Goal: Task Accomplishment & Management: Use online tool/utility

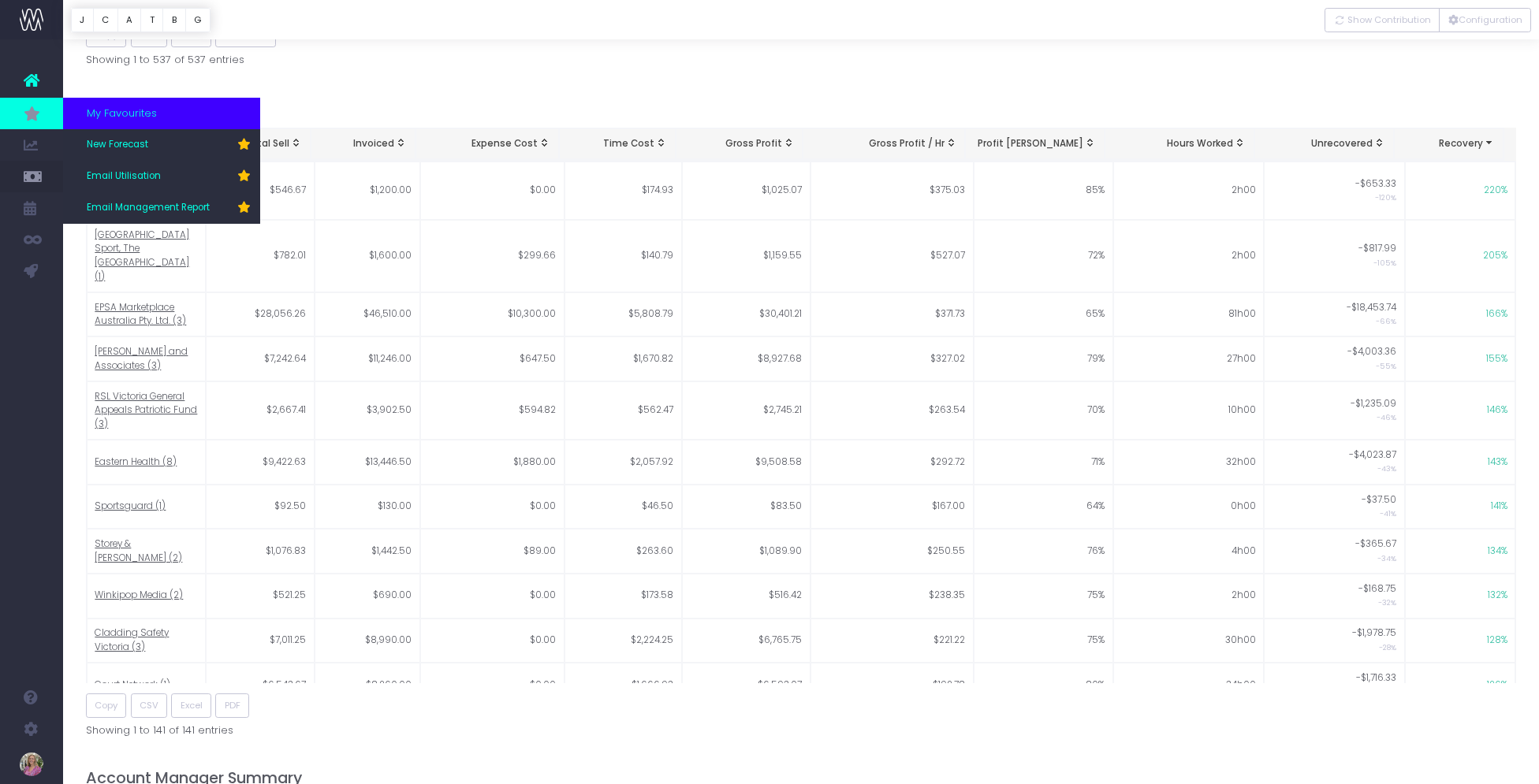
scroll to position [767, 0]
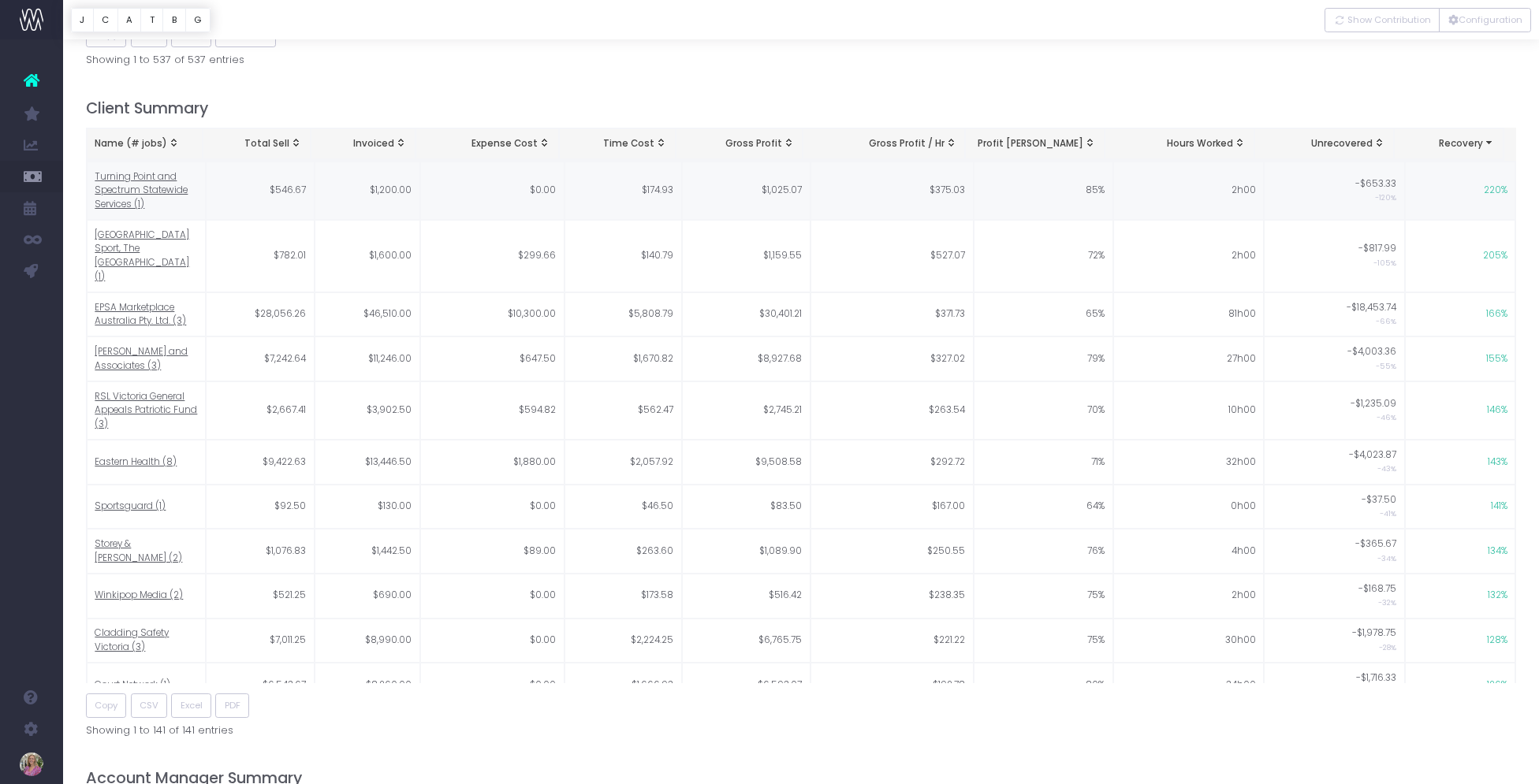
click at [106, 144] on span "New Forecast" at bounding box center [107, 145] width 40 height 28
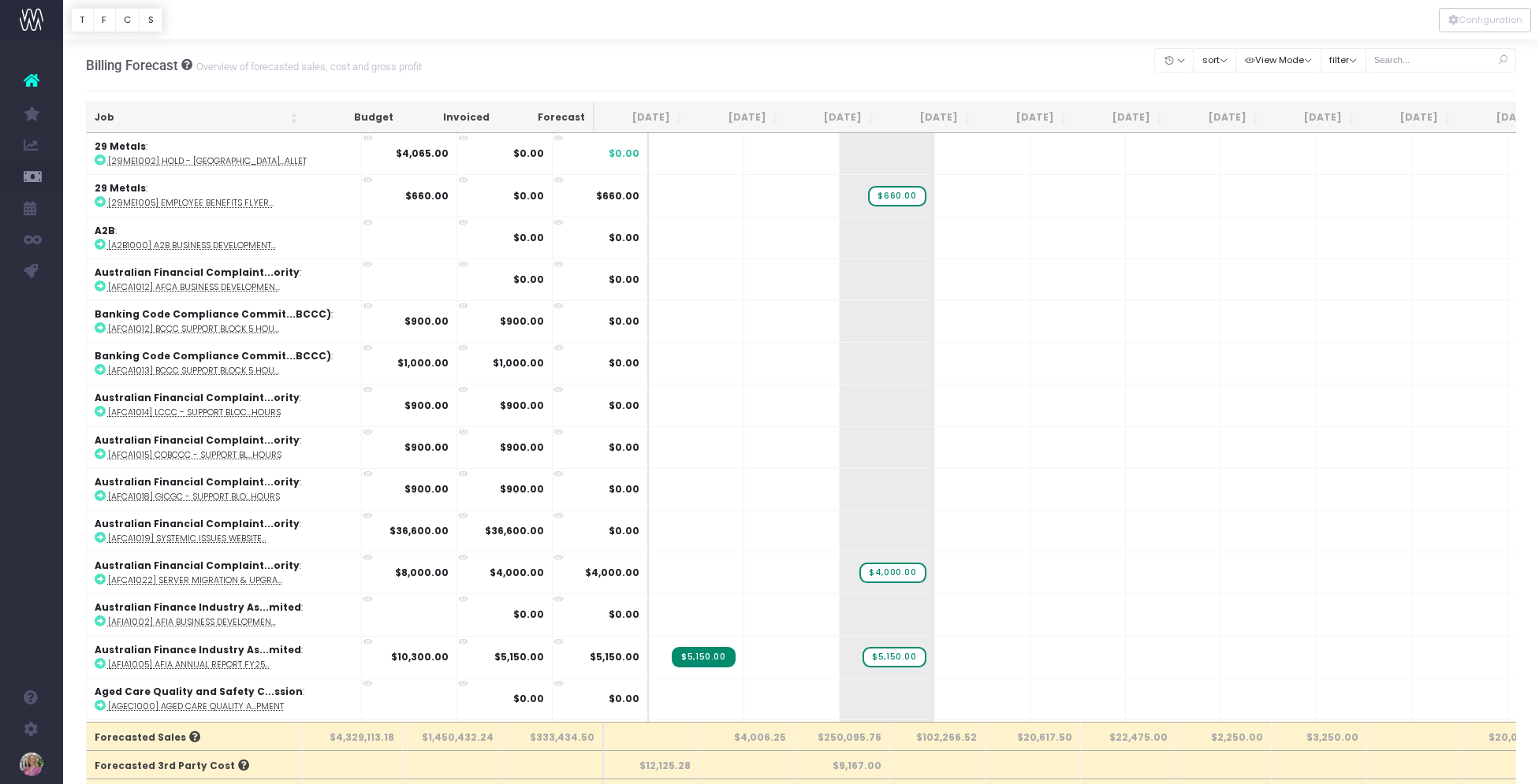
click at [882, 55] on div "Billing Forecast Overview of forecasted sales, cost and gross profit Clear Filt…" at bounding box center [802, 66] width 1431 height 52
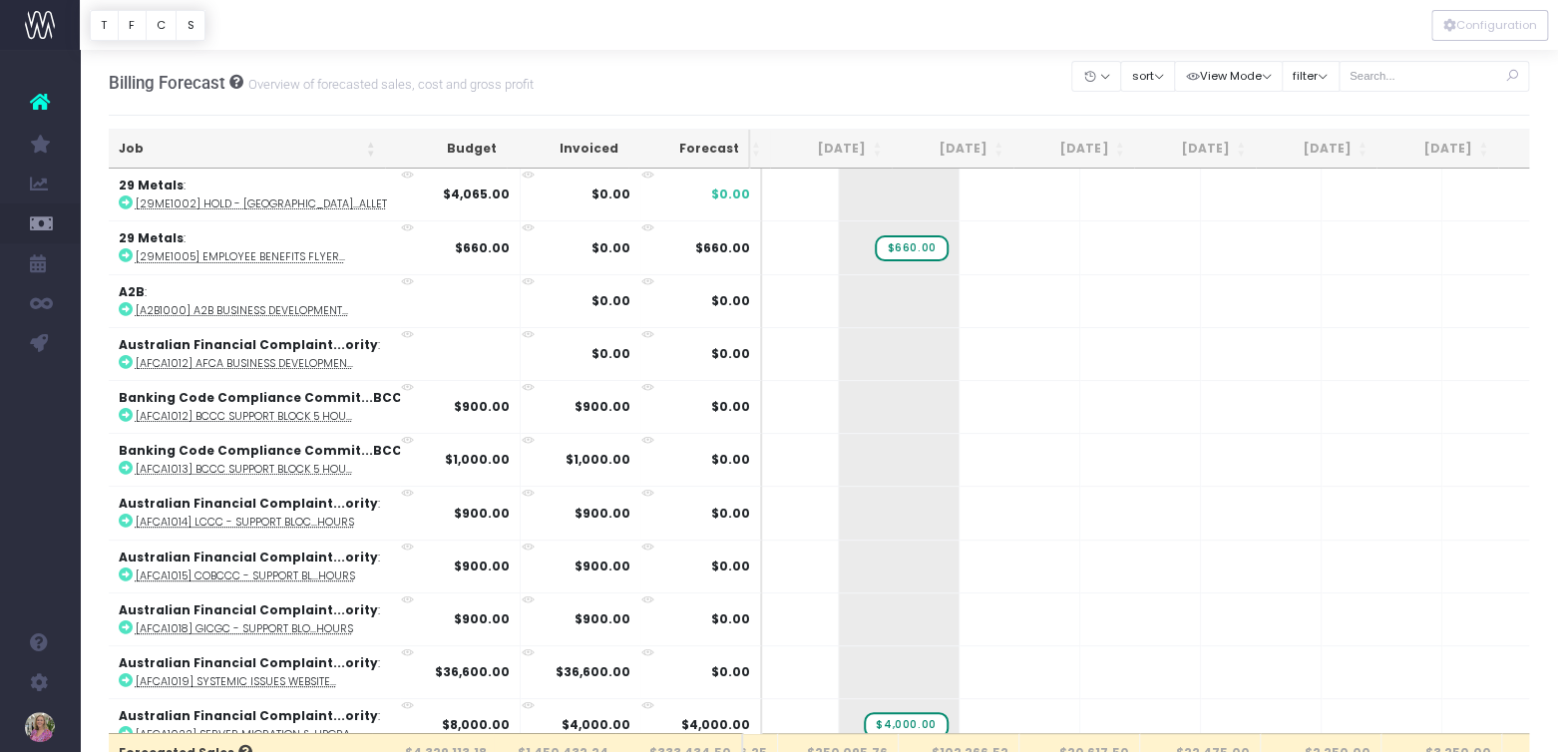
scroll to position [0, 226]
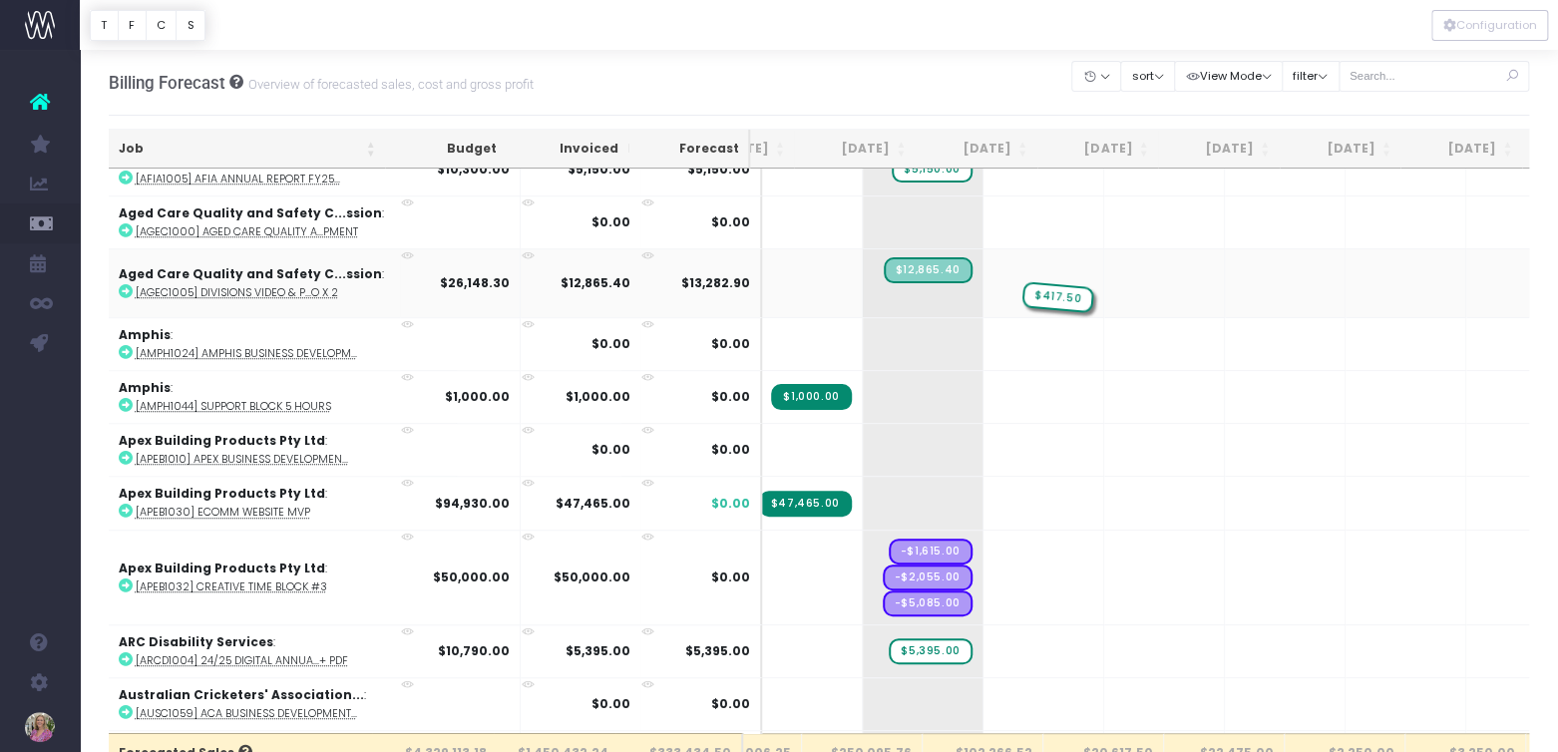
drag, startPoint x: 891, startPoint y: 288, endPoint x: 953, endPoint y: 283, distance: 62.0
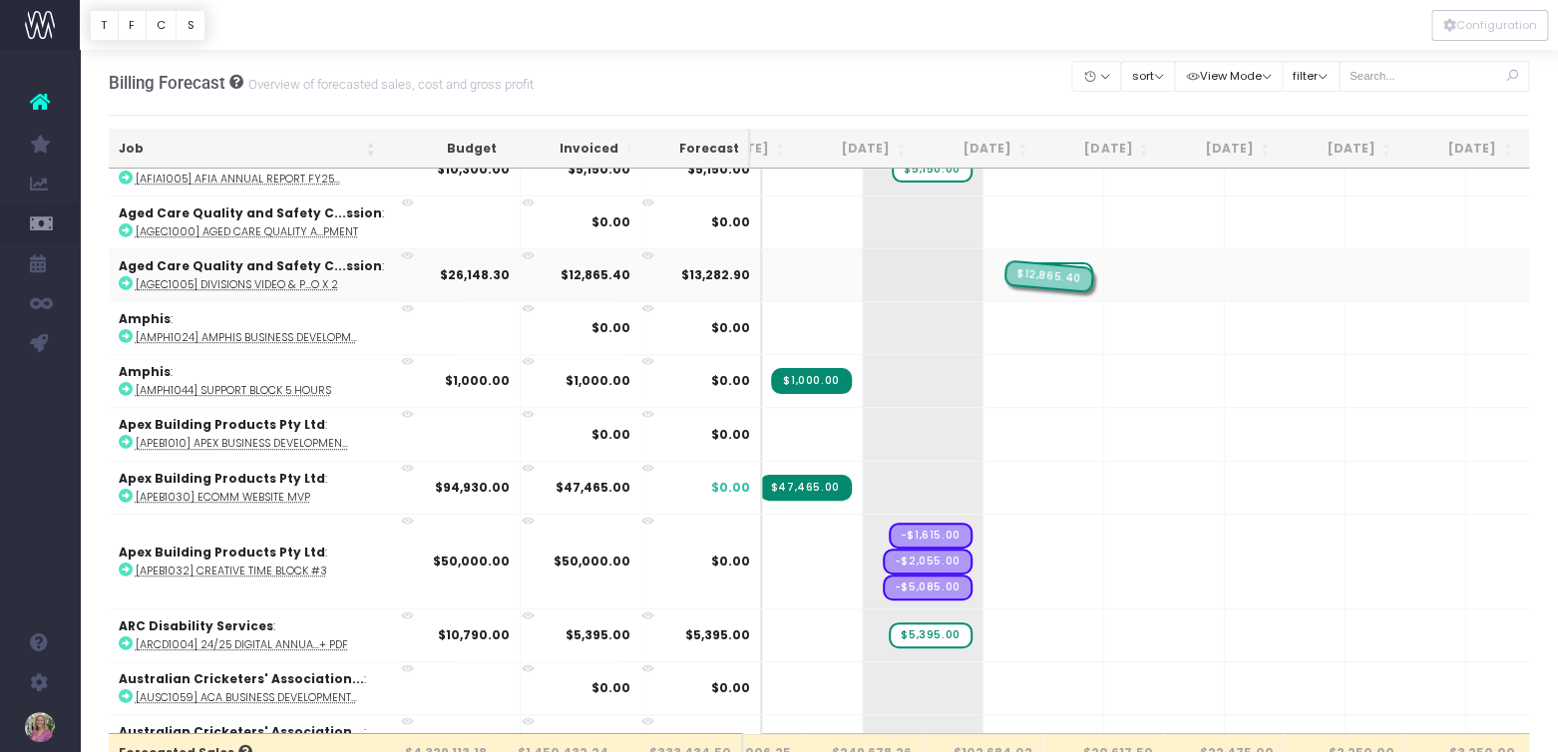
drag, startPoint x: 870, startPoint y: 269, endPoint x: 951, endPoint y: 266, distance: 80.8
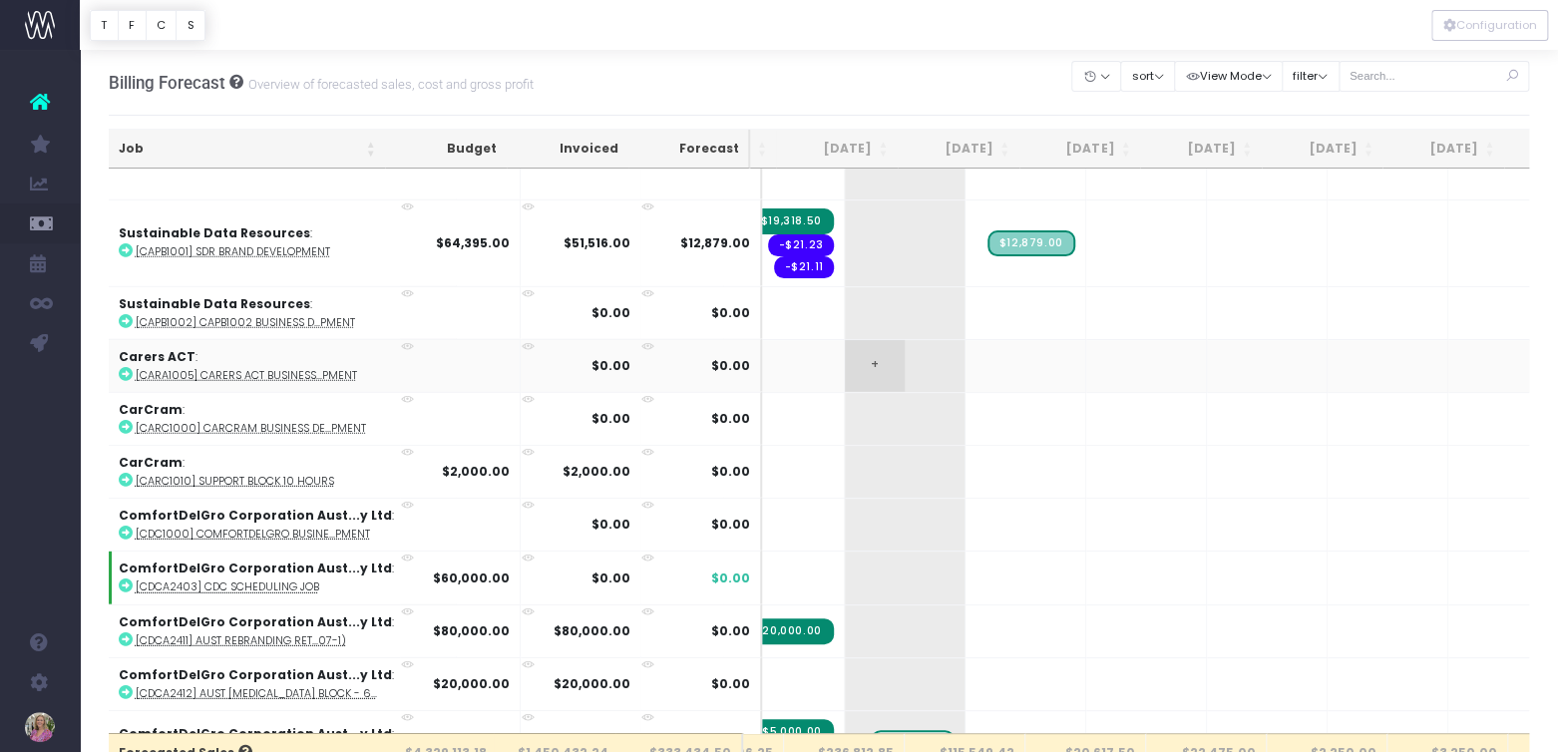
scroll to position [2972, 217]
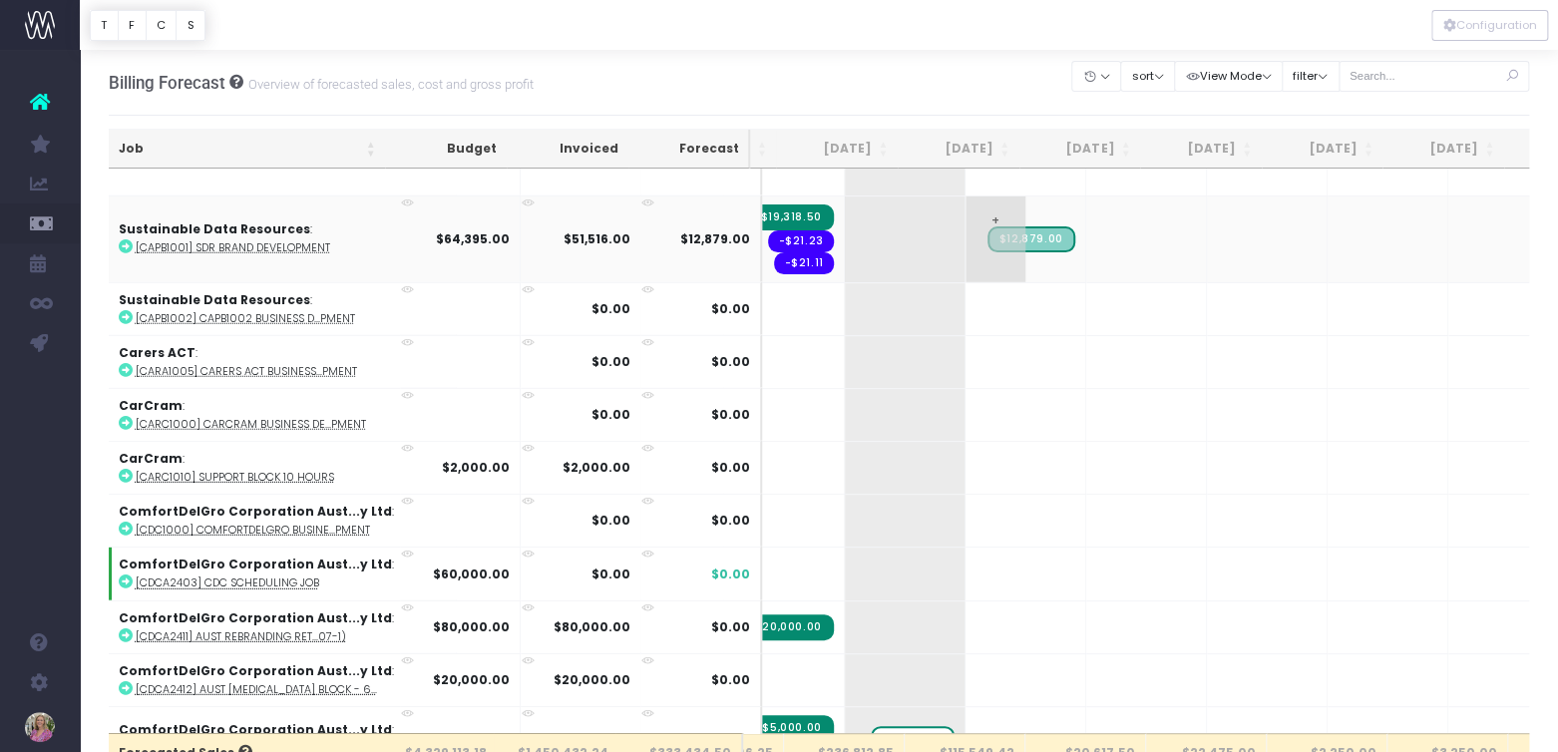
click at [966, 196] on span "+" at bounding box center [996, 239] width 60 height 86
type input "3000"
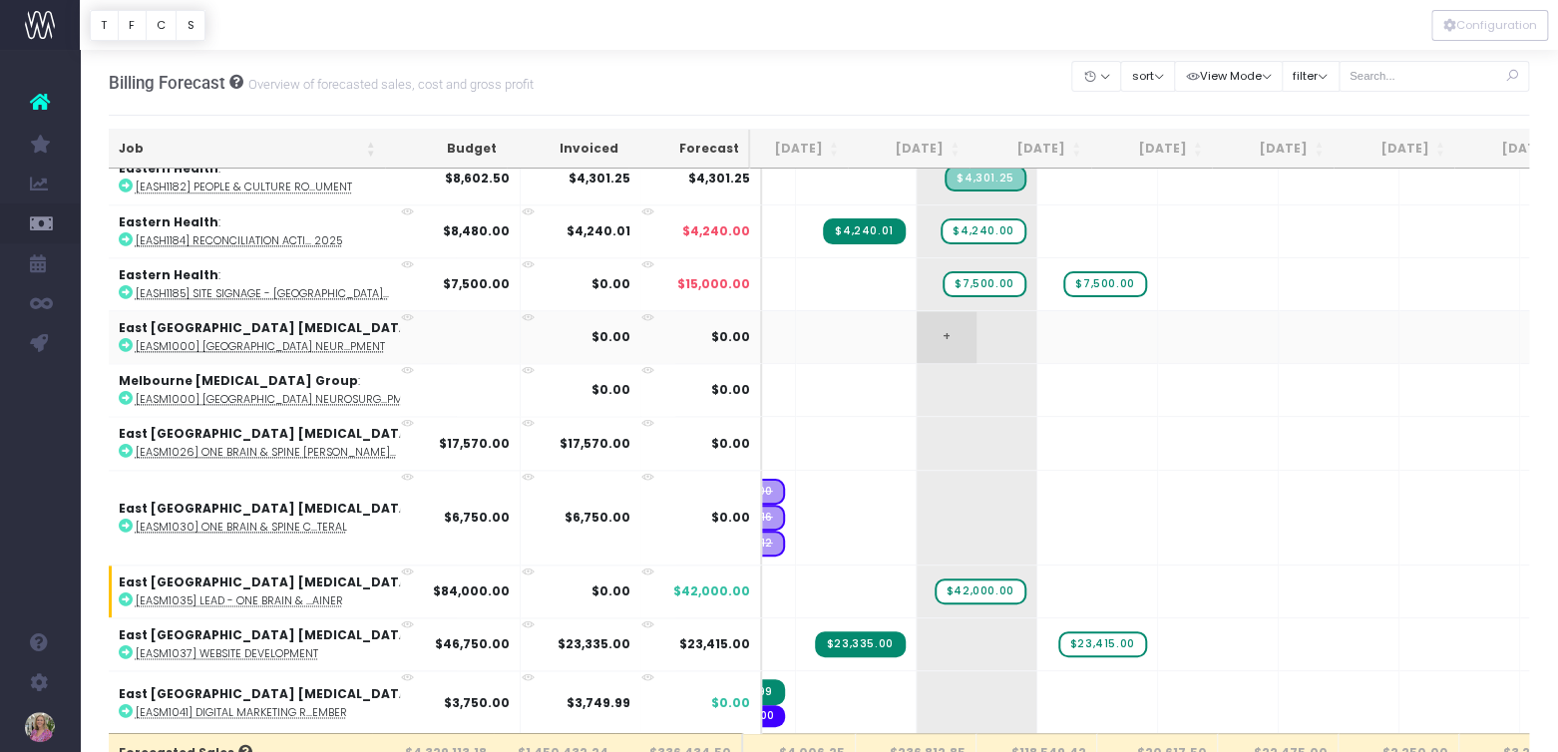
scroll to position [5131, 180]
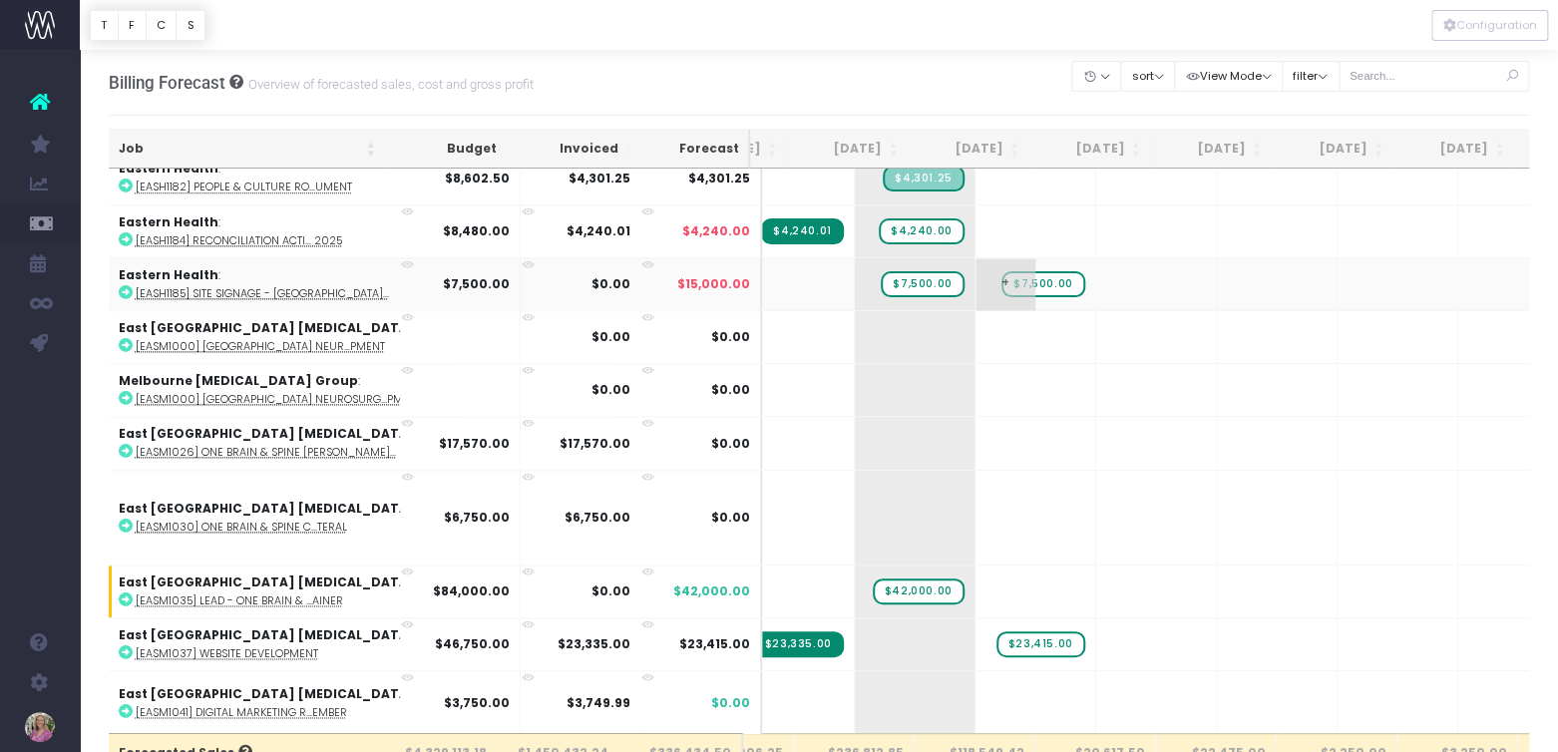
click at [1001, 271] on span "$7,500.00" at bounding box center [1042, 284] width 83 height 26
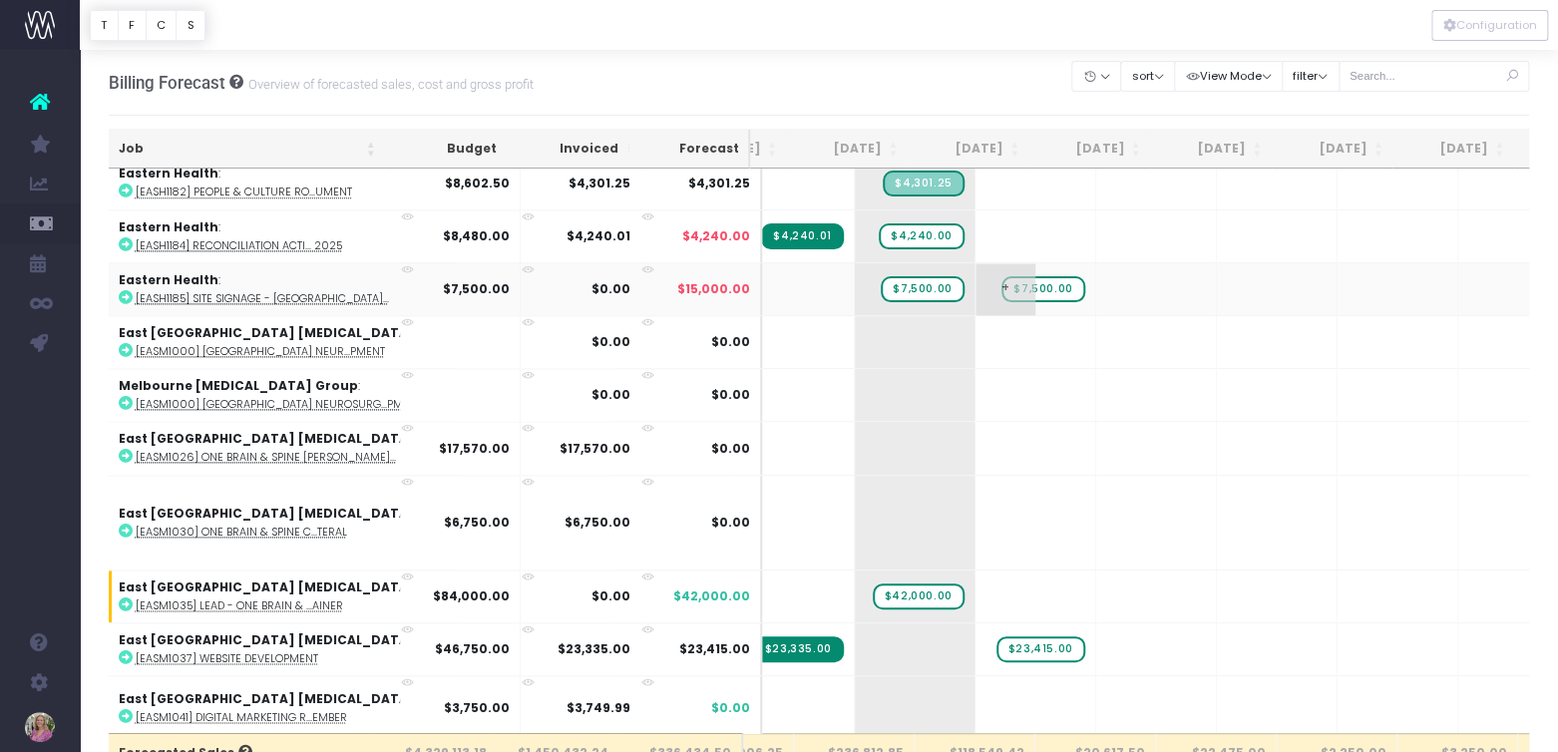
click at [1001, 276] on span "$7,500.00" at bounding box center [1042, 289] width 83 height 26
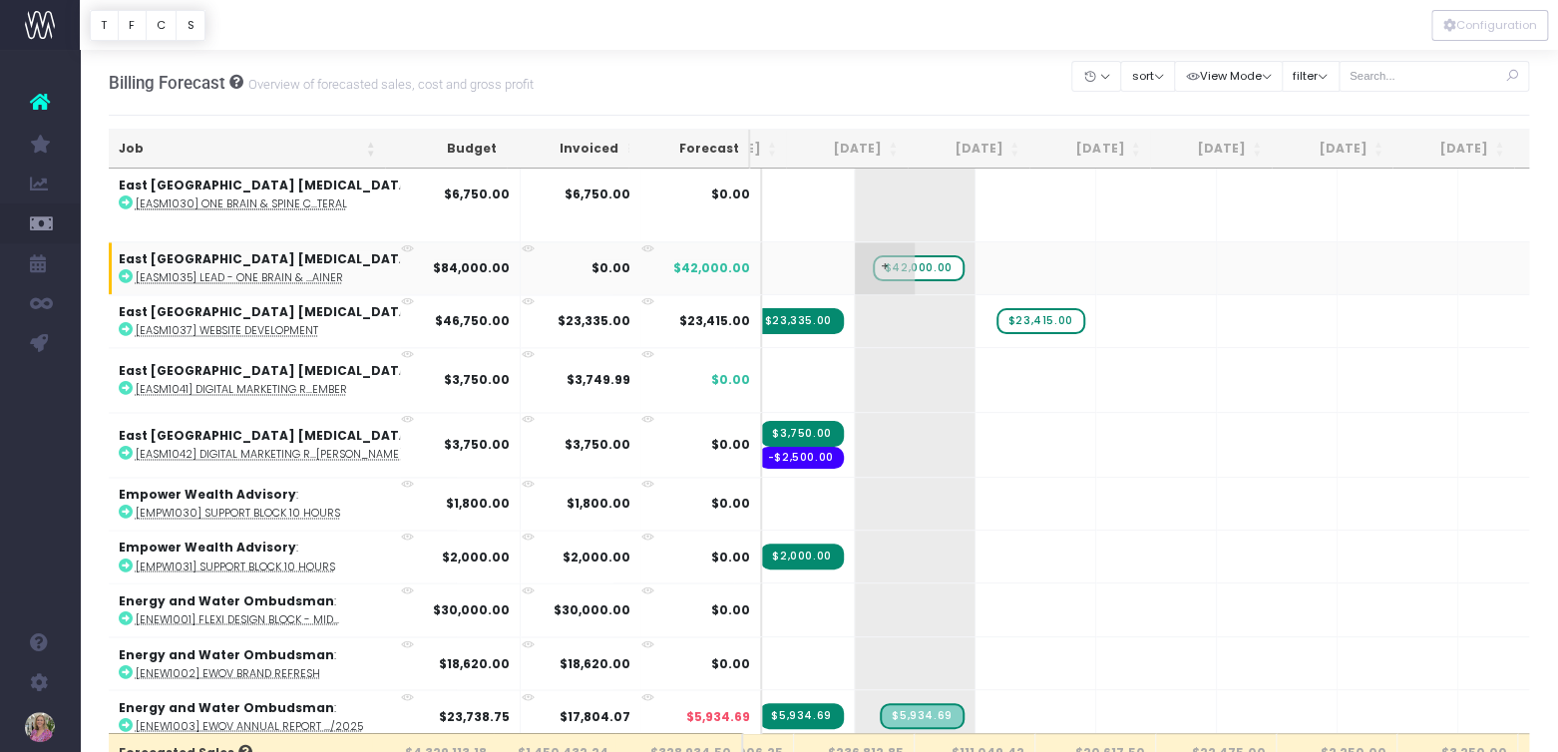
click at [873, 255] on span "$42,000.00" at bounding box center [919, 268] width 92 height 26
click at [1338, 242] on span "+" at bounding box center [1368, 268] width 60 height 52
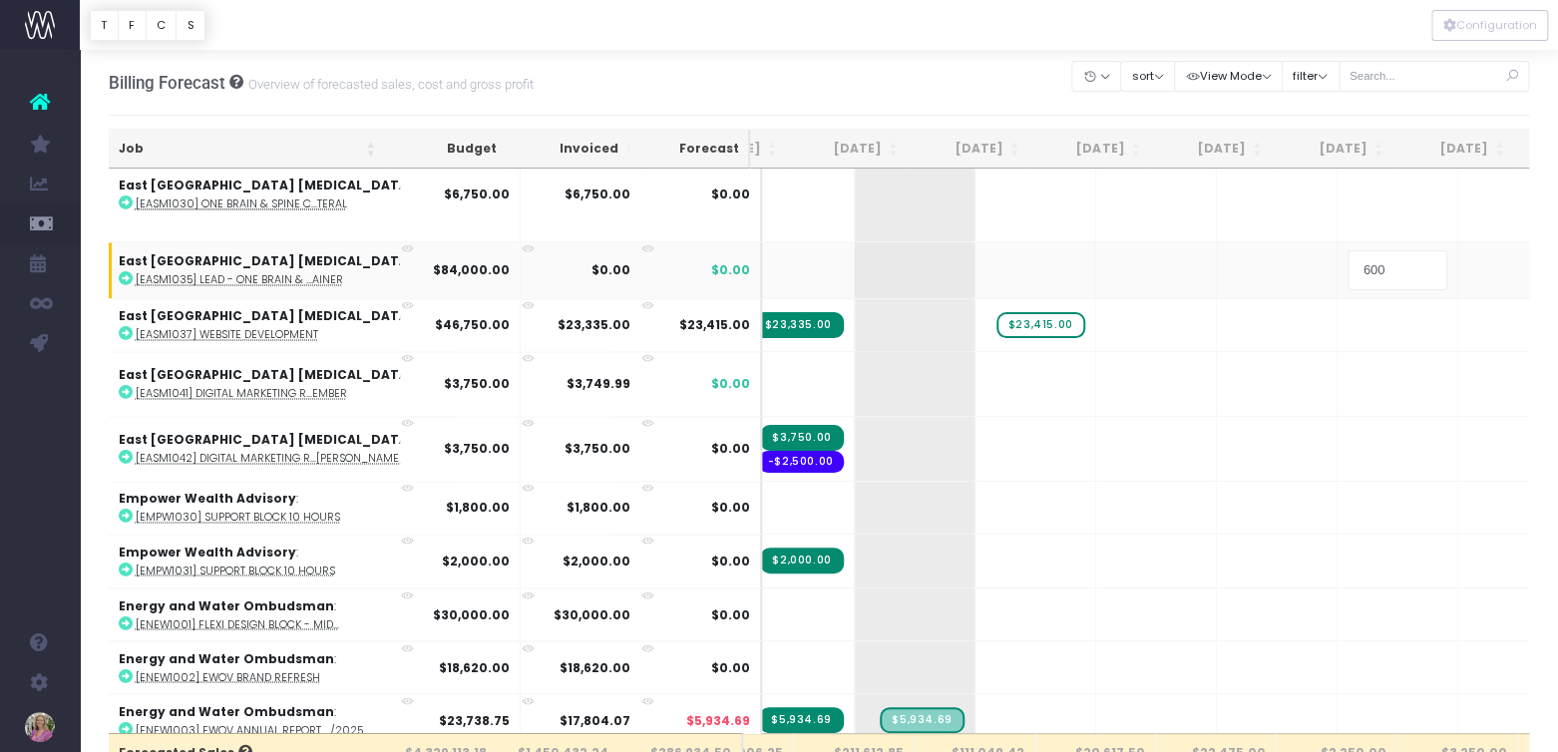
type input "6000"
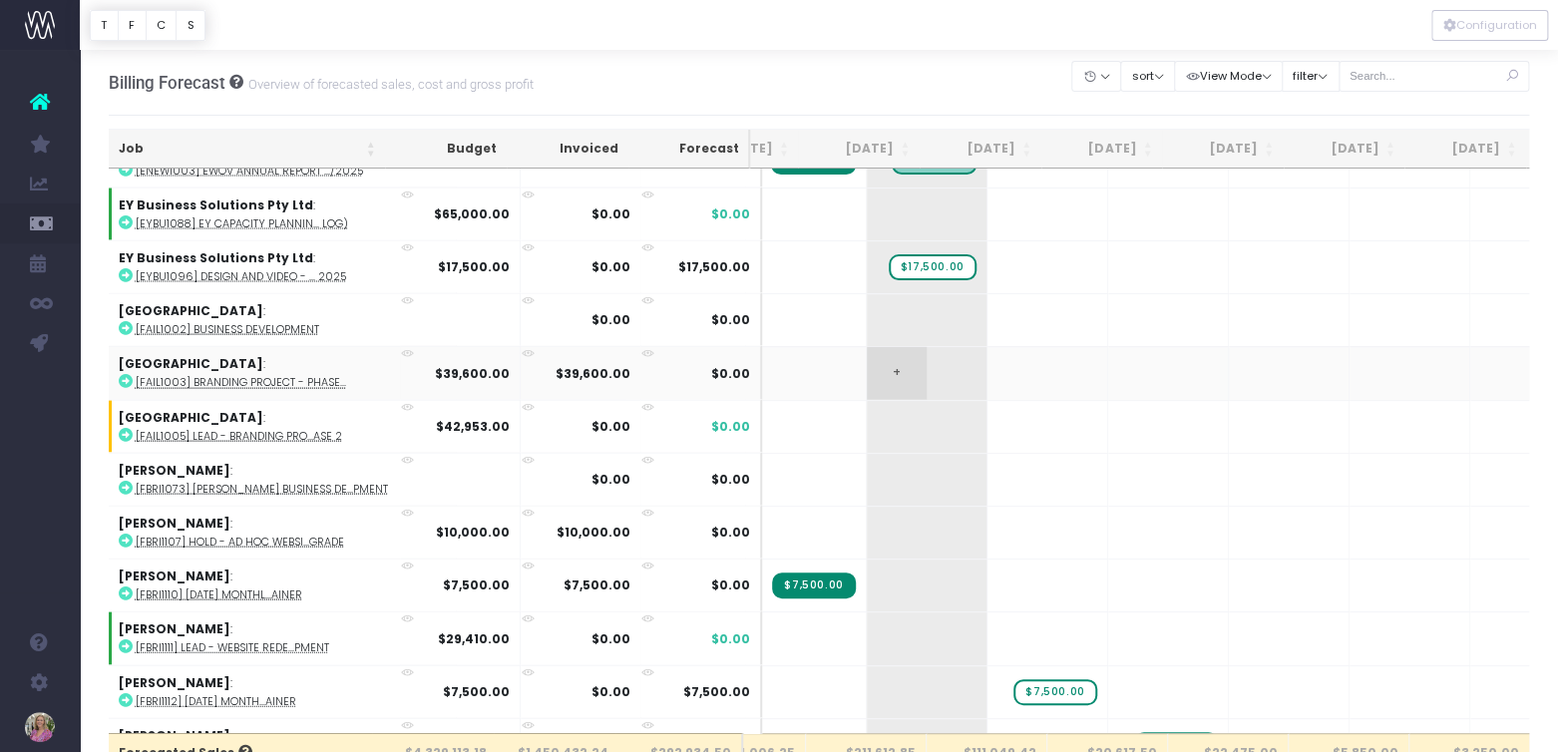
scroll to position [0, 202]
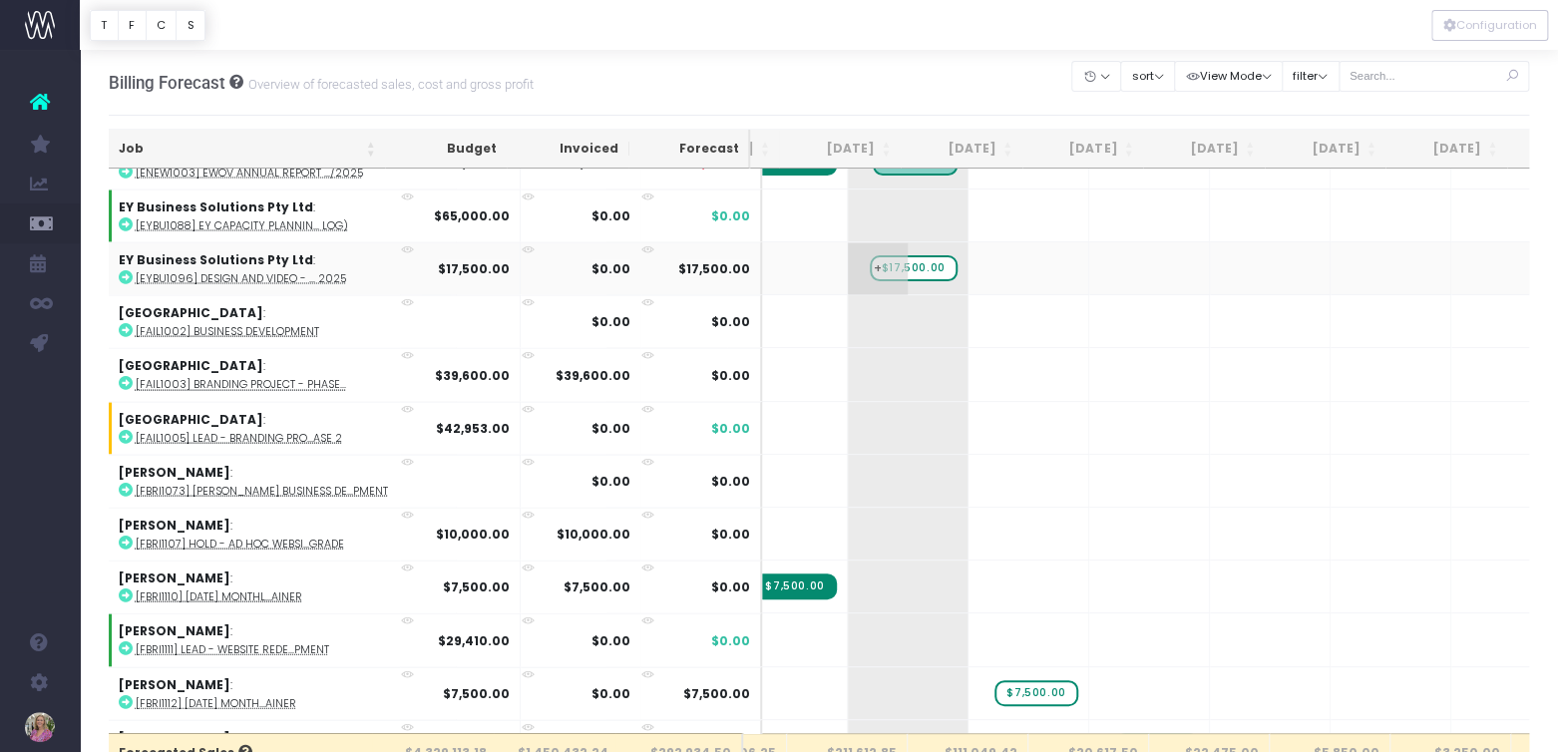
click at [870, 255] on span "$17,500.00" at bounding box center [914, 268] width 88 height 26
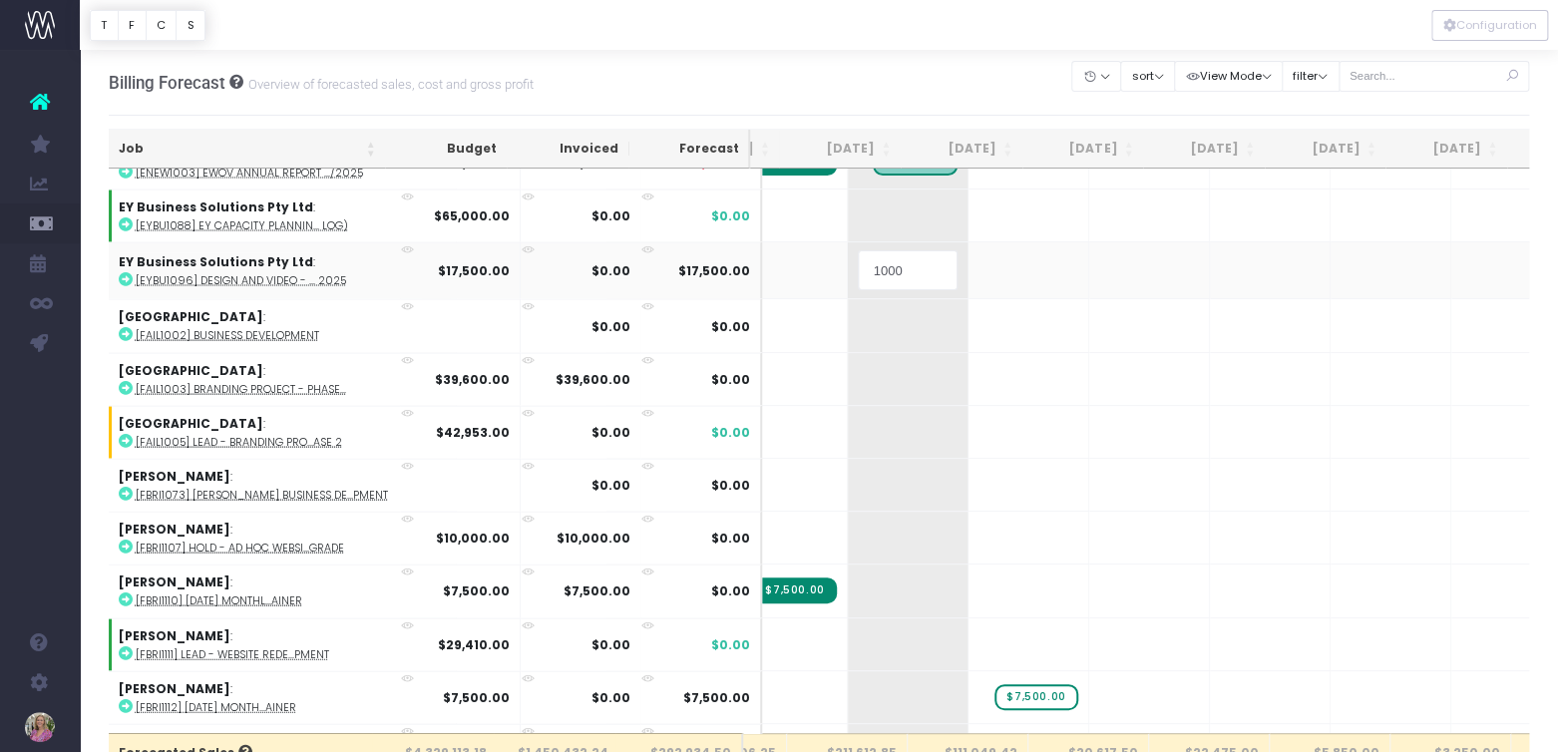
type input "10000"
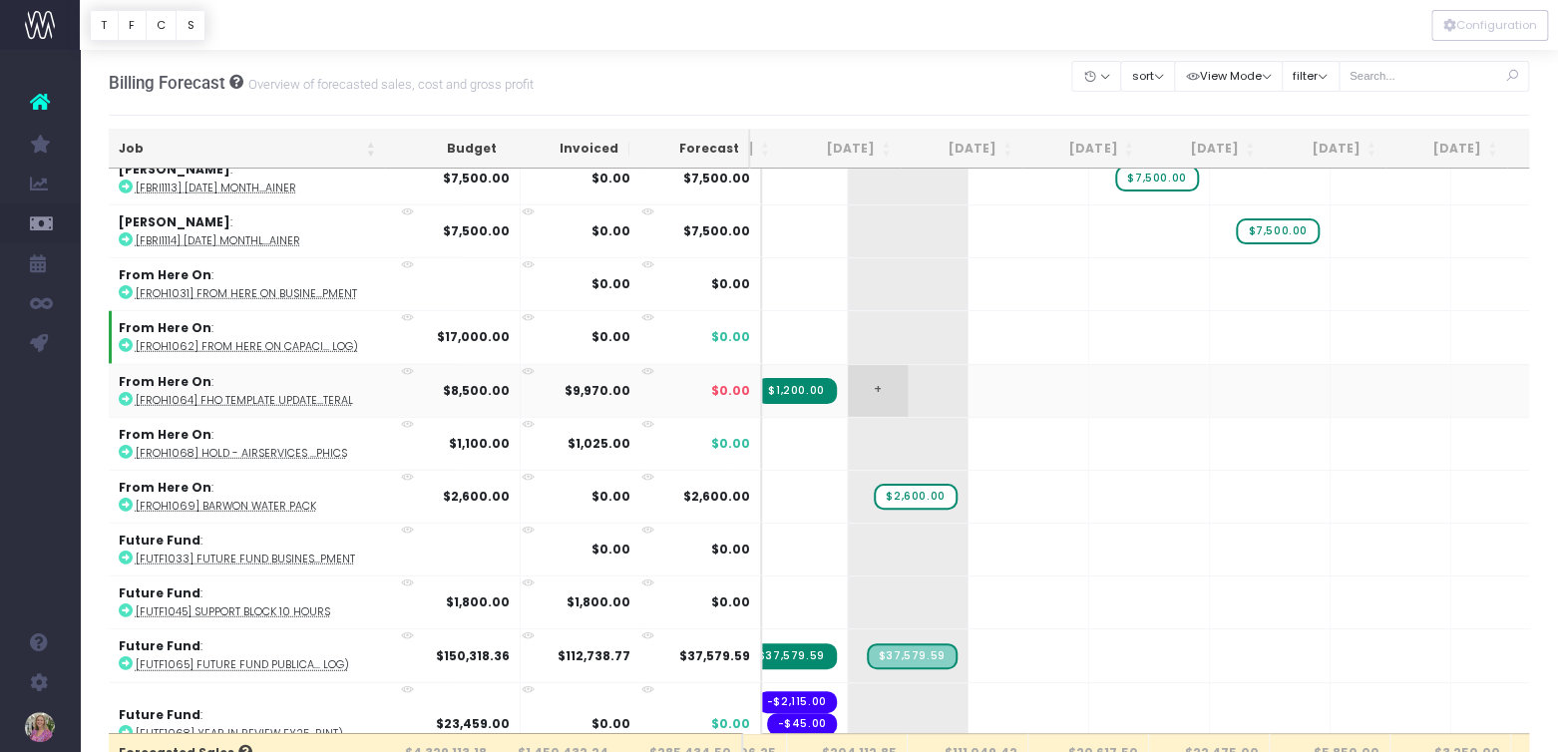
click at [848, 365] on span "+" at bounding box center [878, 391] width 60 height 52
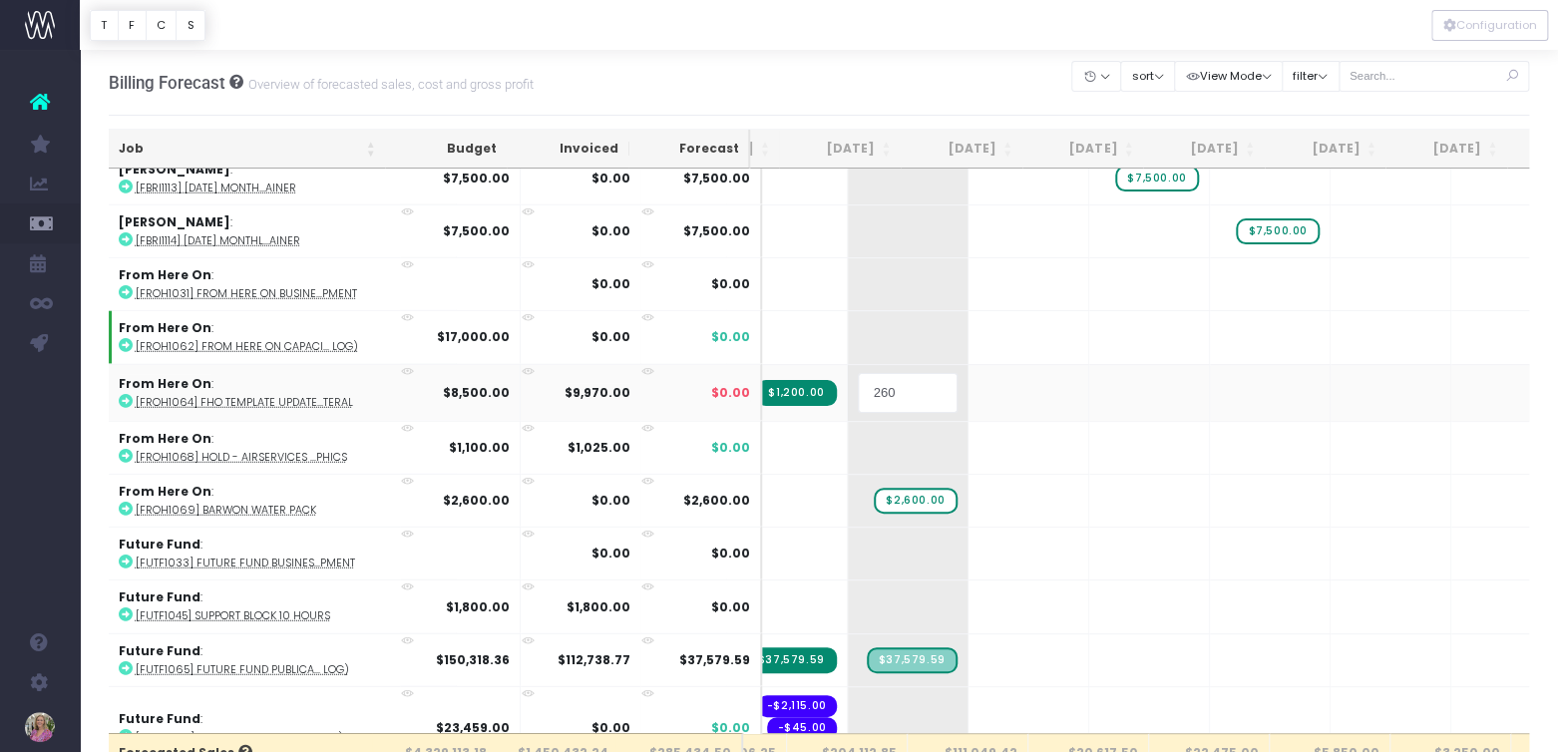
type input "2600"
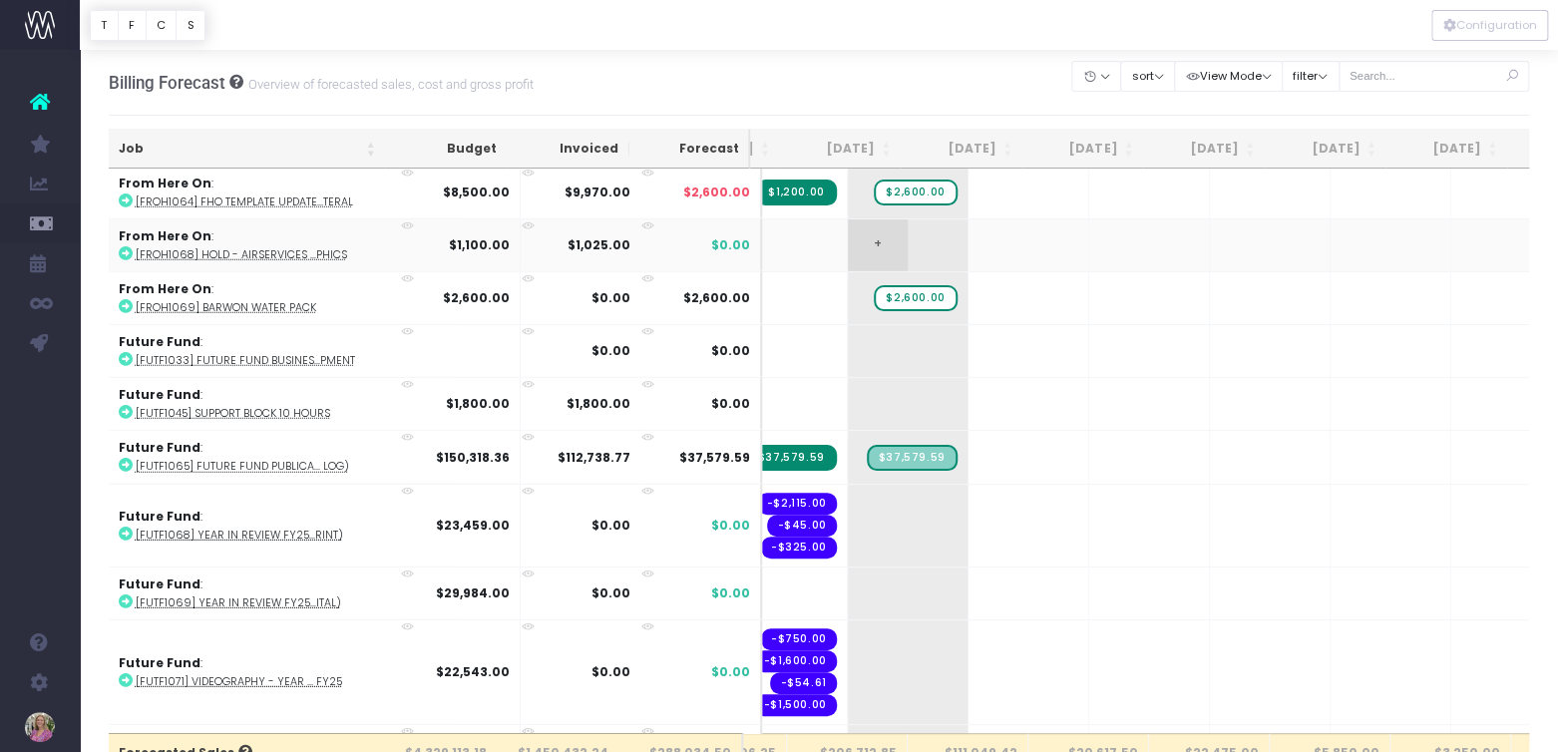
scroll to position [6783, 214]
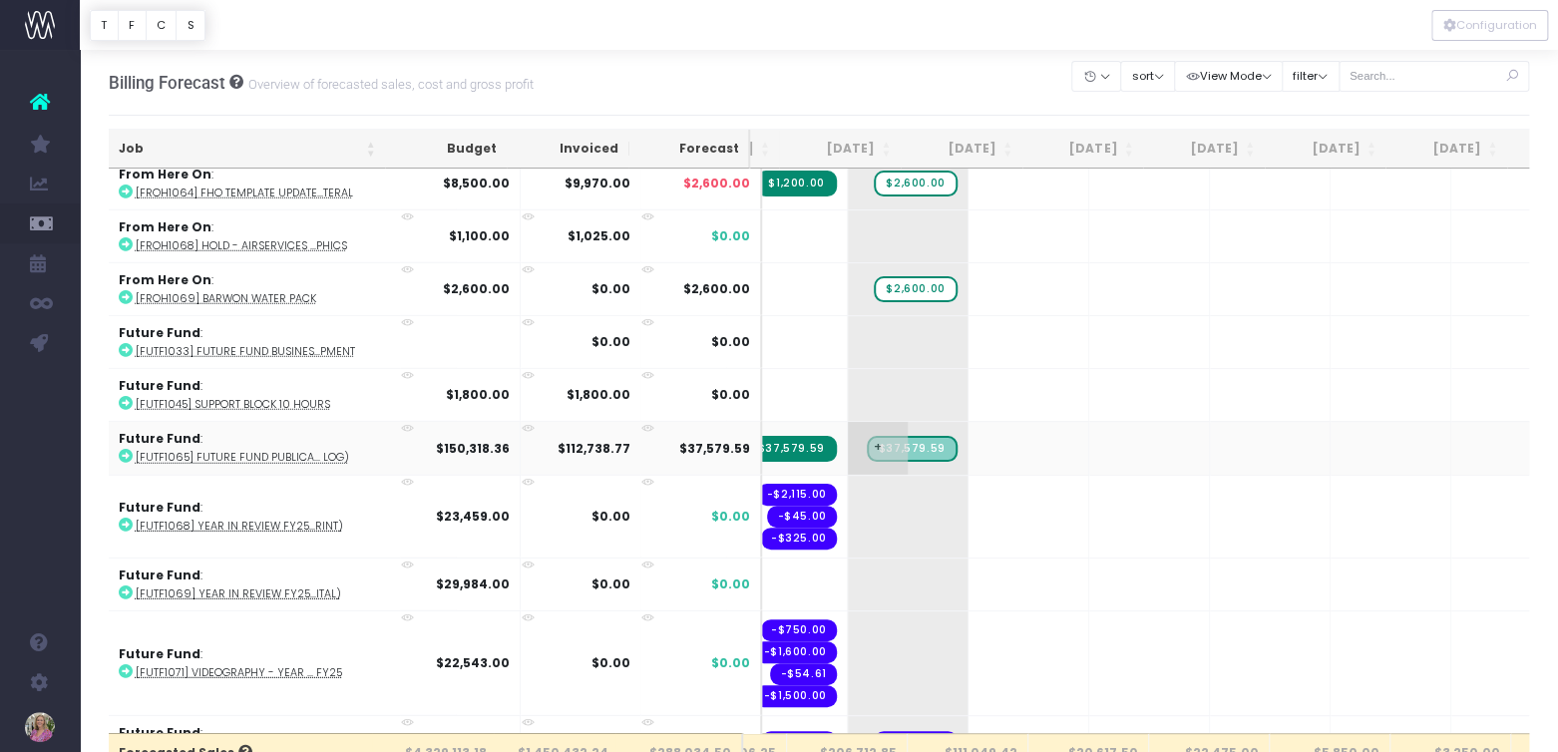
click at [848, 422] on span "+" at bounding box center [878, 448] width 60 height 52
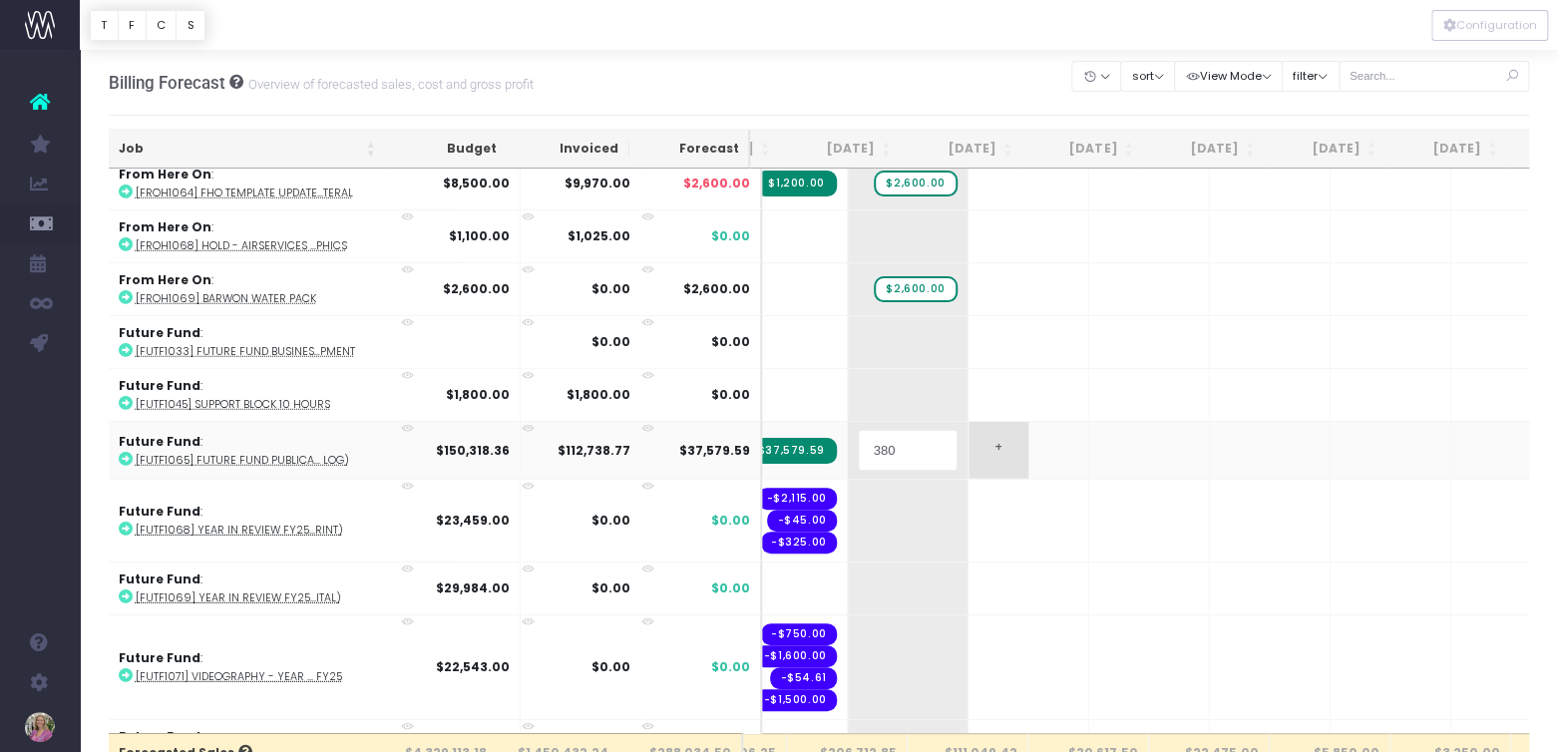
type input "3800"
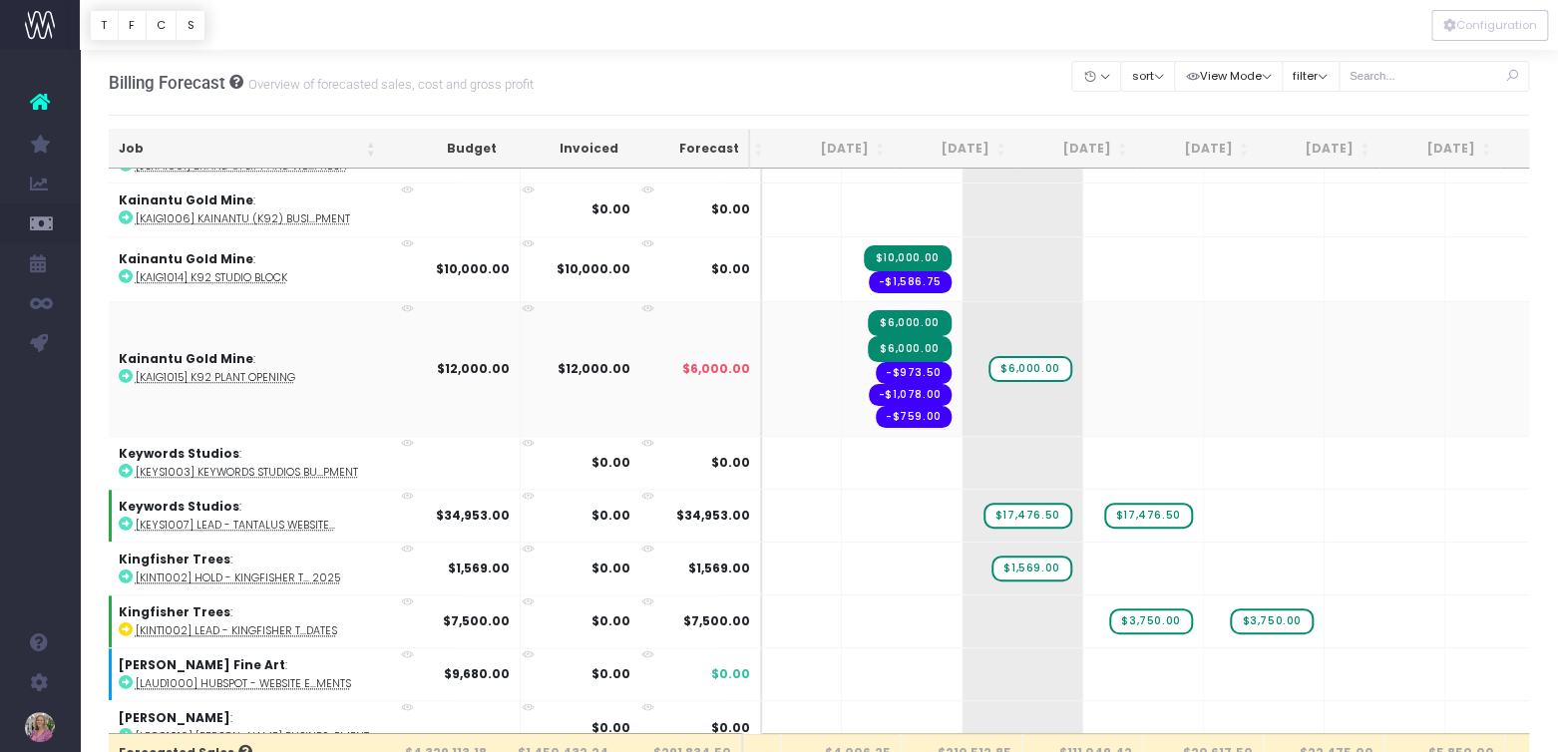
scroll to position [0, 104]
click at [0, 0] on span "+" at bounding box center [0, 0] width 0 height 0
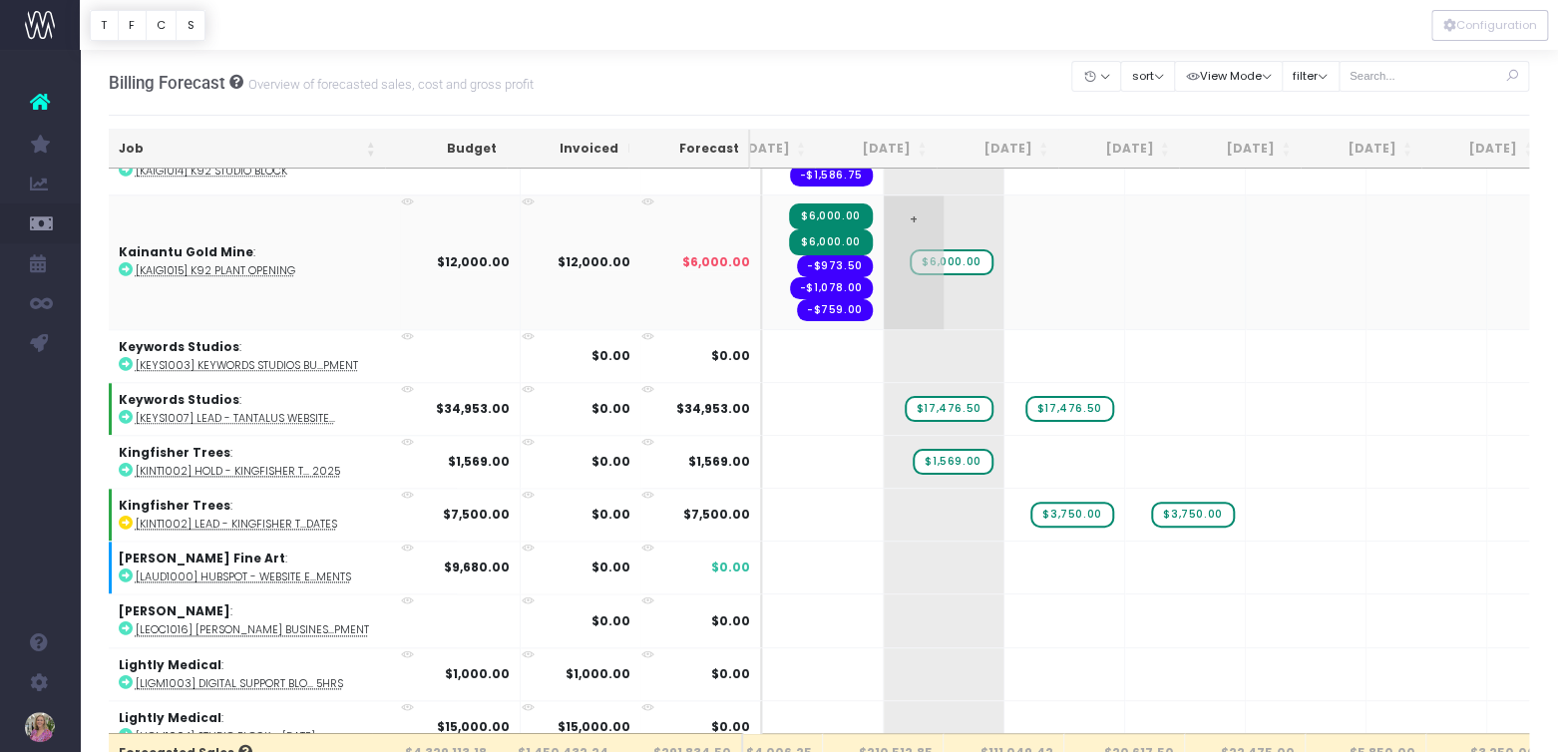
scroll to position [0, 199]
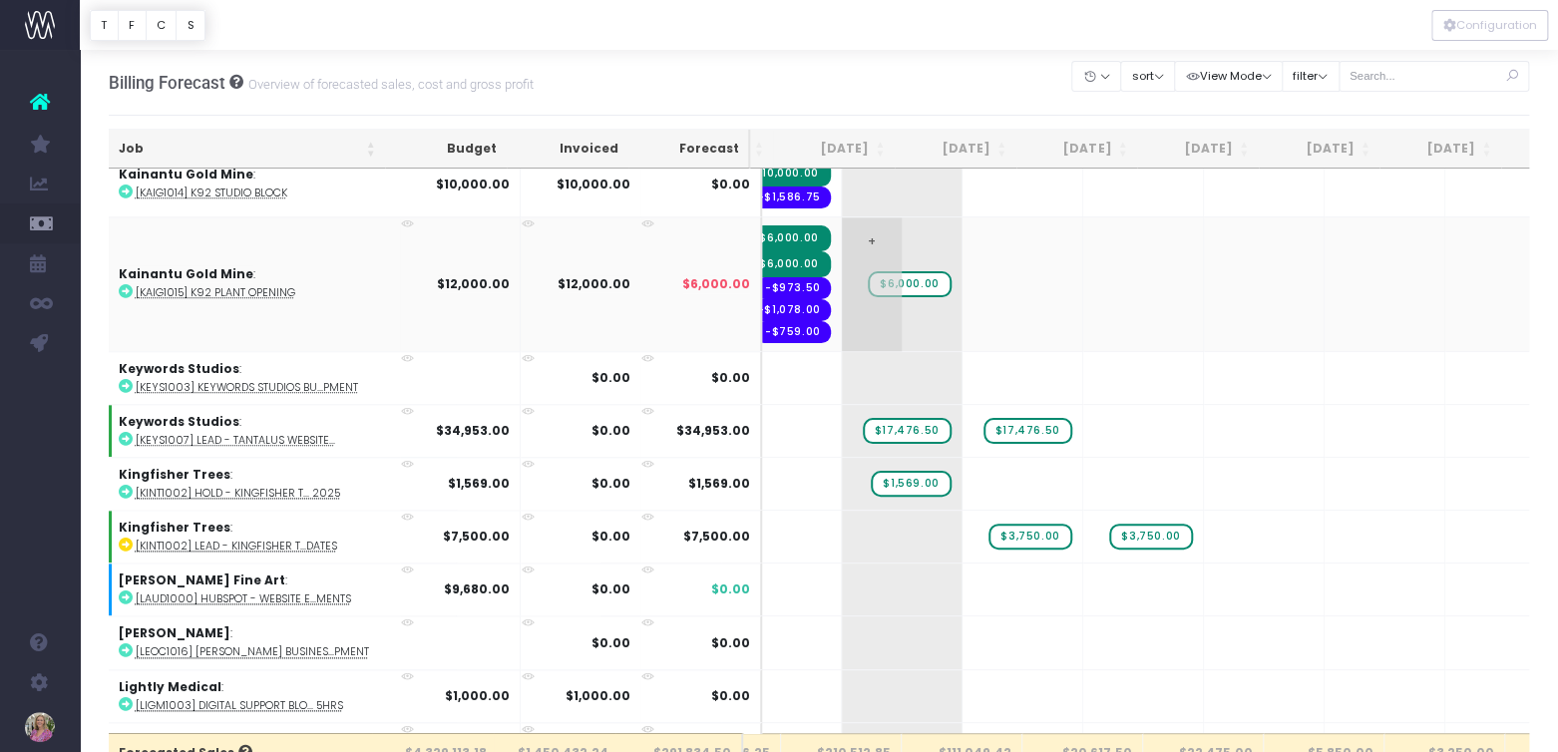
click at [868, 271] on span "$6,000.00" at bounding box center [909, 284] width 83 height 26
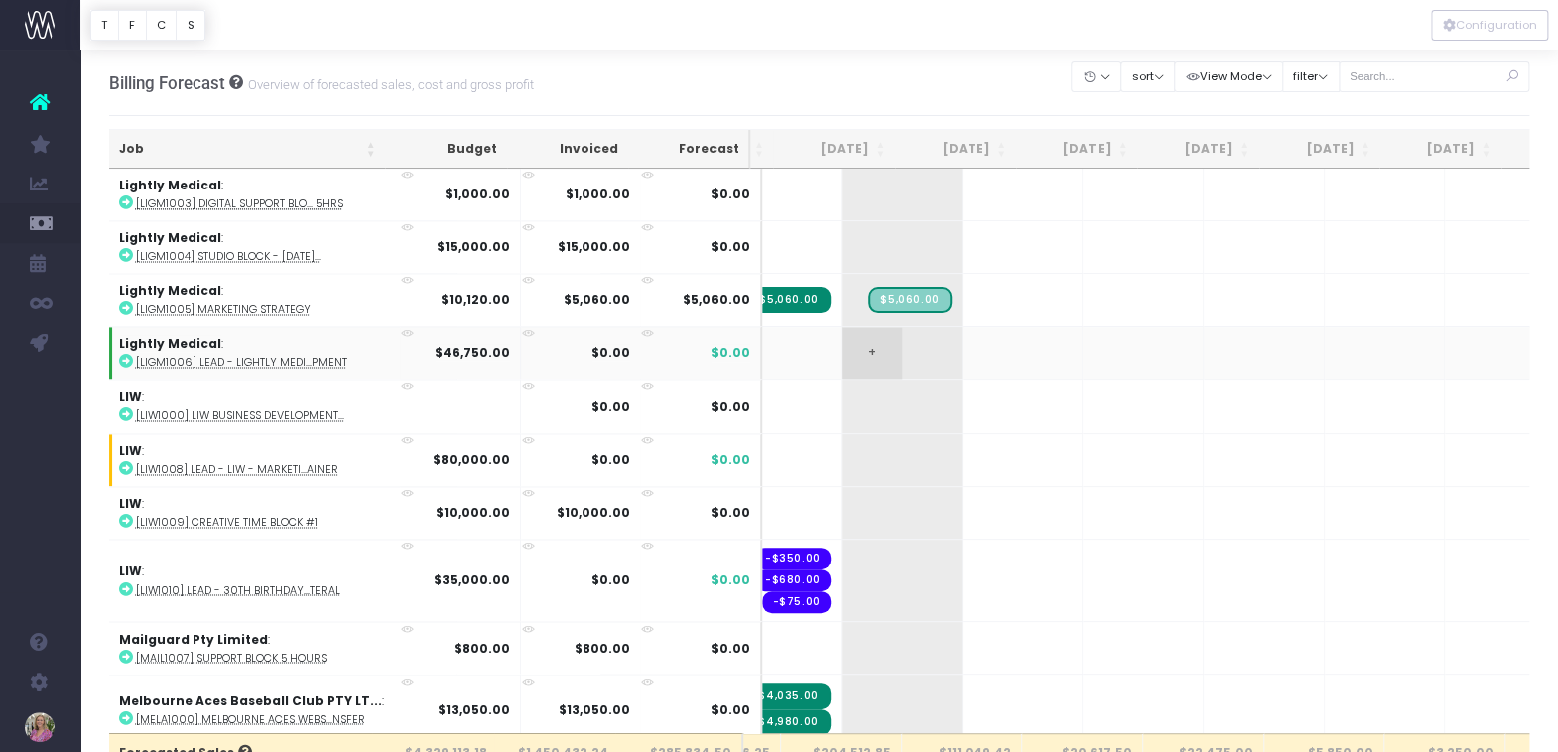
click at [842, 327] on span "+" at bounding box center [872, 353] width 60 height 52
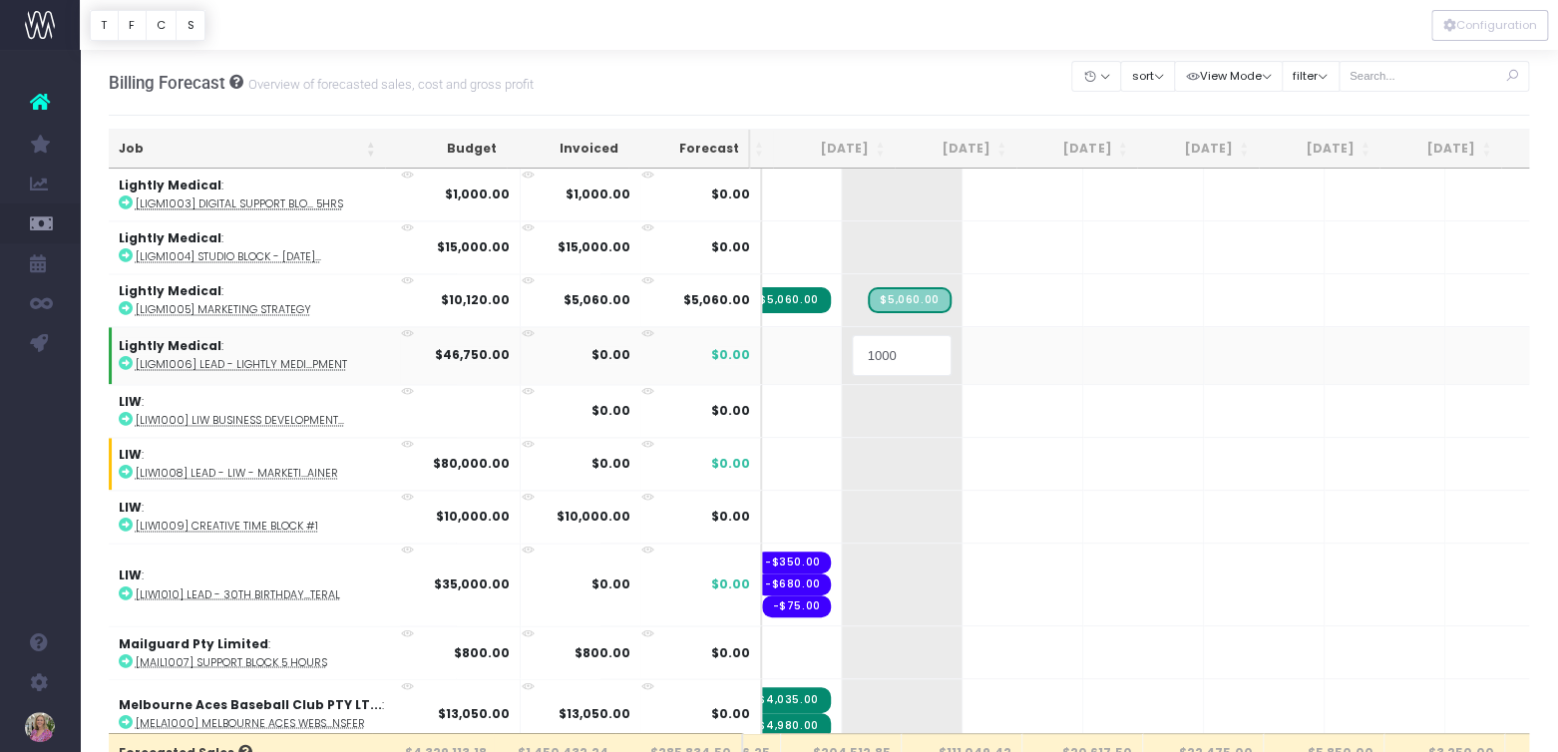
type input "10000"
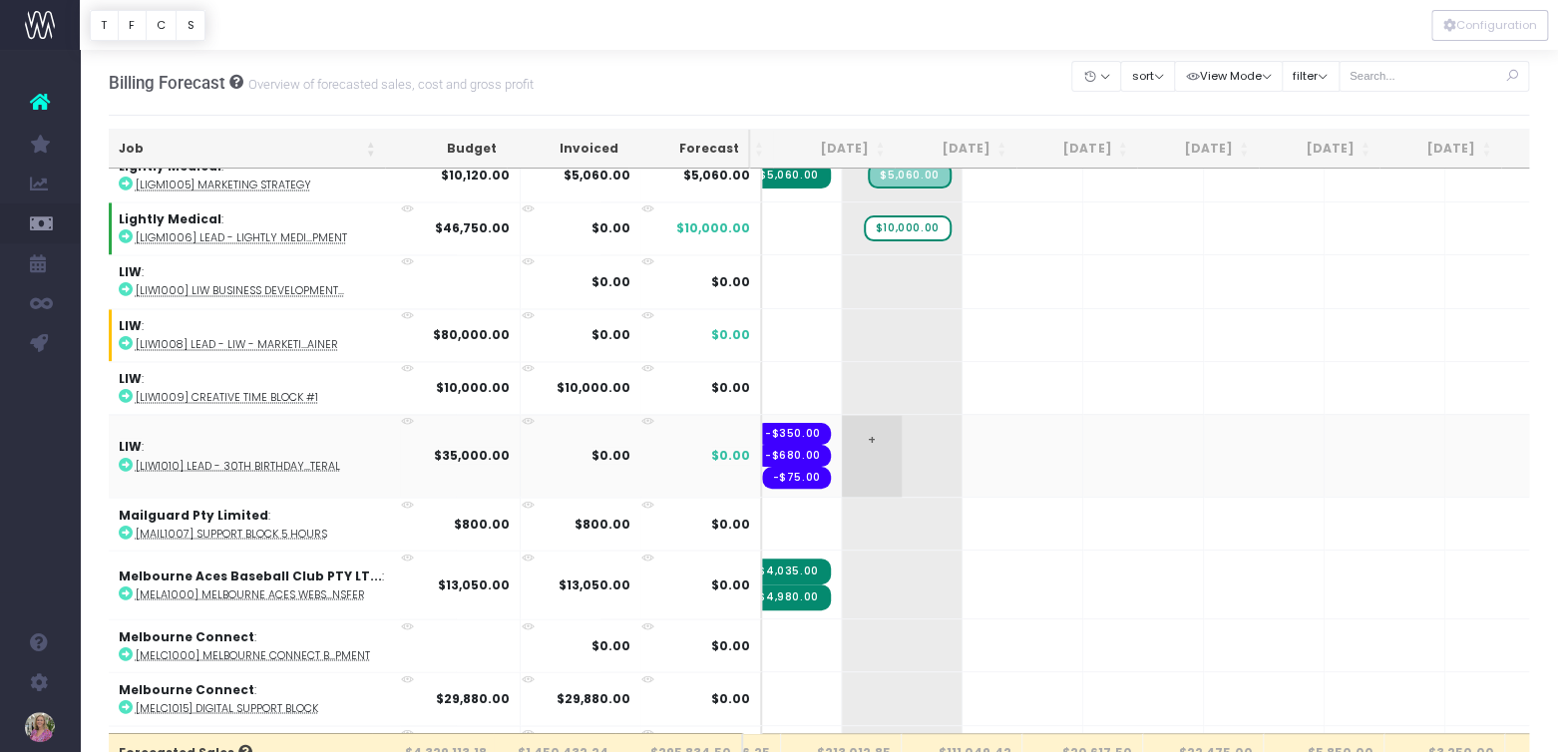
scroll to position [9441, 220]
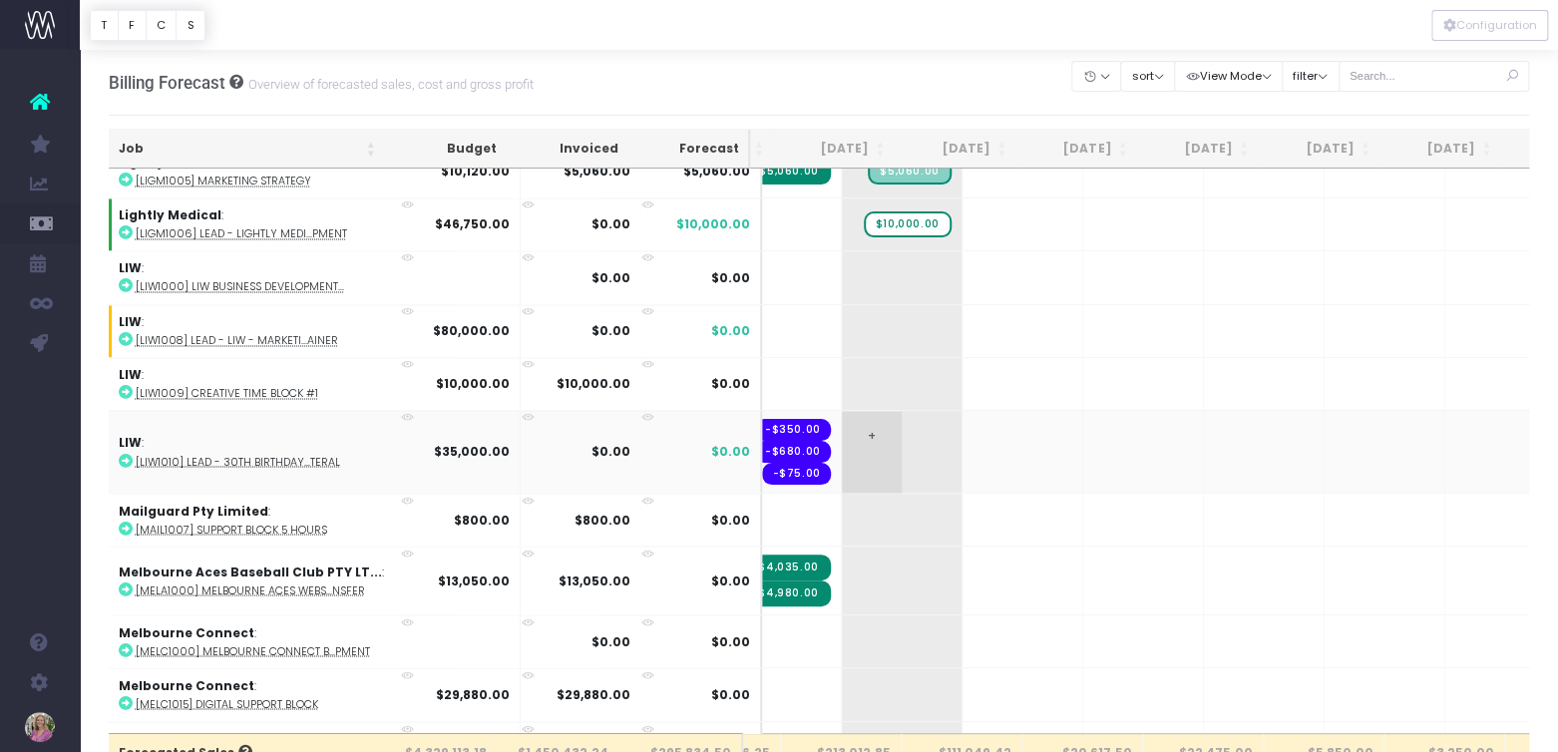
click at [842, 411] on span "+" at bounding box center [872, 452] width 60 height 82
type input "10000"
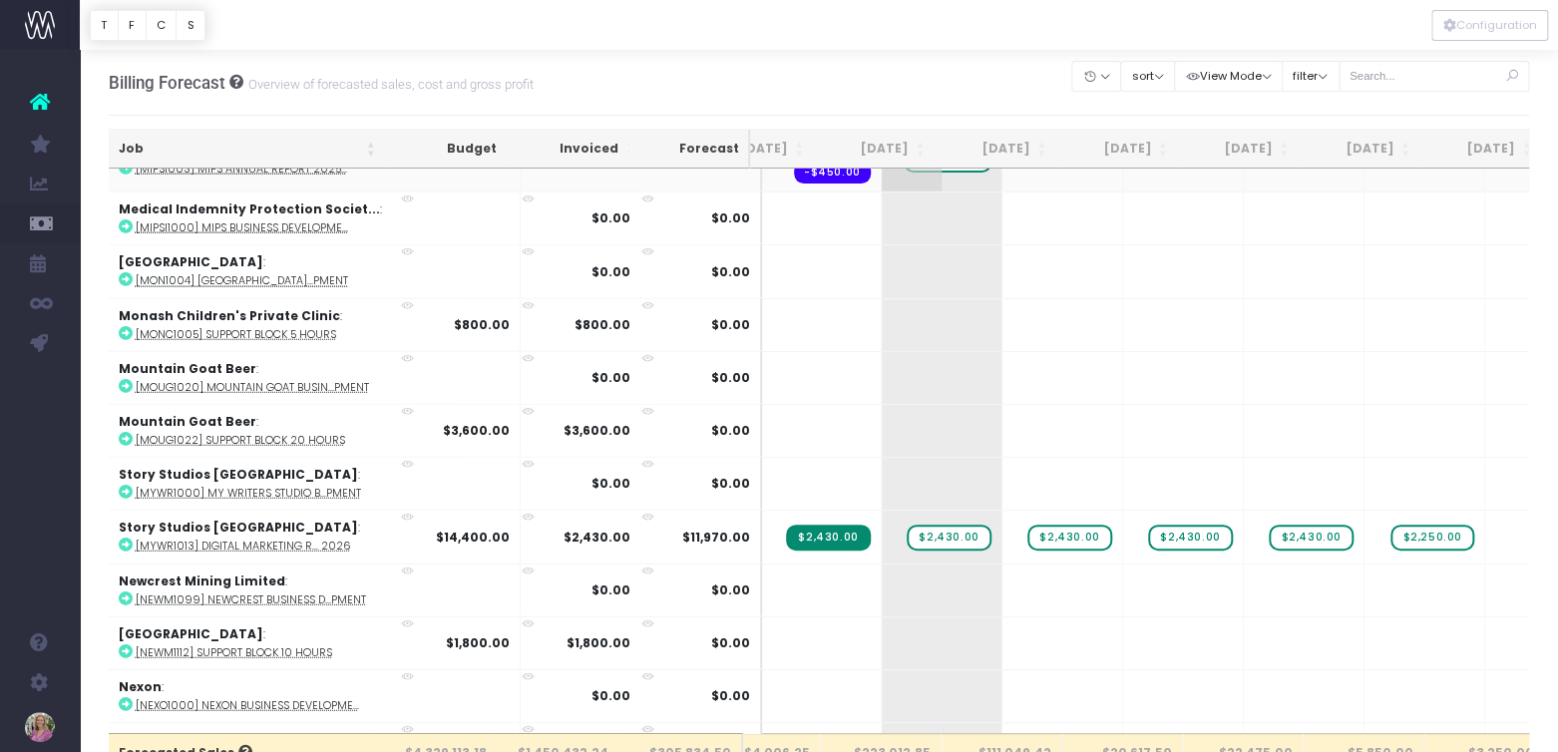
scroll to position [10247, 186]
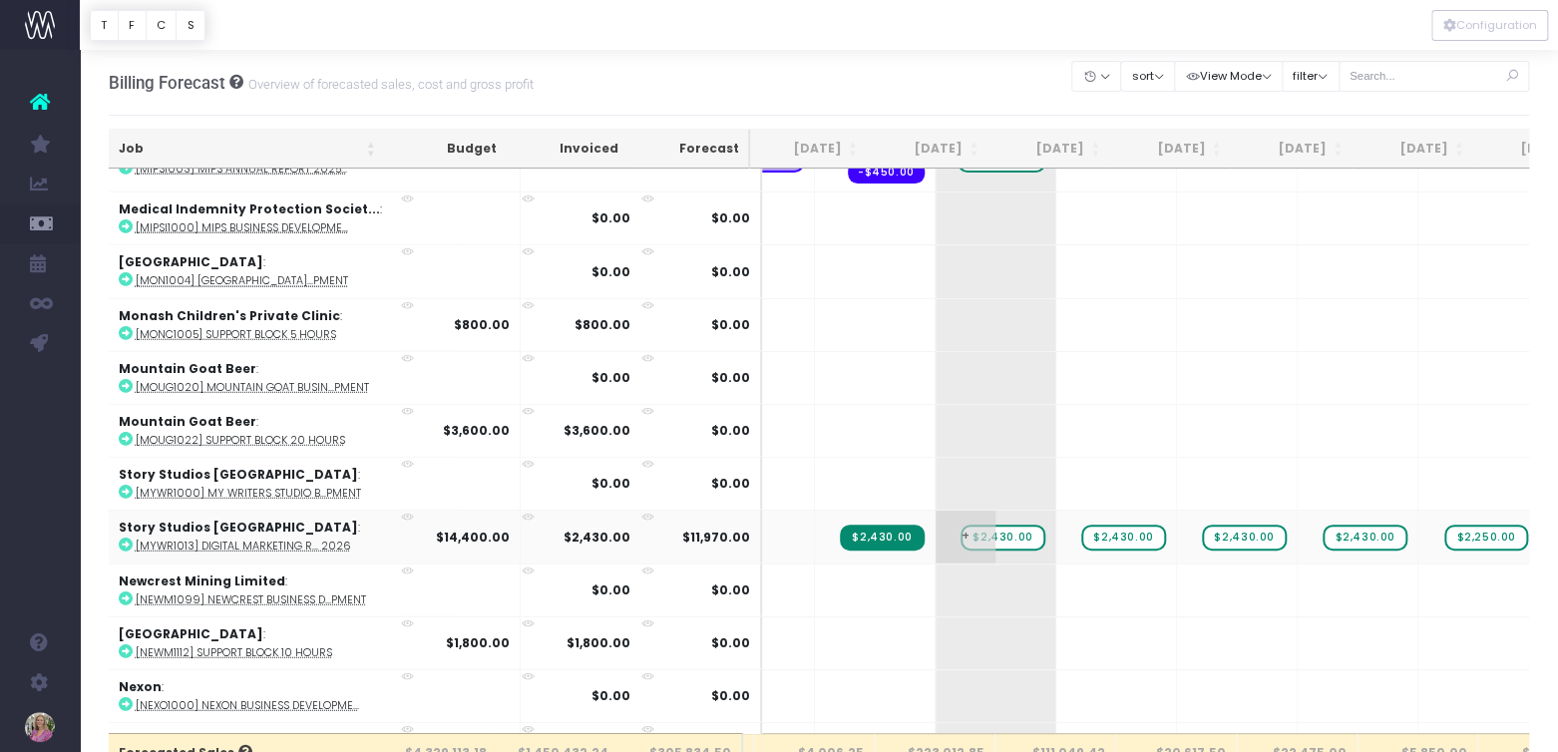
click at [961, 525] on span "$2,430.00" at bounding box center [1003, 538] width 84 height 26
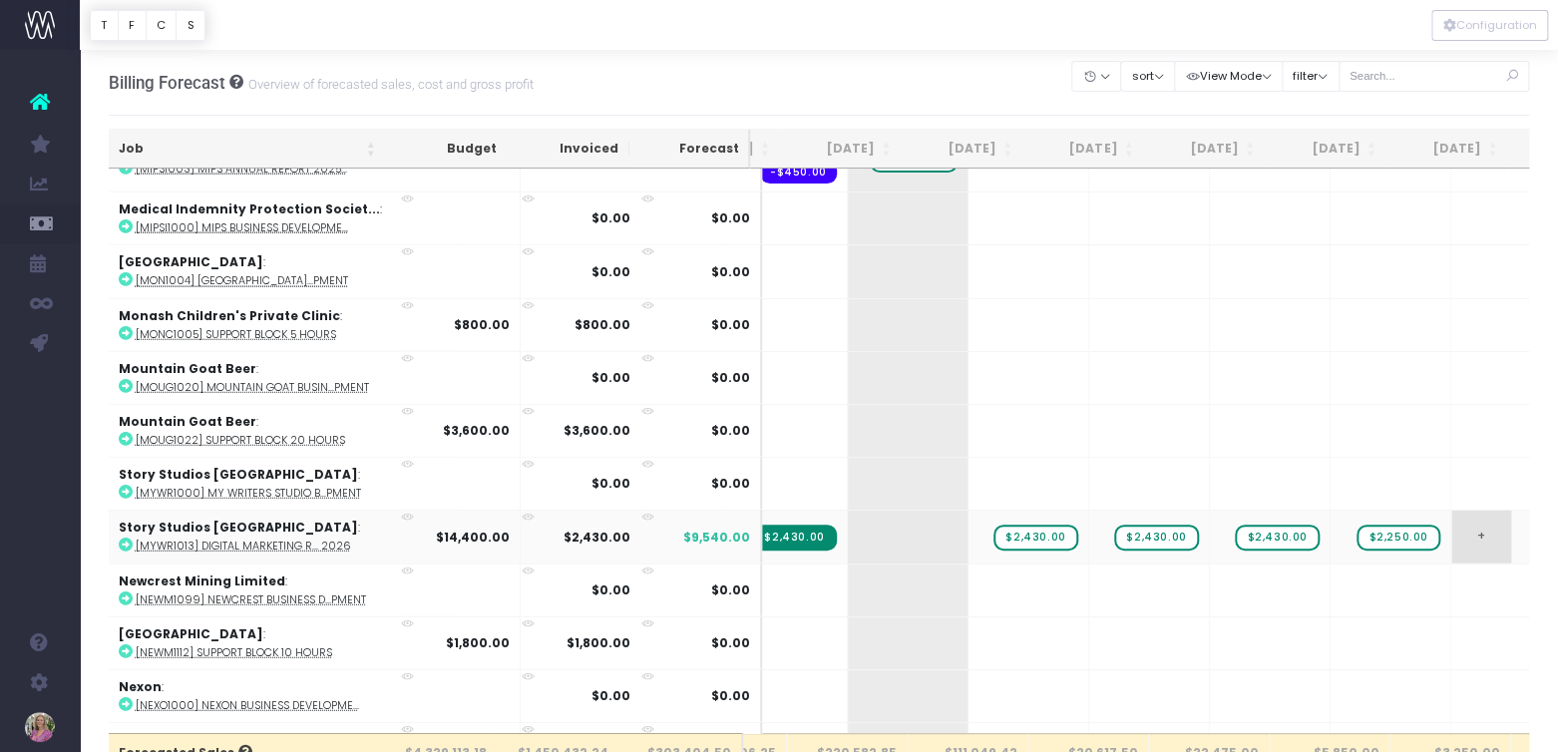
click at [1451, 511] on span "+" at bounding box center [1481, 537] width 60 height 52
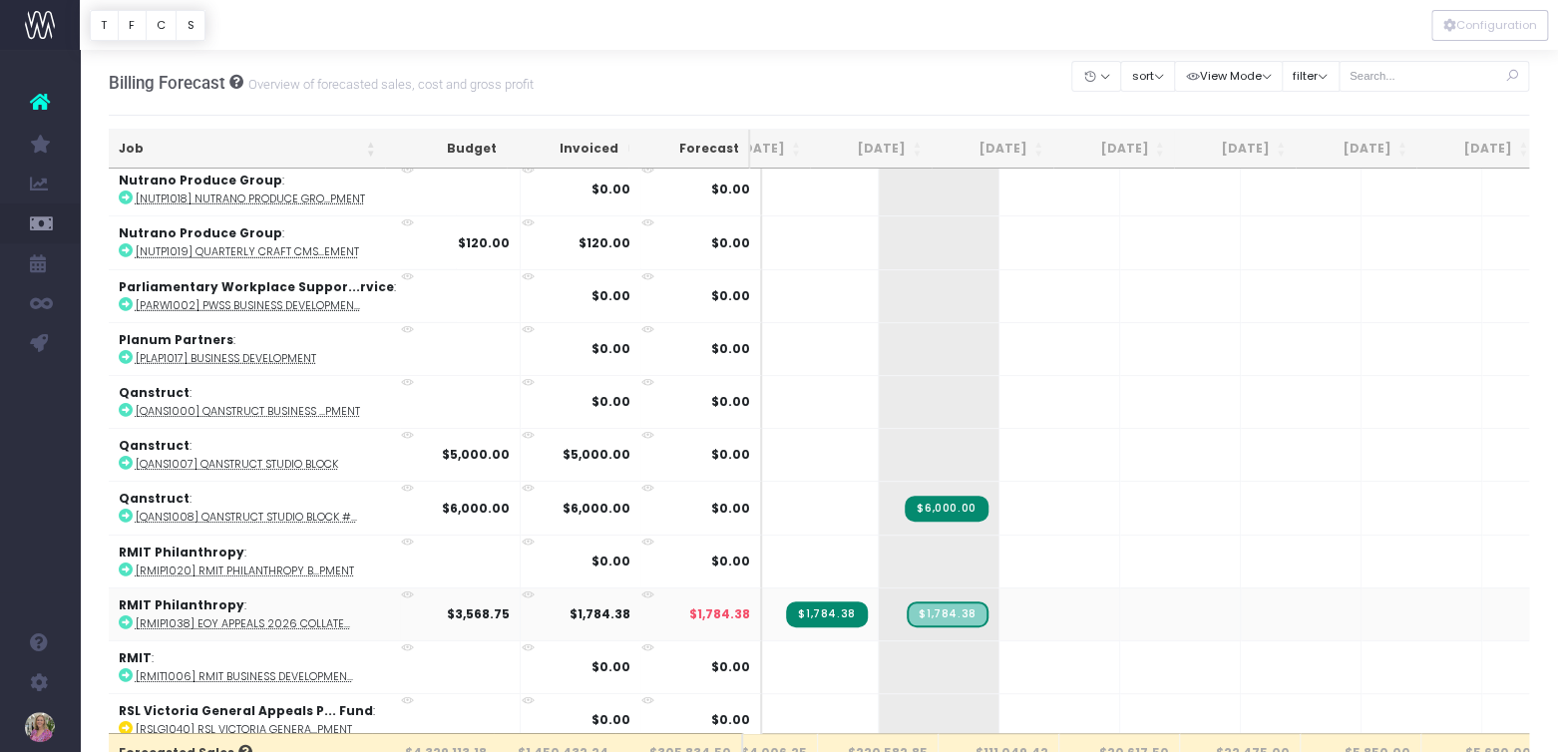
scroll to position [0, 211]
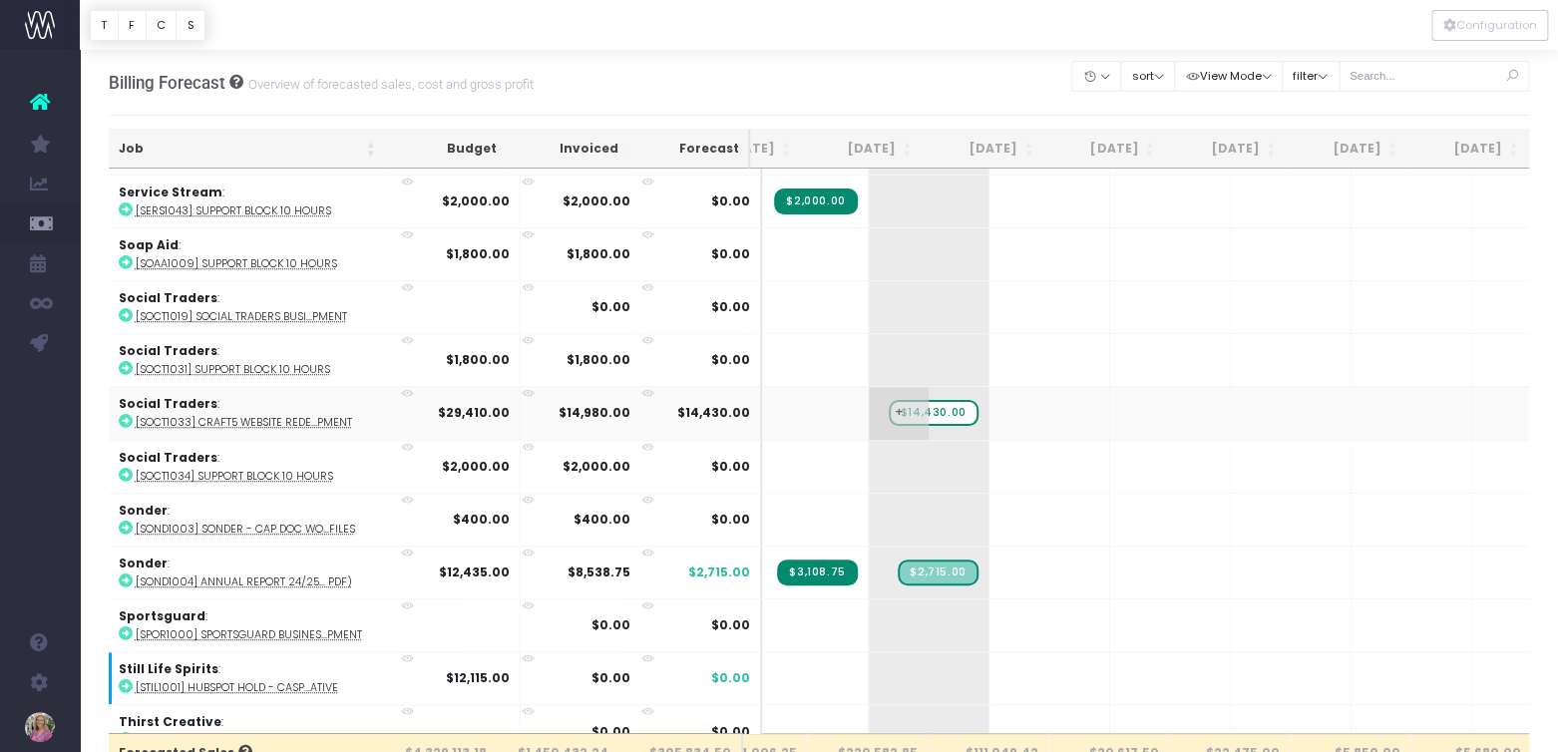
click at [889, 400] on span "$14,430.00" at bounding box center [934, 413] width 90 height 26
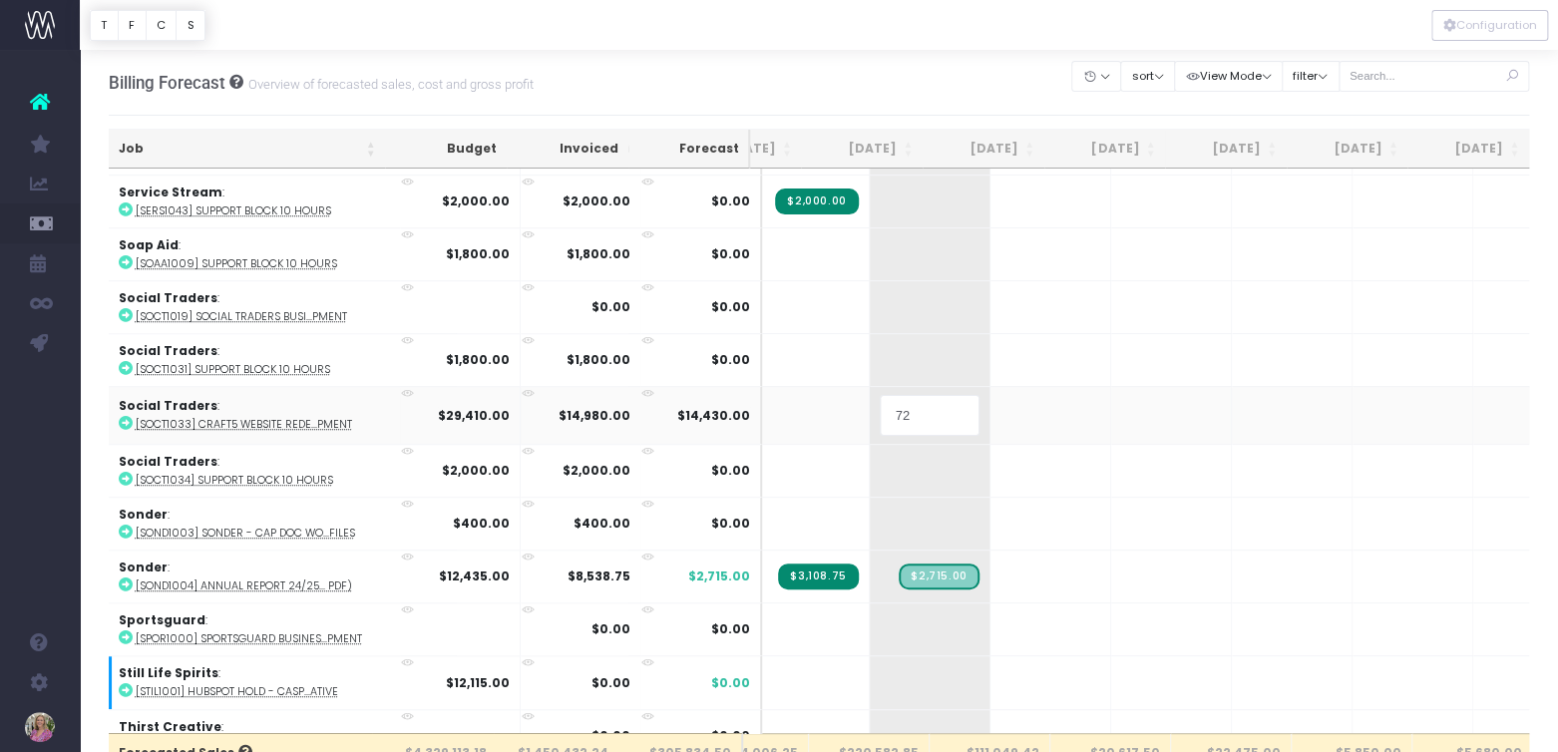
type input "7"
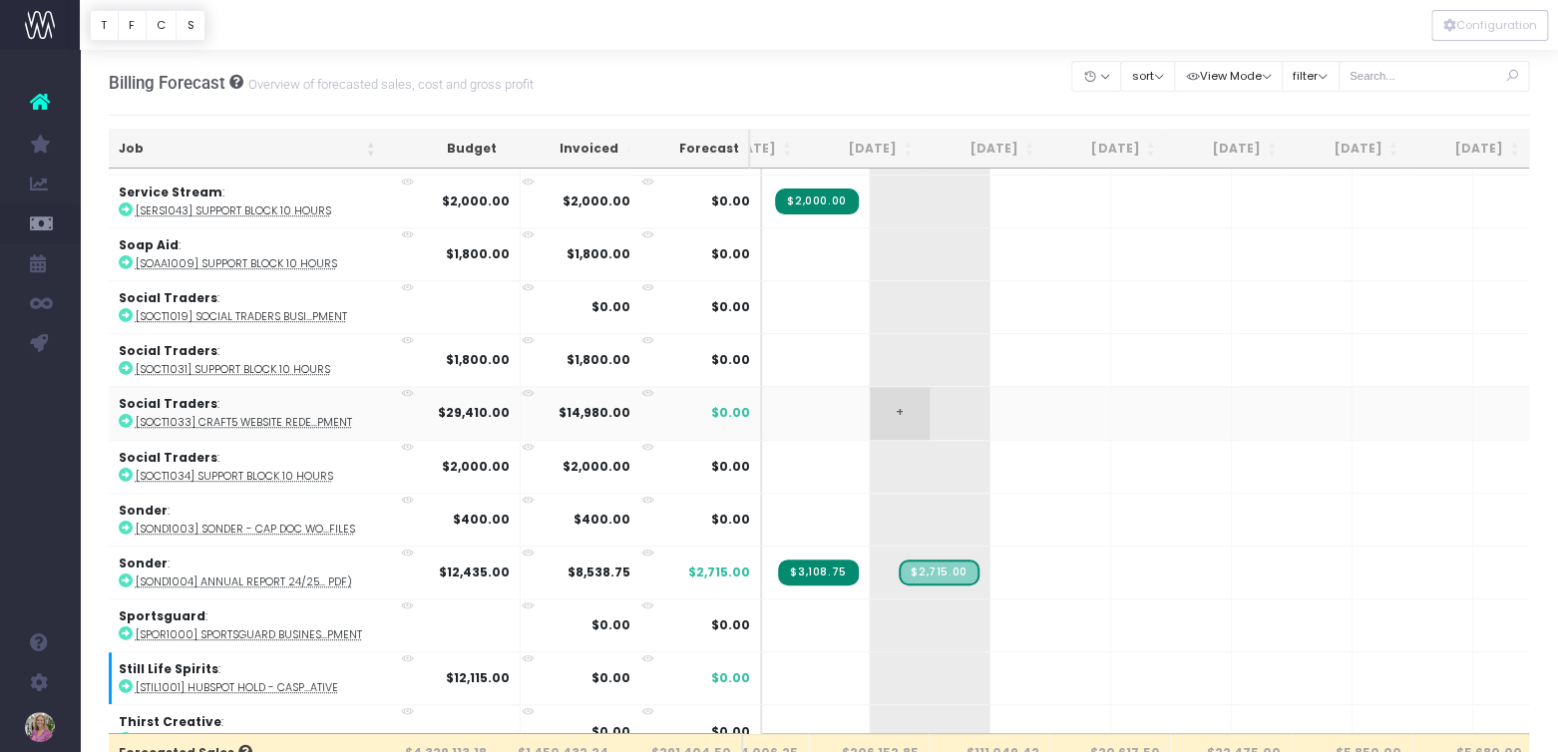
click at [870, 387] on span "+" at bounding box center [900, 413] width 60 height 52
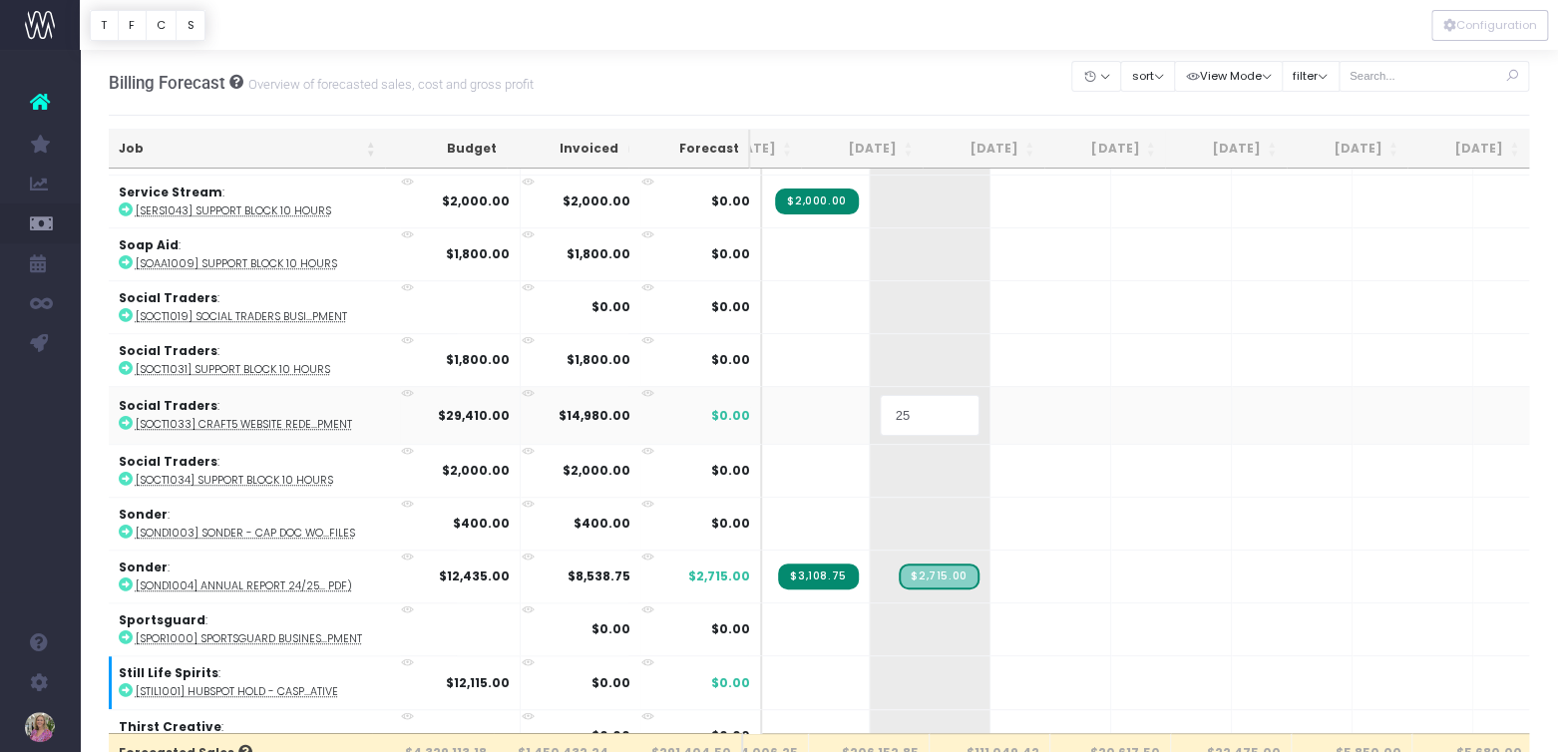
type input "25%"
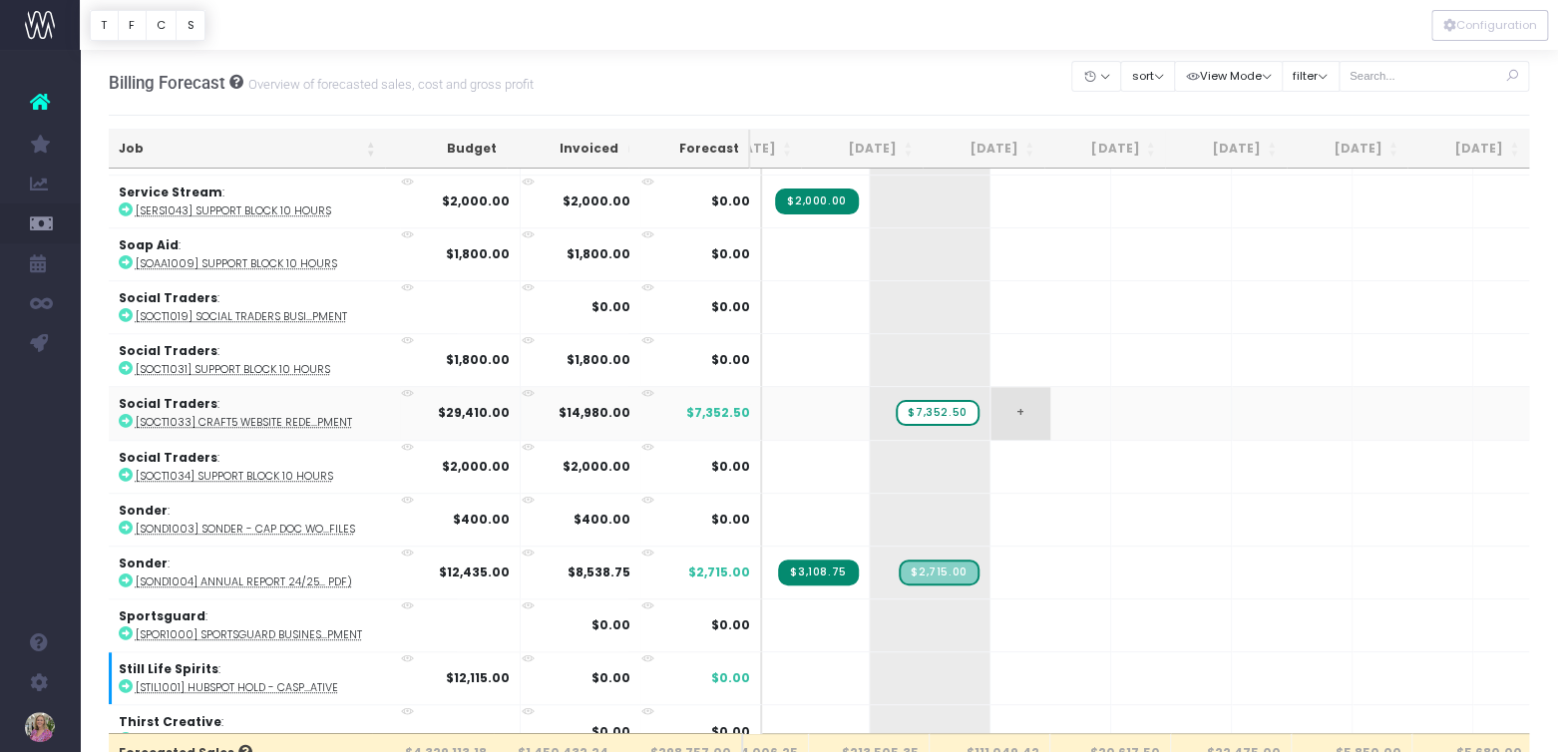
click at [990, 387] on span "+" at bounding box center [1020, 413] width 60 height 52
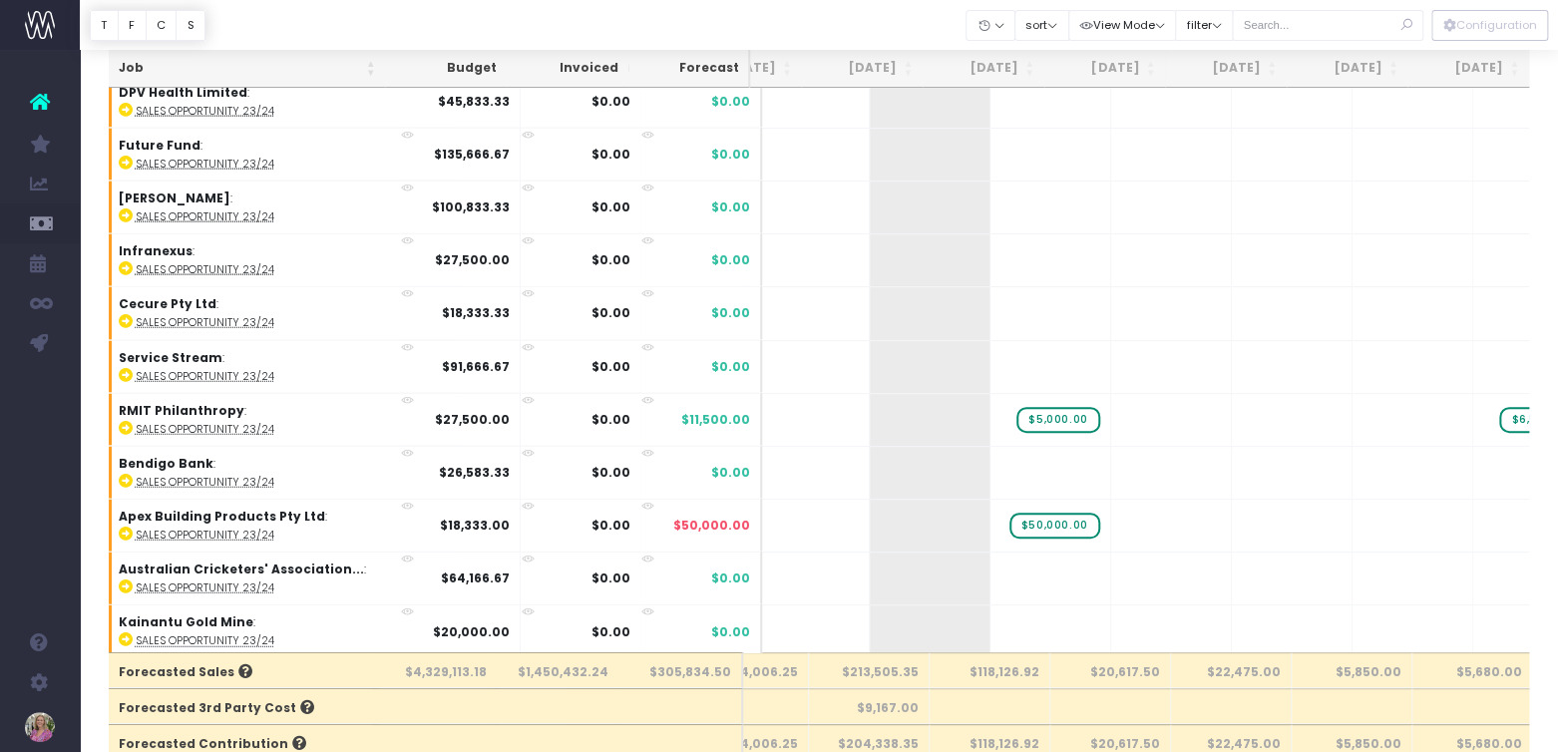
scroll to position [80, 0]
click at [870, 713] on span "+" at bounding box center [900, 739] width 60 height 52
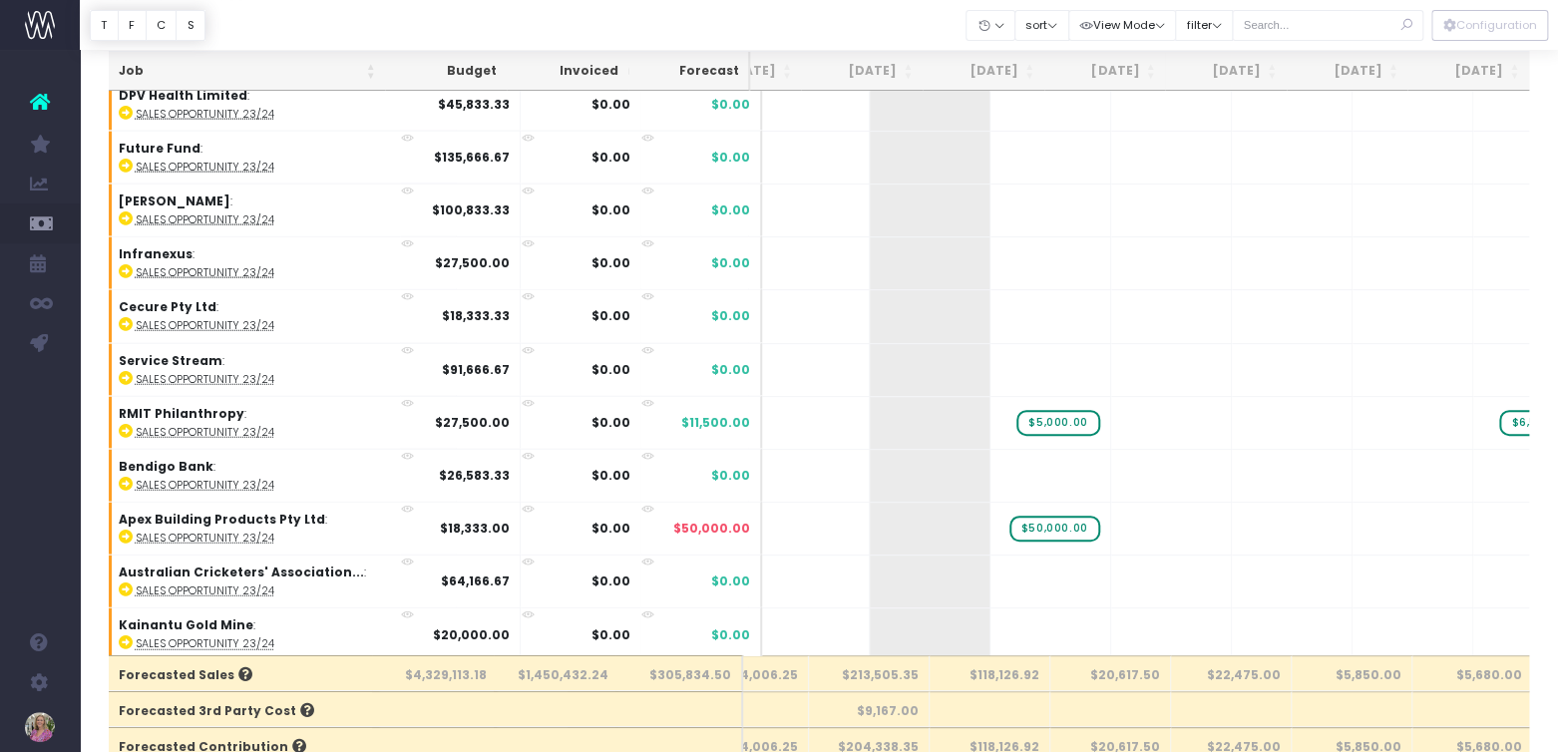
type input "40000"
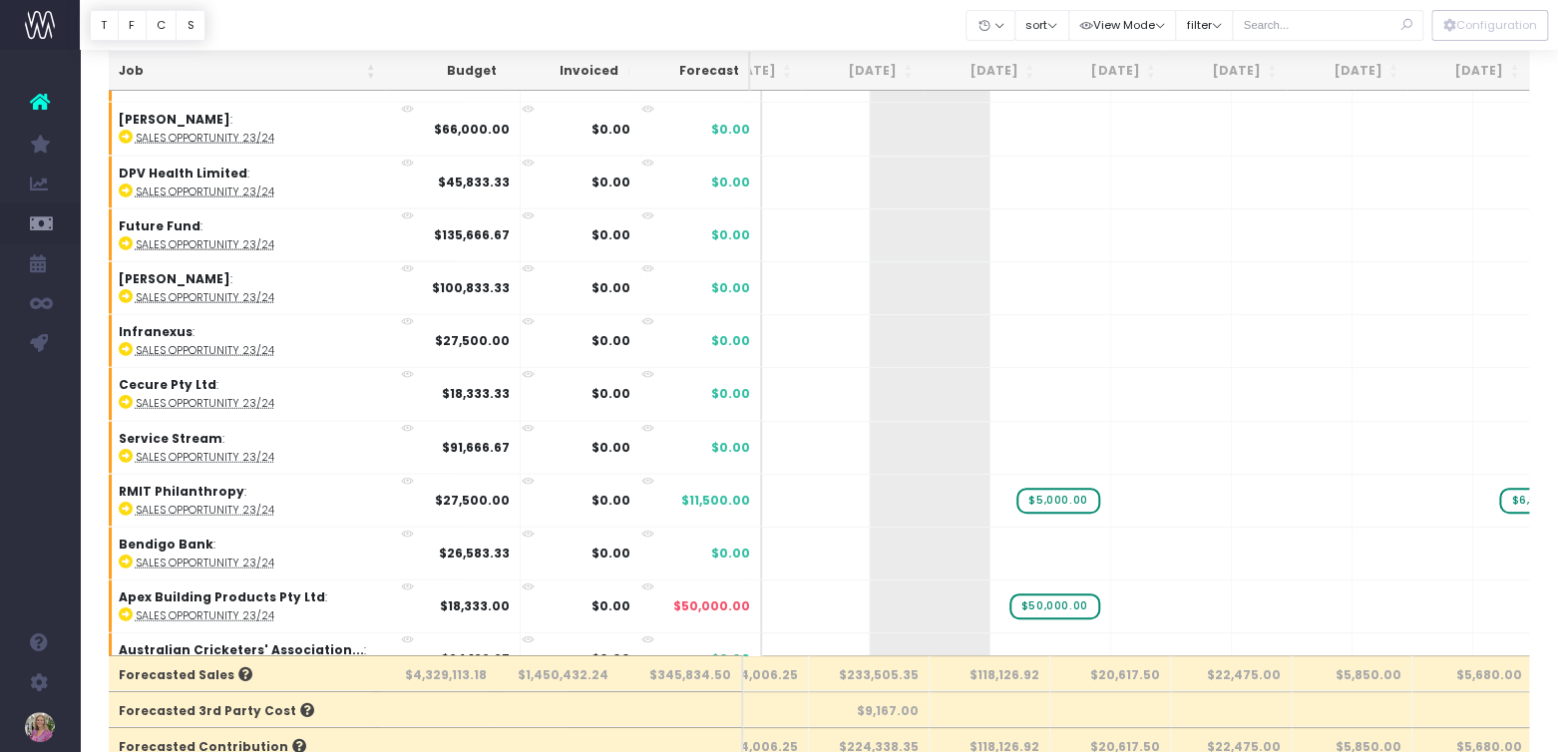
scroll to position [13979, 193]
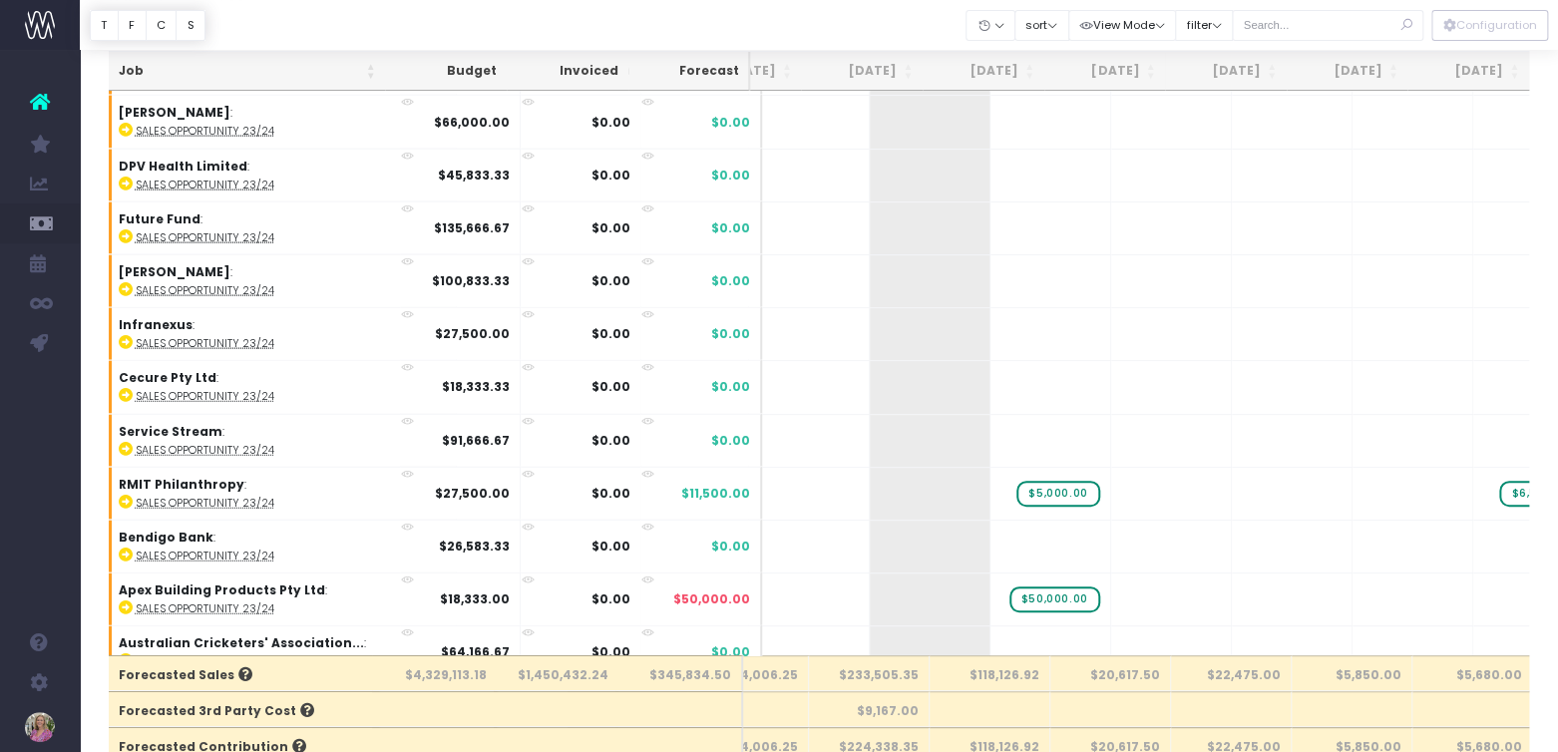
click at [870, 679] on span "+" at bounding box center [900, 705] width 60 height 52
type input "10000"
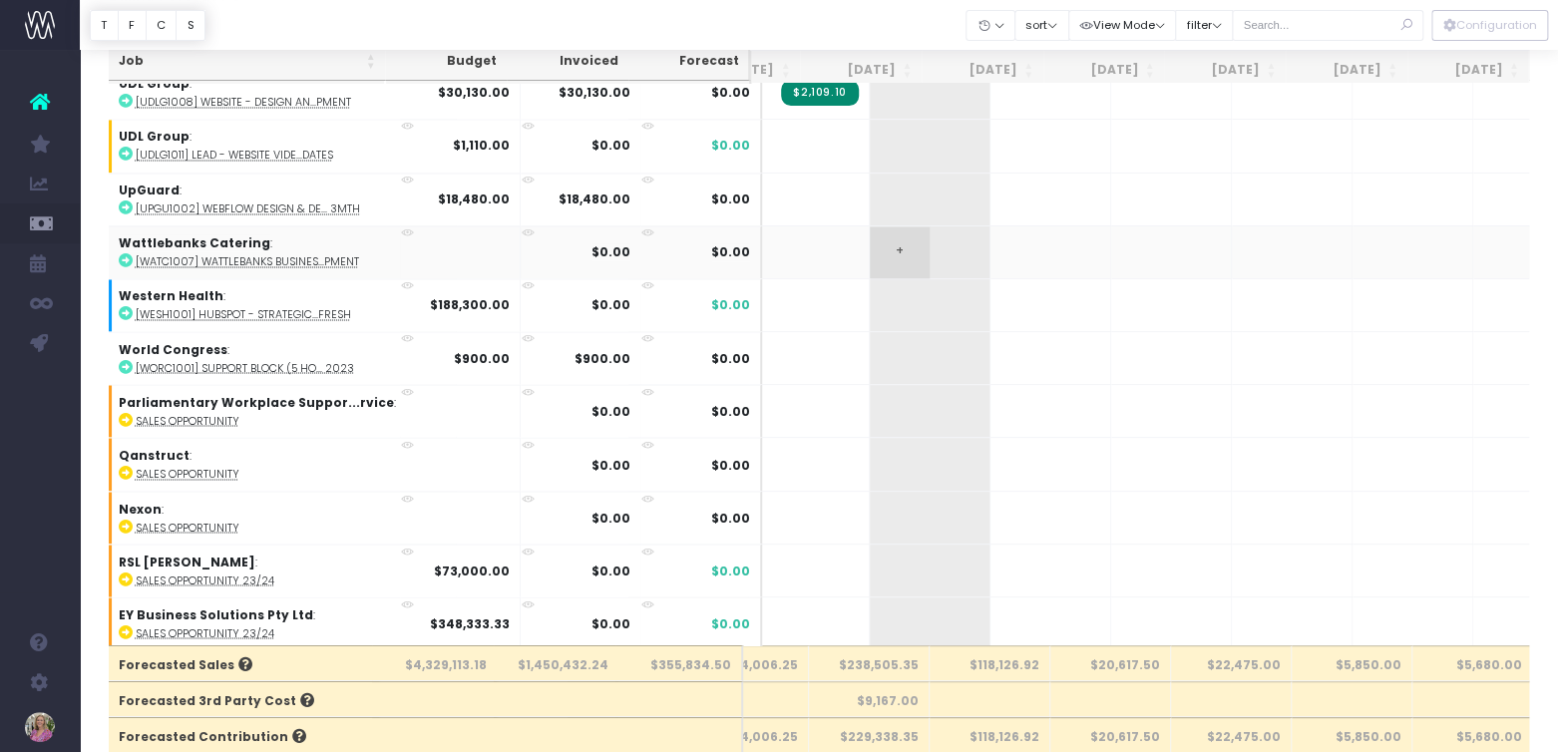
scroll to position [13368, 193]
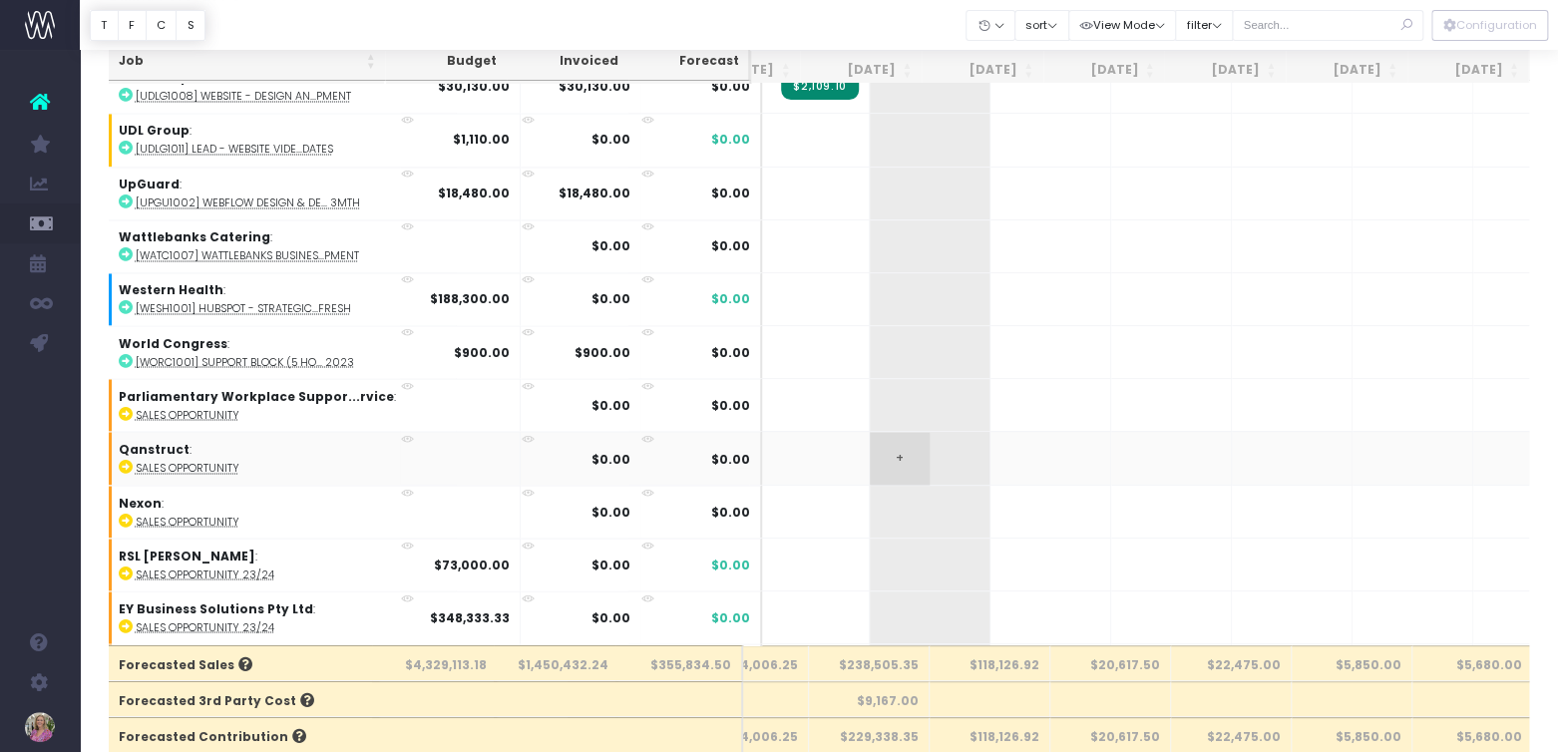
click at [870, 432] on span "+" at bounding box center [900, 458] width 60 height 52
type input "5000"
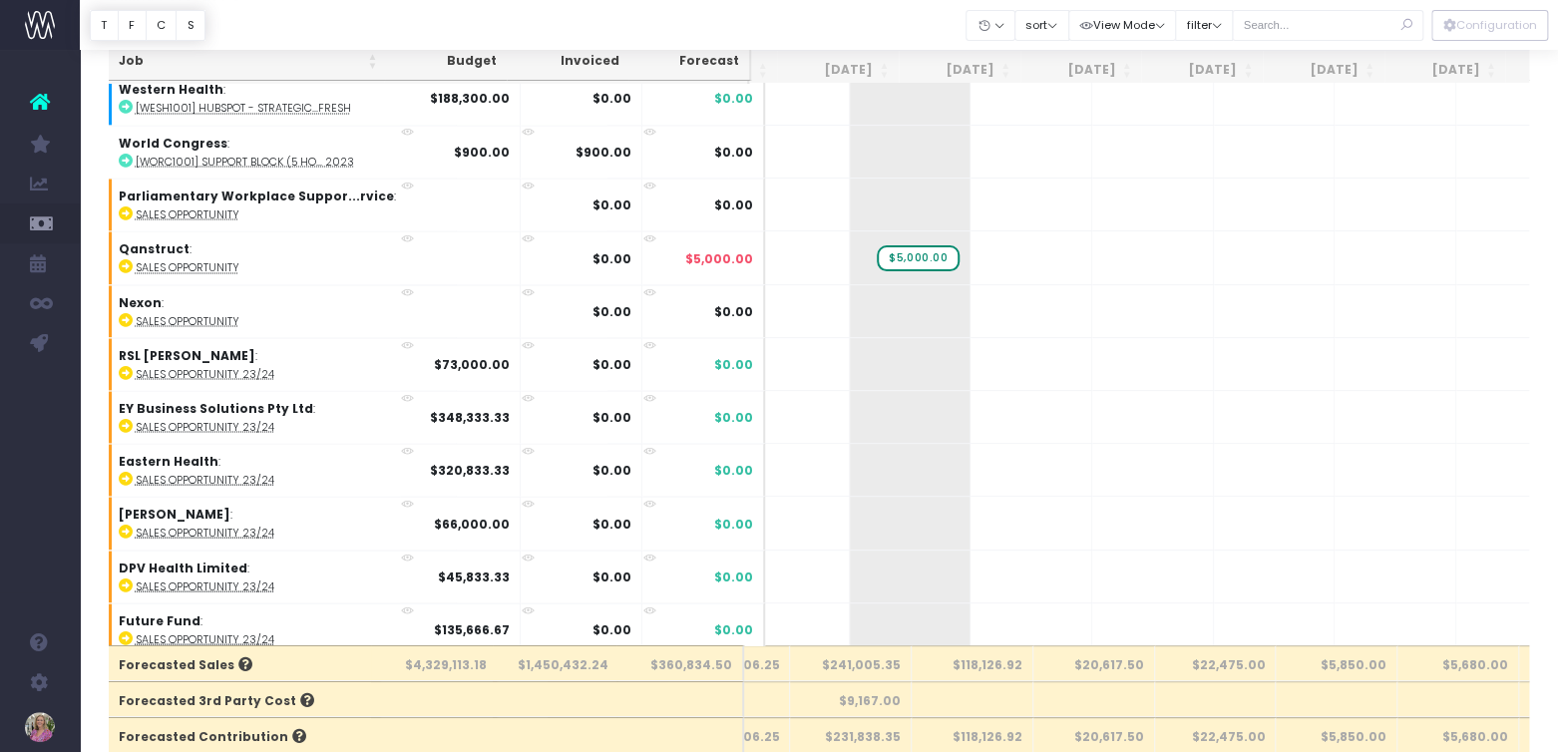
scroll to position [13586, 215]
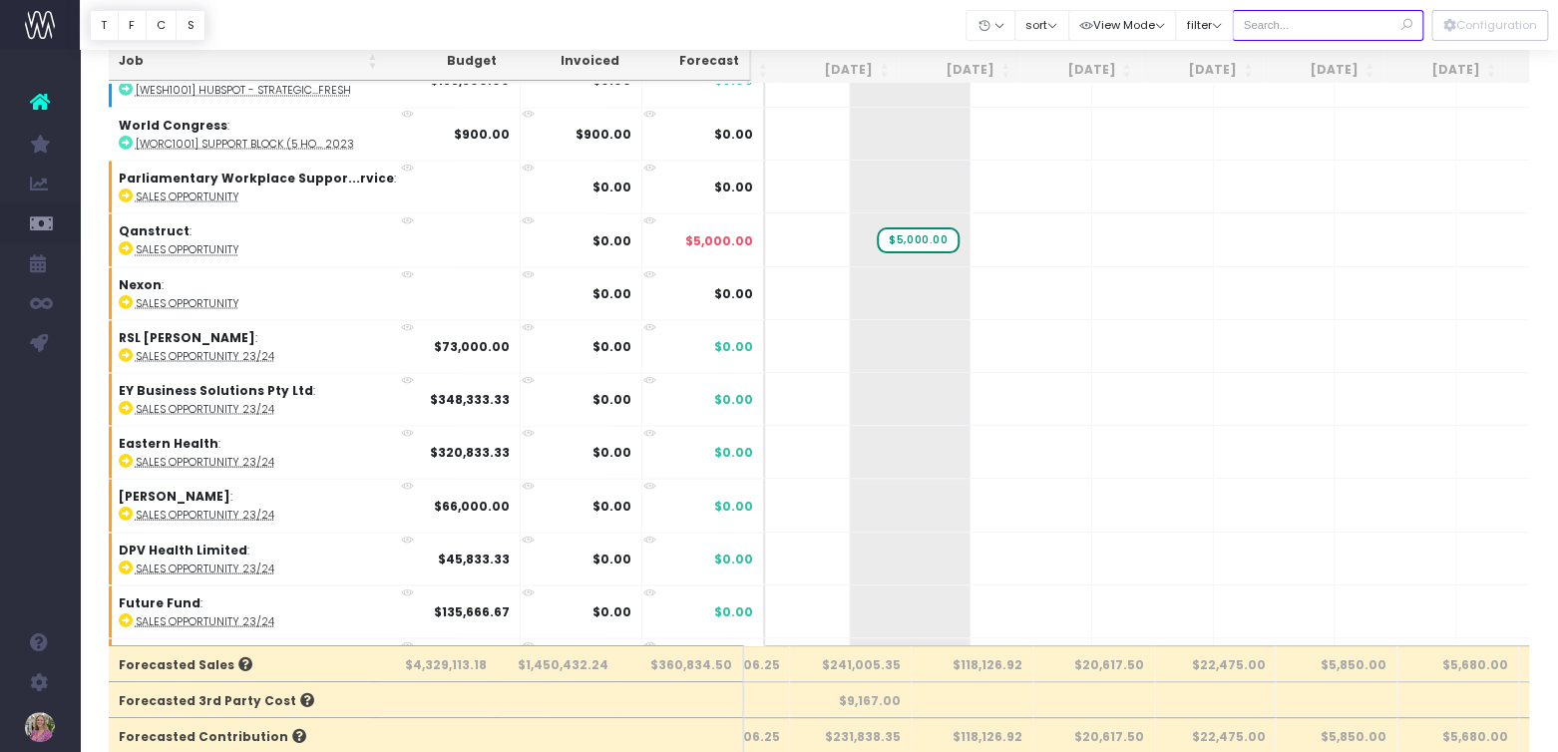
click at [1343, 27] on input "text" at bounding box center [1328, 25] width 192 height 31
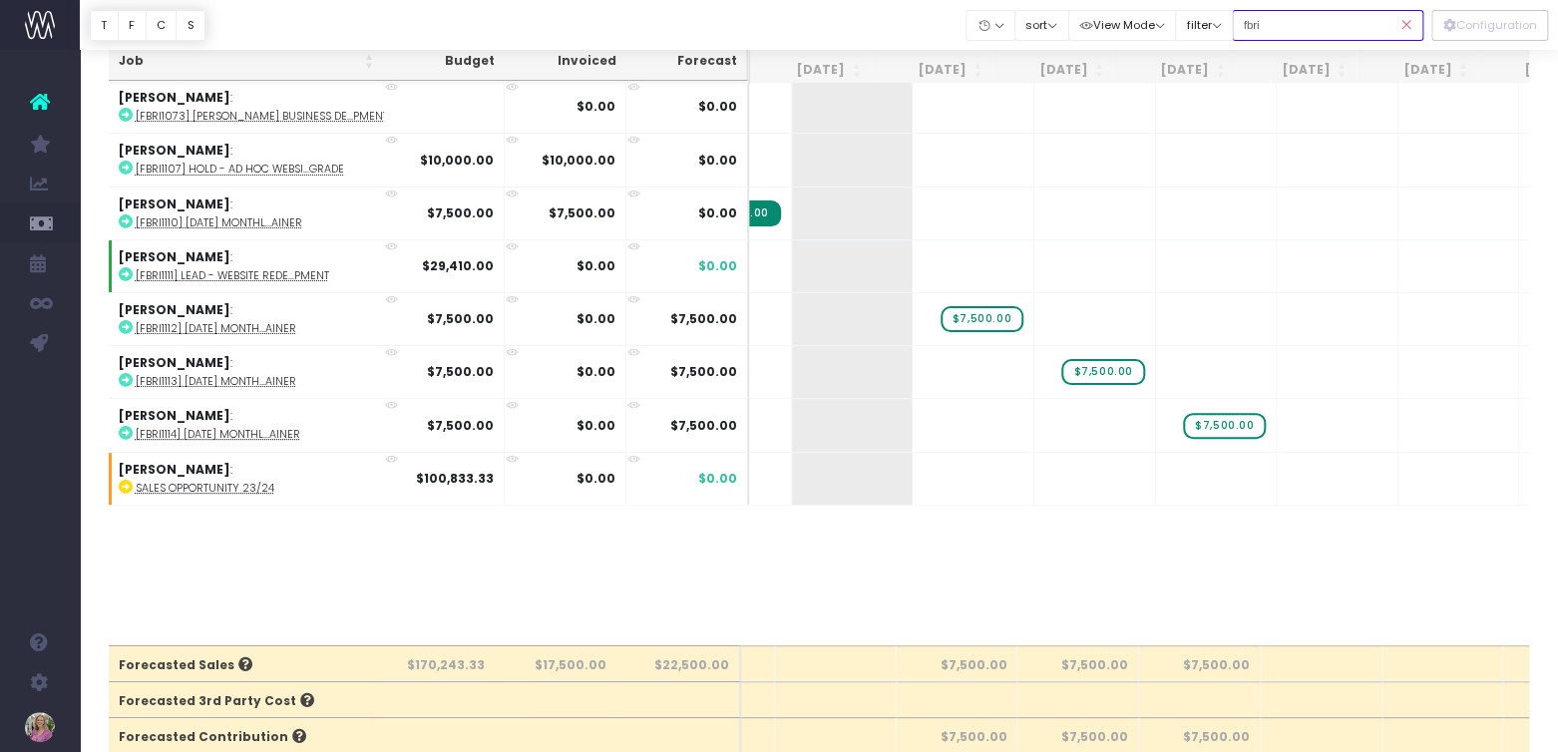
scroll to position [0, 215]
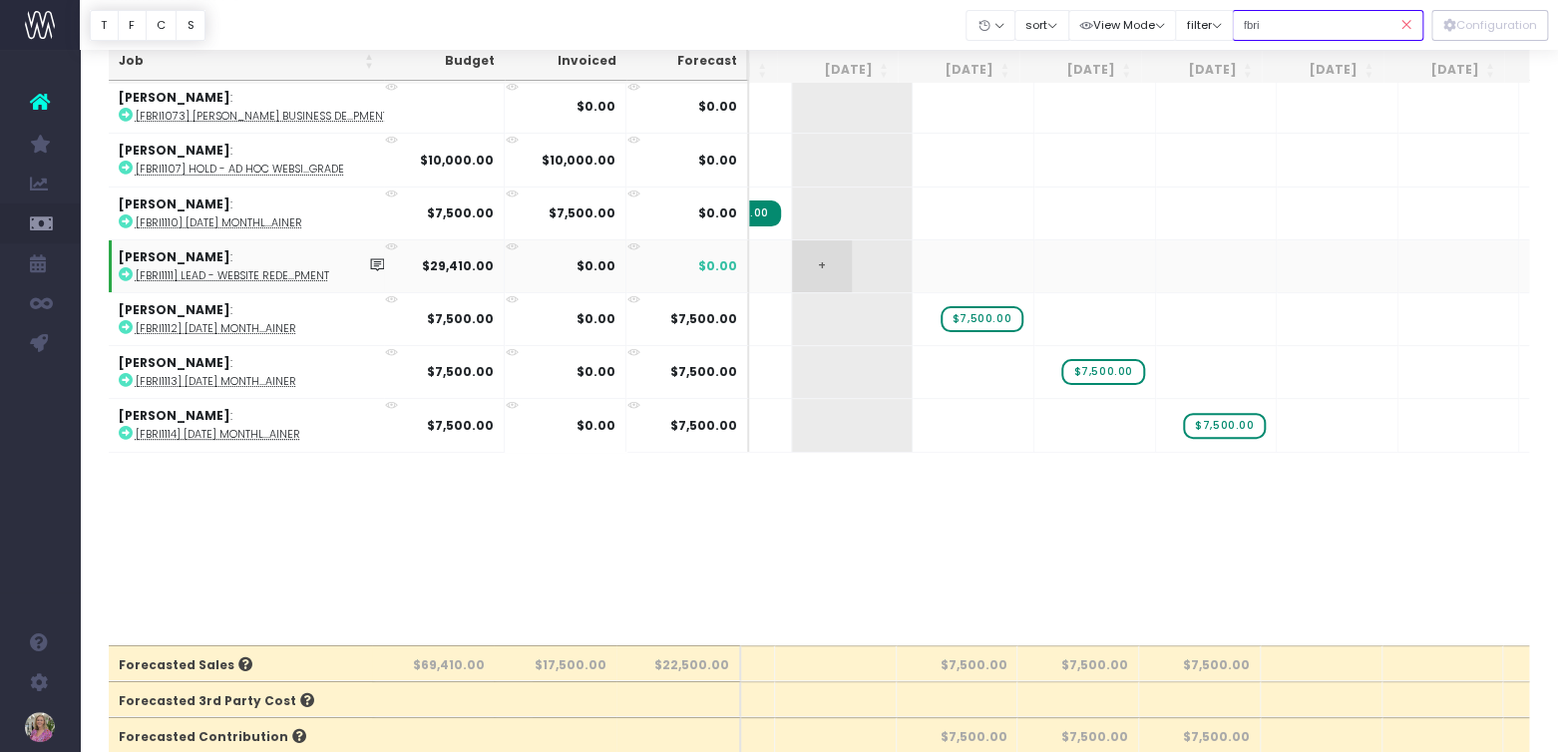
type input "fbri"
click at [807, 259] on span "+" at bounding box center [822, 266] width 60 height 52
click at [807, 260] on span "+" at bounding box center [822, 266] width 60 height 52
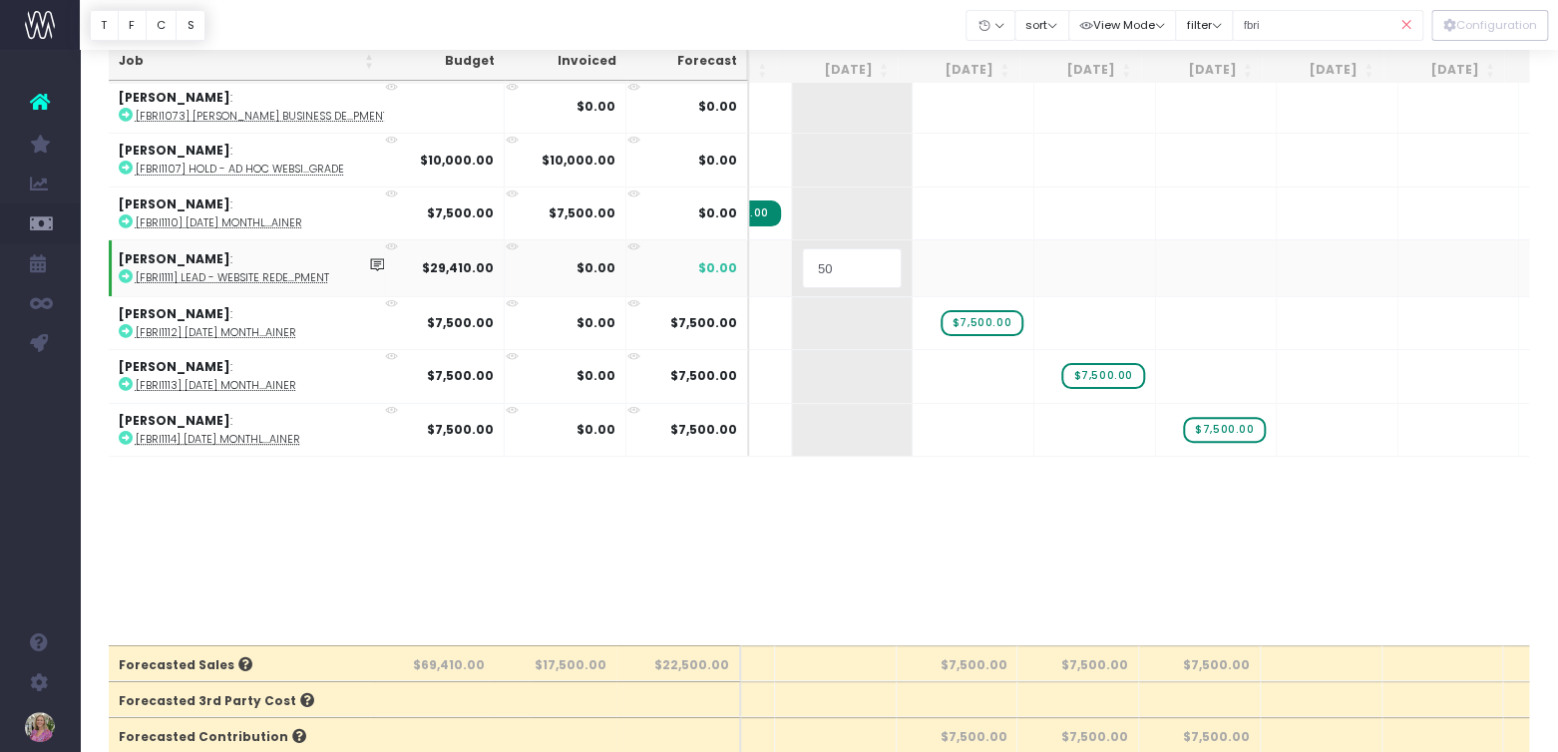
type input "50%"
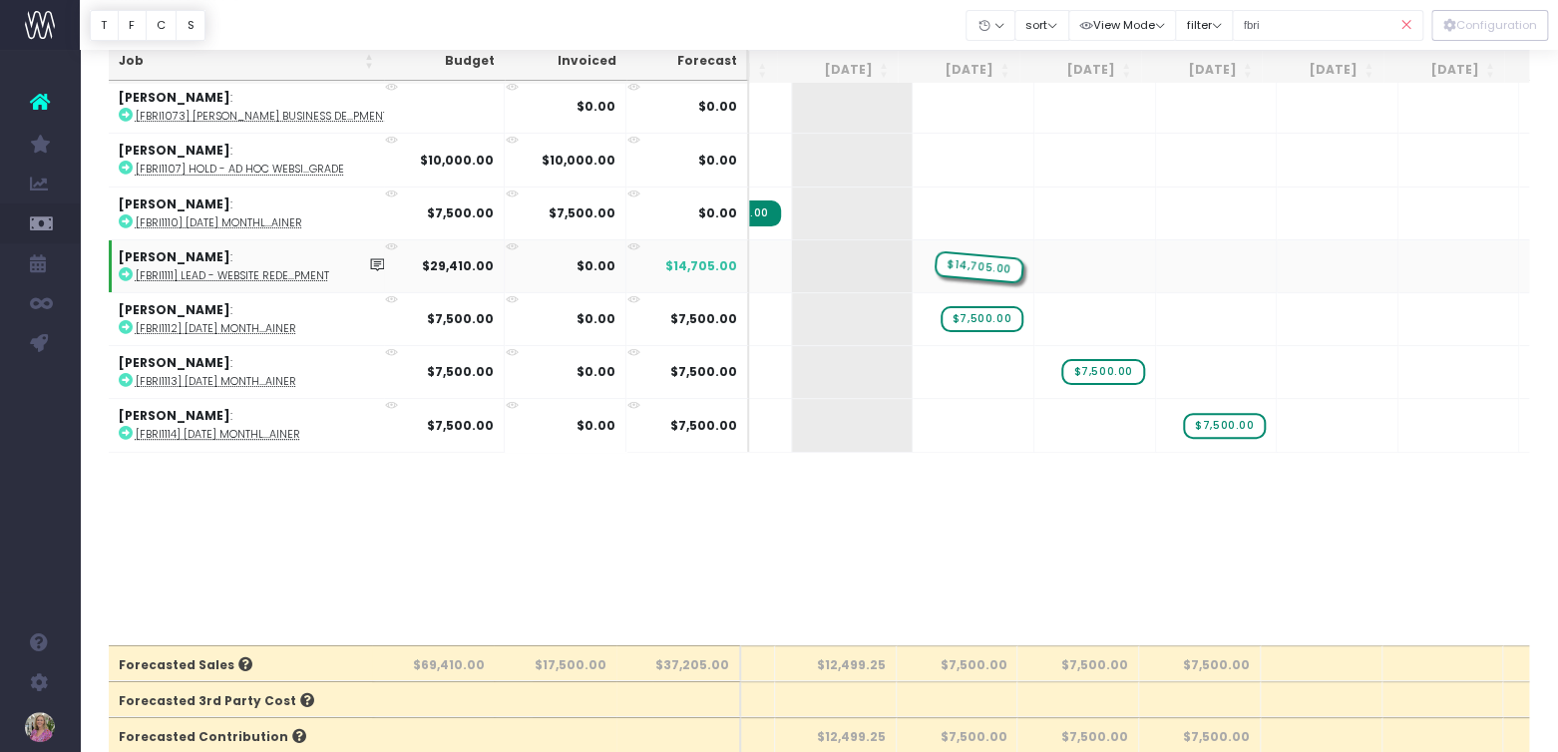
drag, startPoint x: 853, startPoint y: 264, endPoint x: 924, endPoint y: 263, distance: 70.8
drag, startPoint x: 1302, startPoint y: 24, endPoint x: 1270, endPoint y: 24, distance: 31.9
click at [1259, 23] on div "Clear Filters Hide Aug 2025 Sep 2025 Oct 2025 Nov 2025 Dec 2025 Jan 2026 Feb 20…" at bounding box center [1195, 25] width 457 height 41
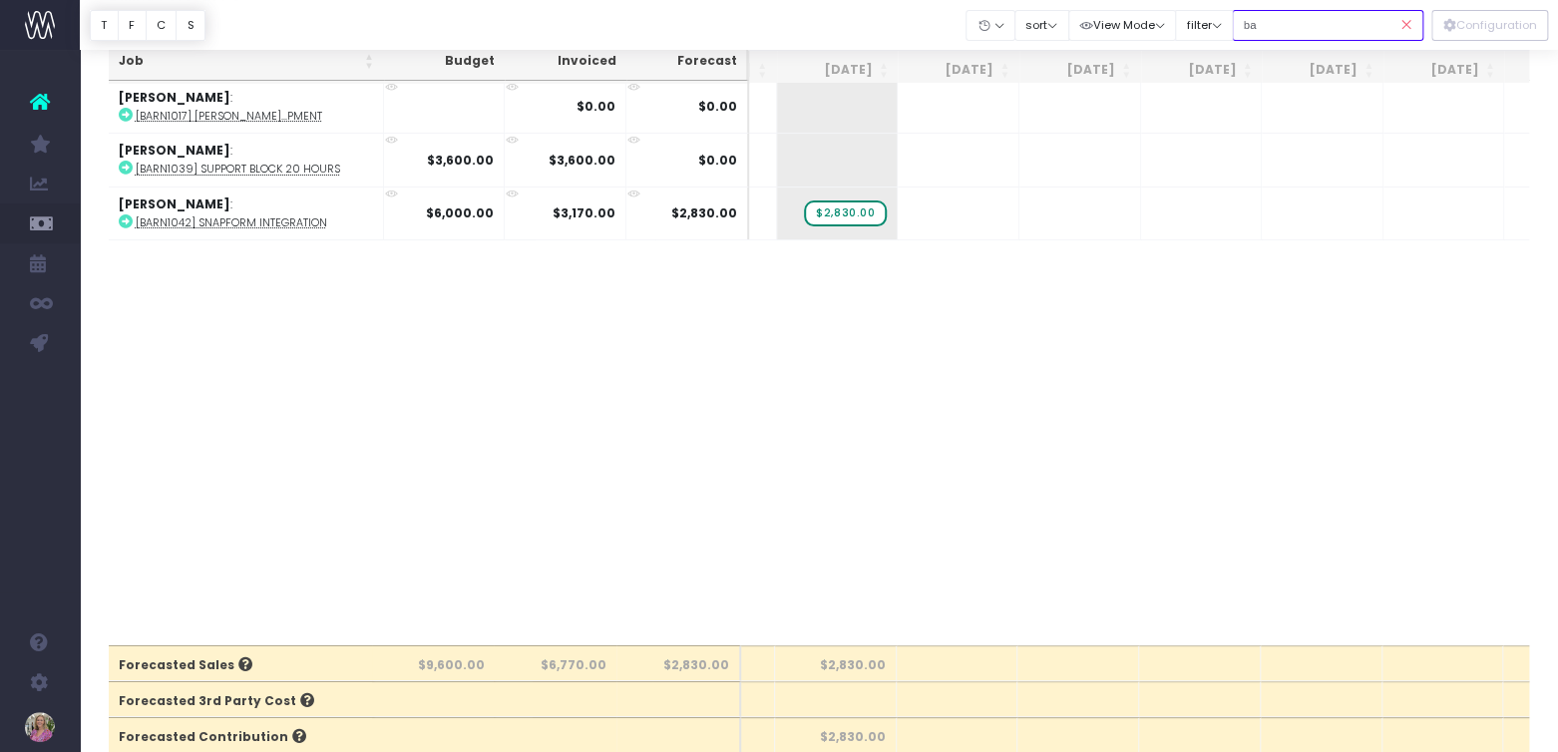
type input "b"
type input "barn"
click at [806, 104] on span "+" at bounding box center [811, 107] width 61 height 52
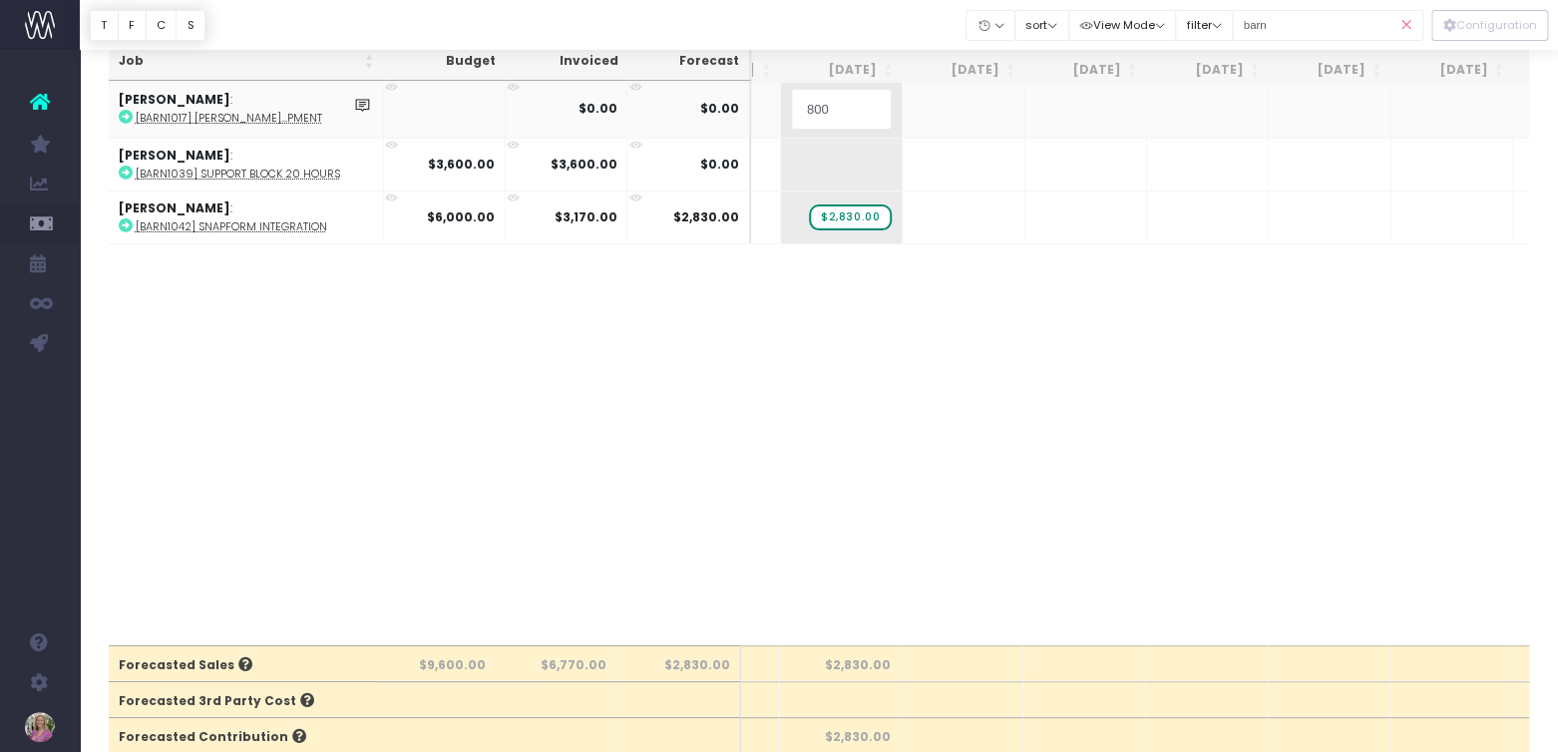
type input "8000"
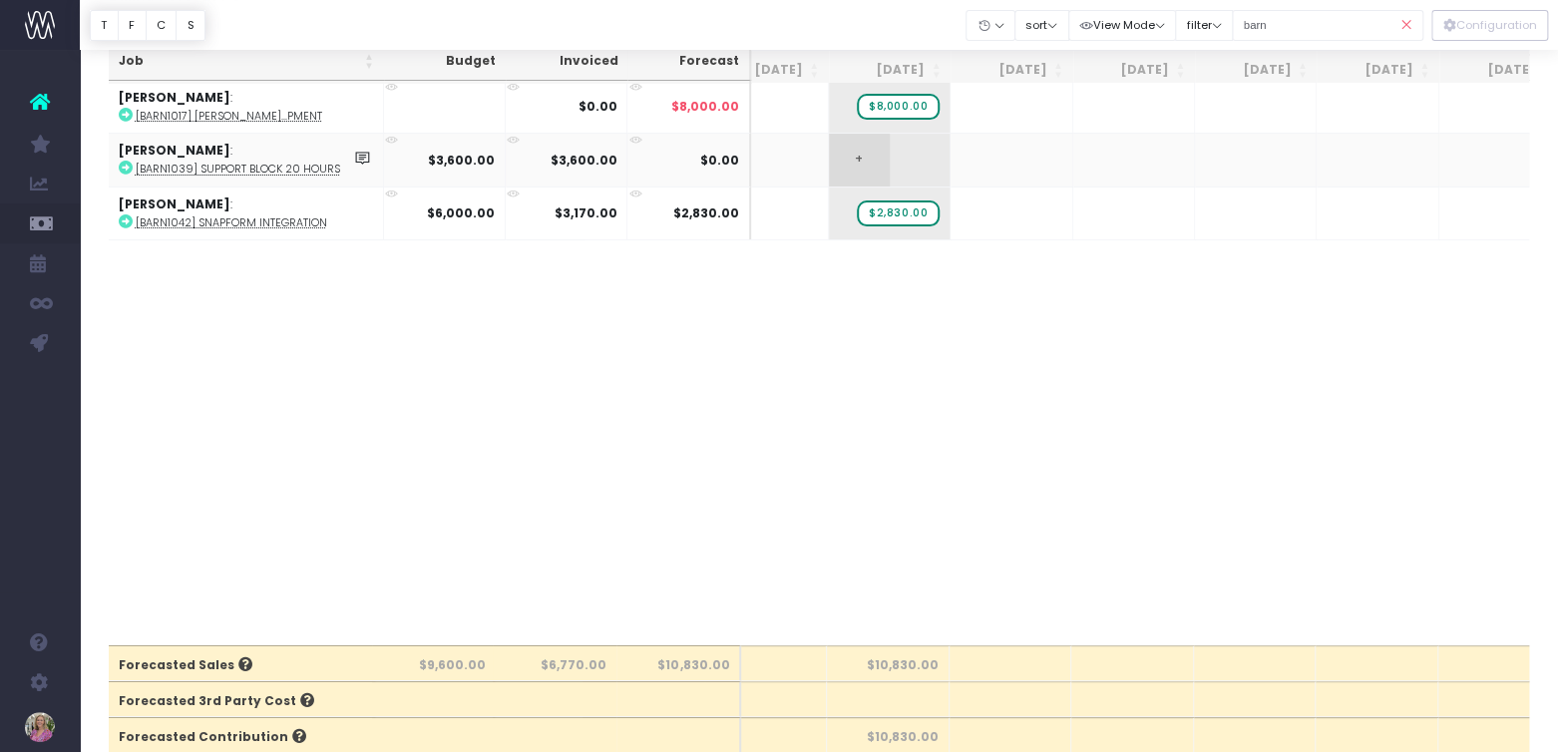
scroll to position [0, 151]
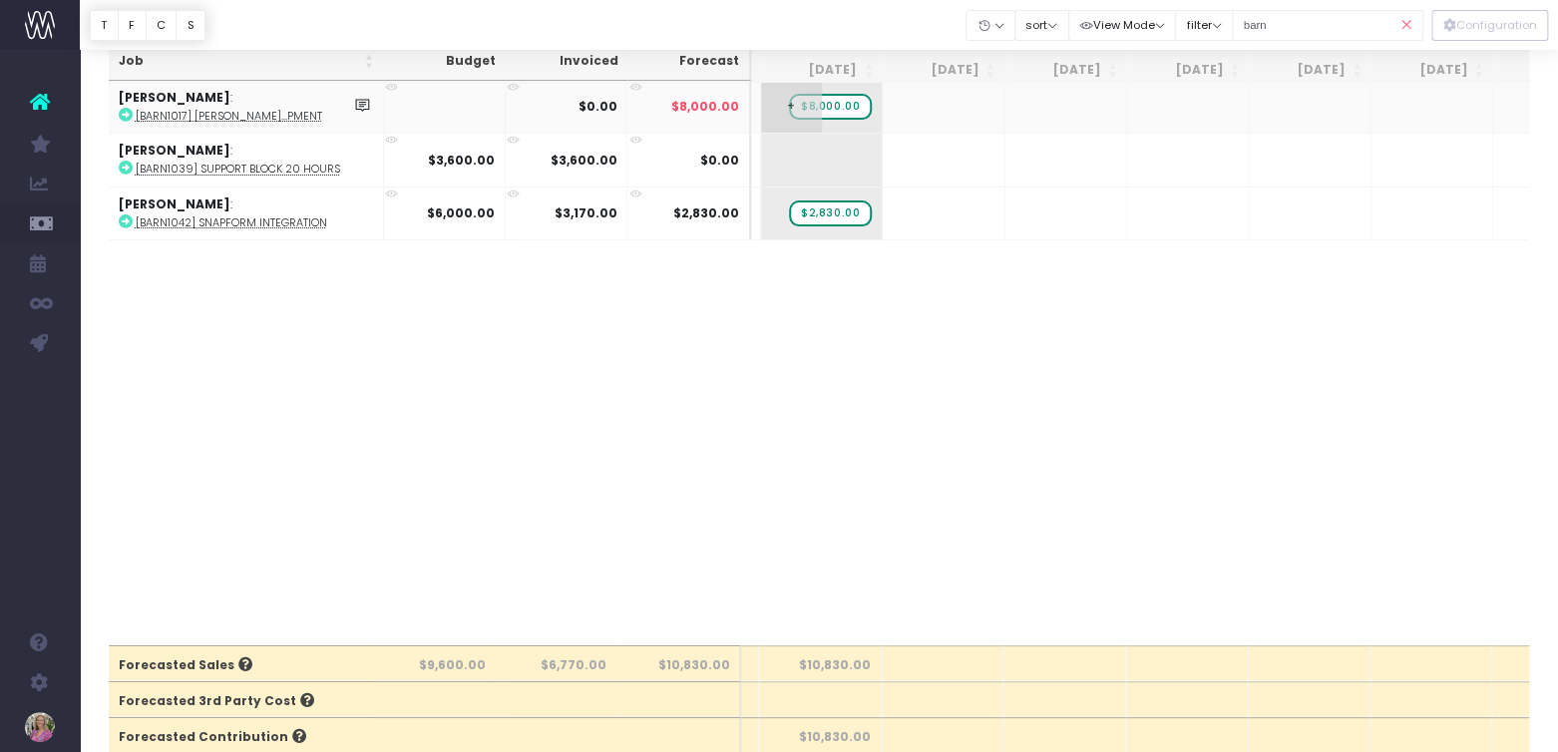
click at [831, 105] on span "$8,000.00" at bounding box center [830, 107] width 83 height 26
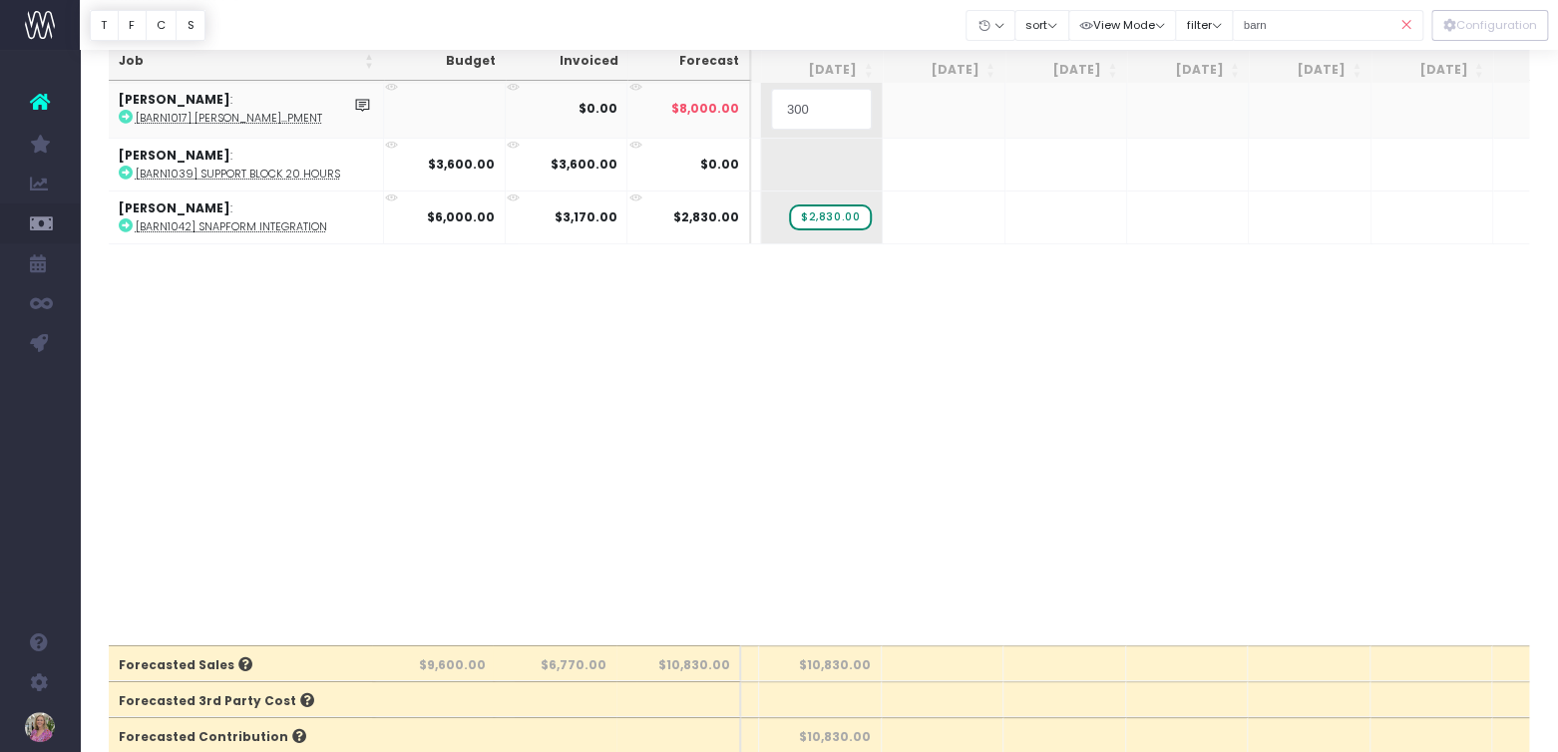
type input "3000"
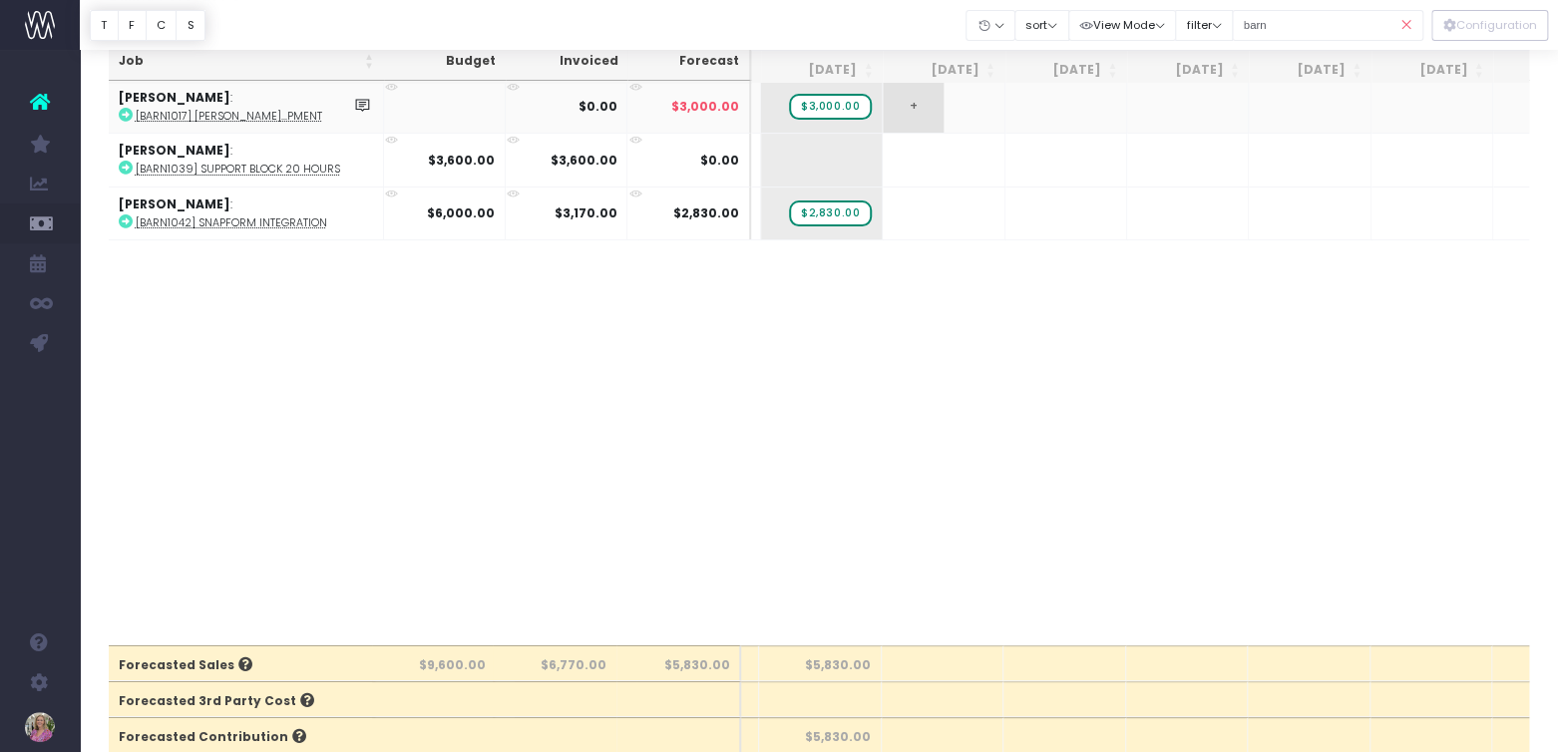
click at [911, 105] on span "+" at bounding box center [913, 107] width 61 height 52
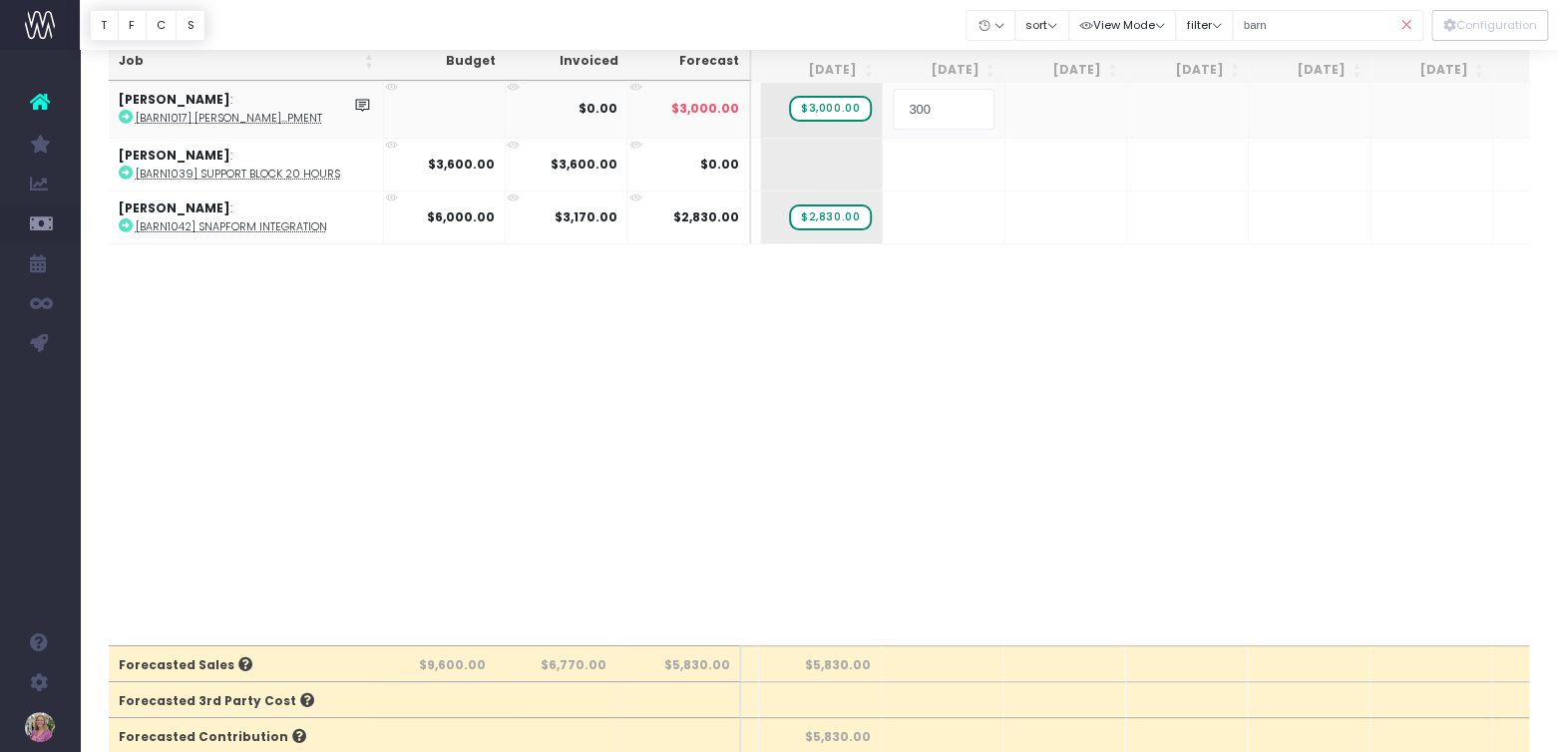
type input "3000"
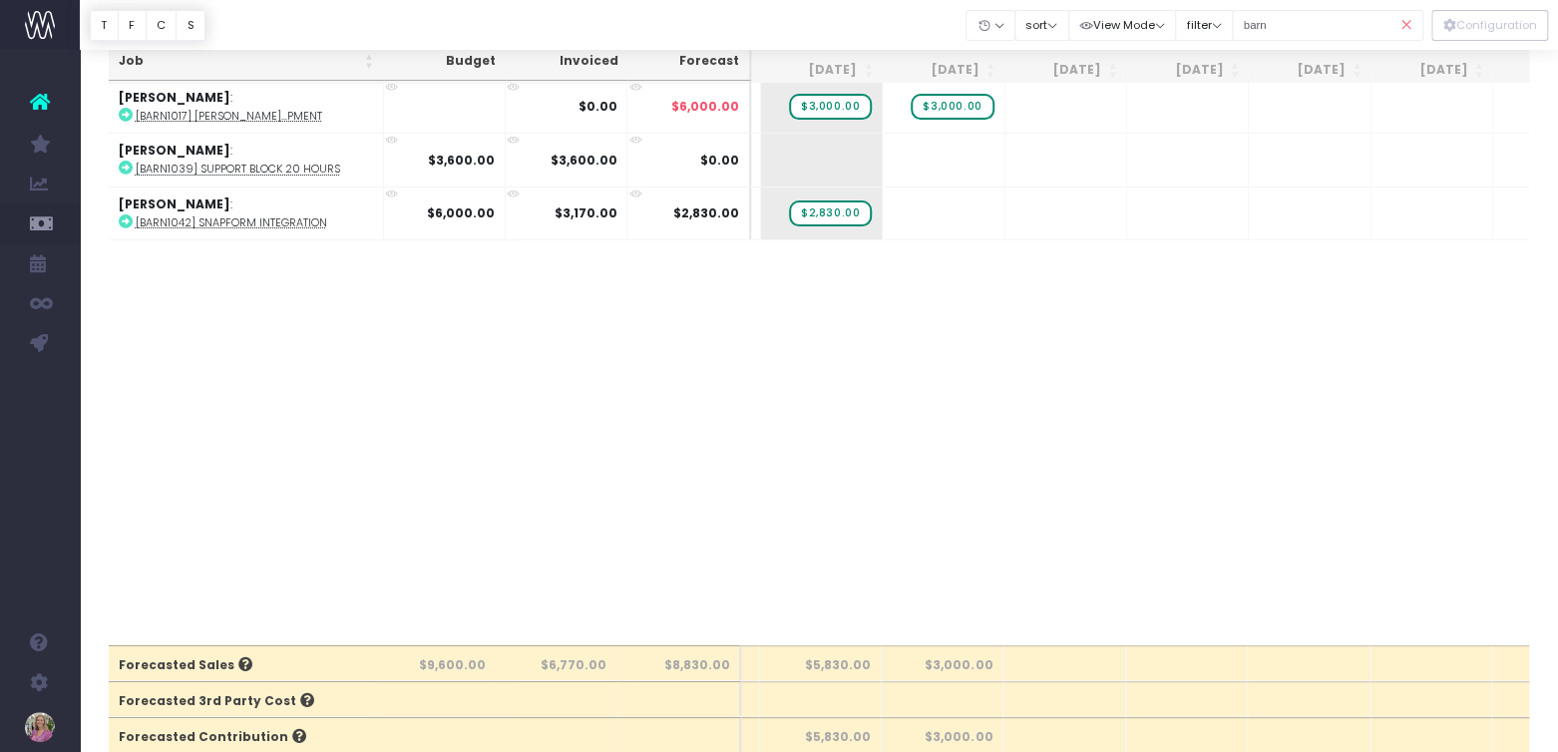
click at [1407, 22] on icon at bounding box center [1405, 25] width 35 height 41
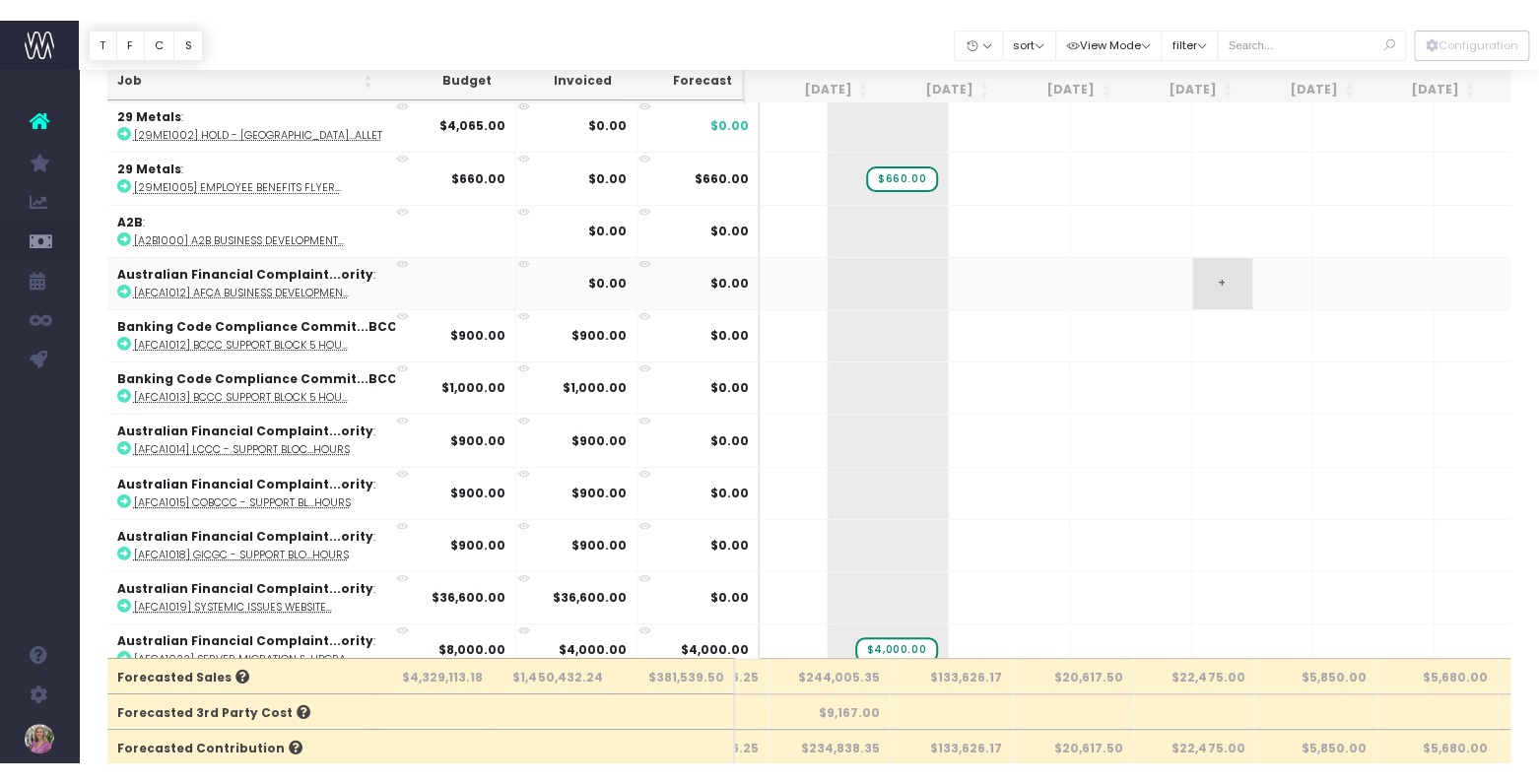
scroll to position [0, 0]
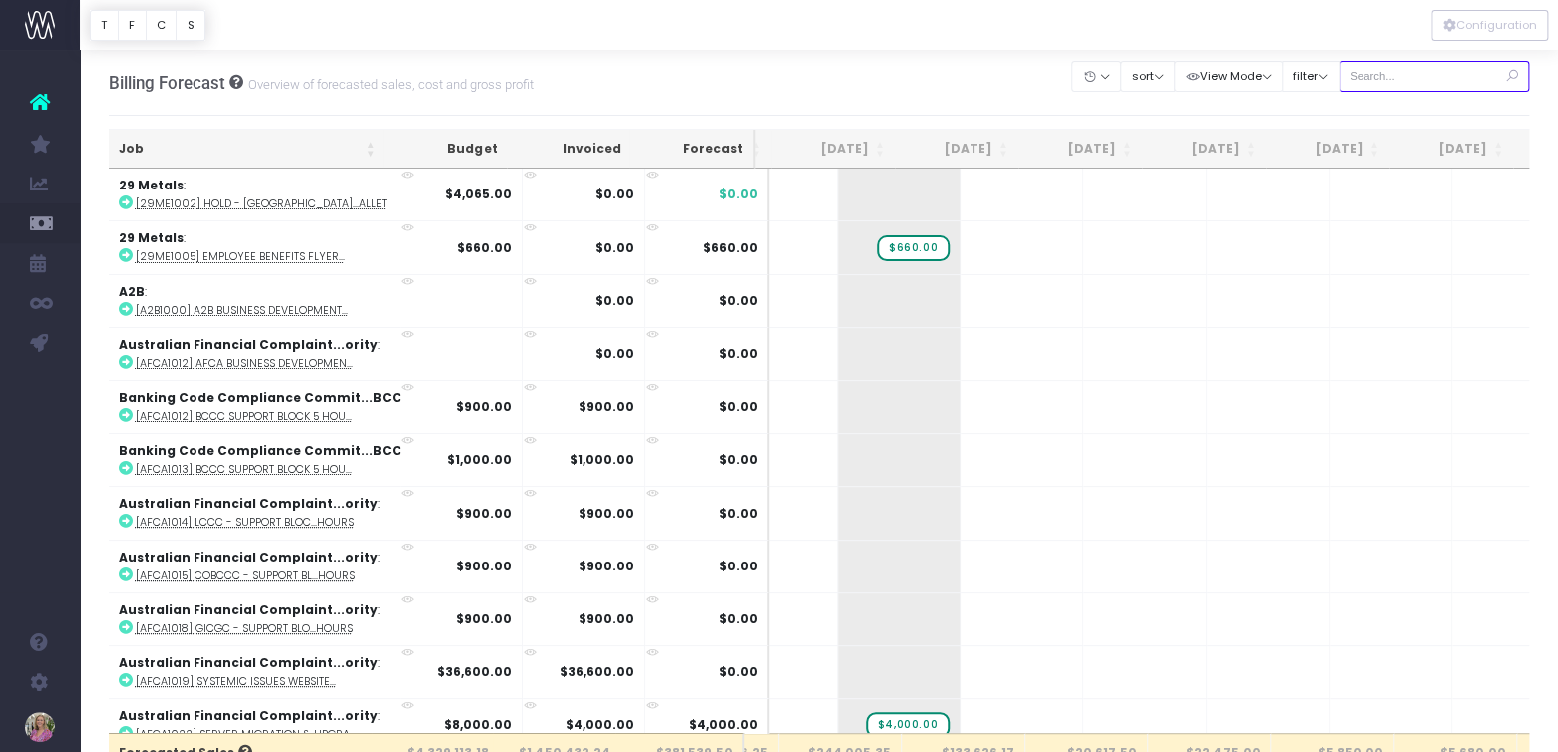
click at [1399, 79] on input "text" at bounding box center [1435, 76] width 192 height 31
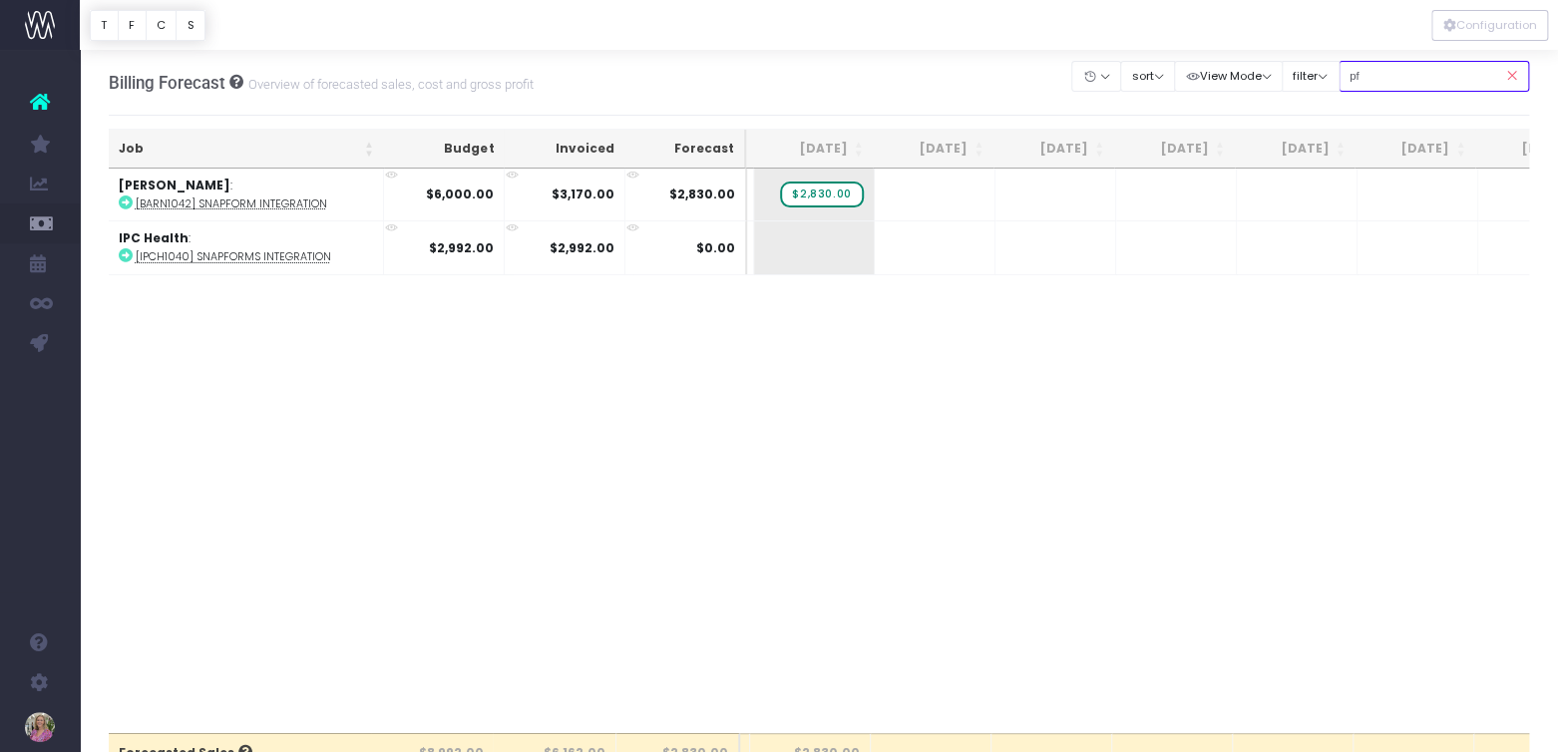
type input "p"
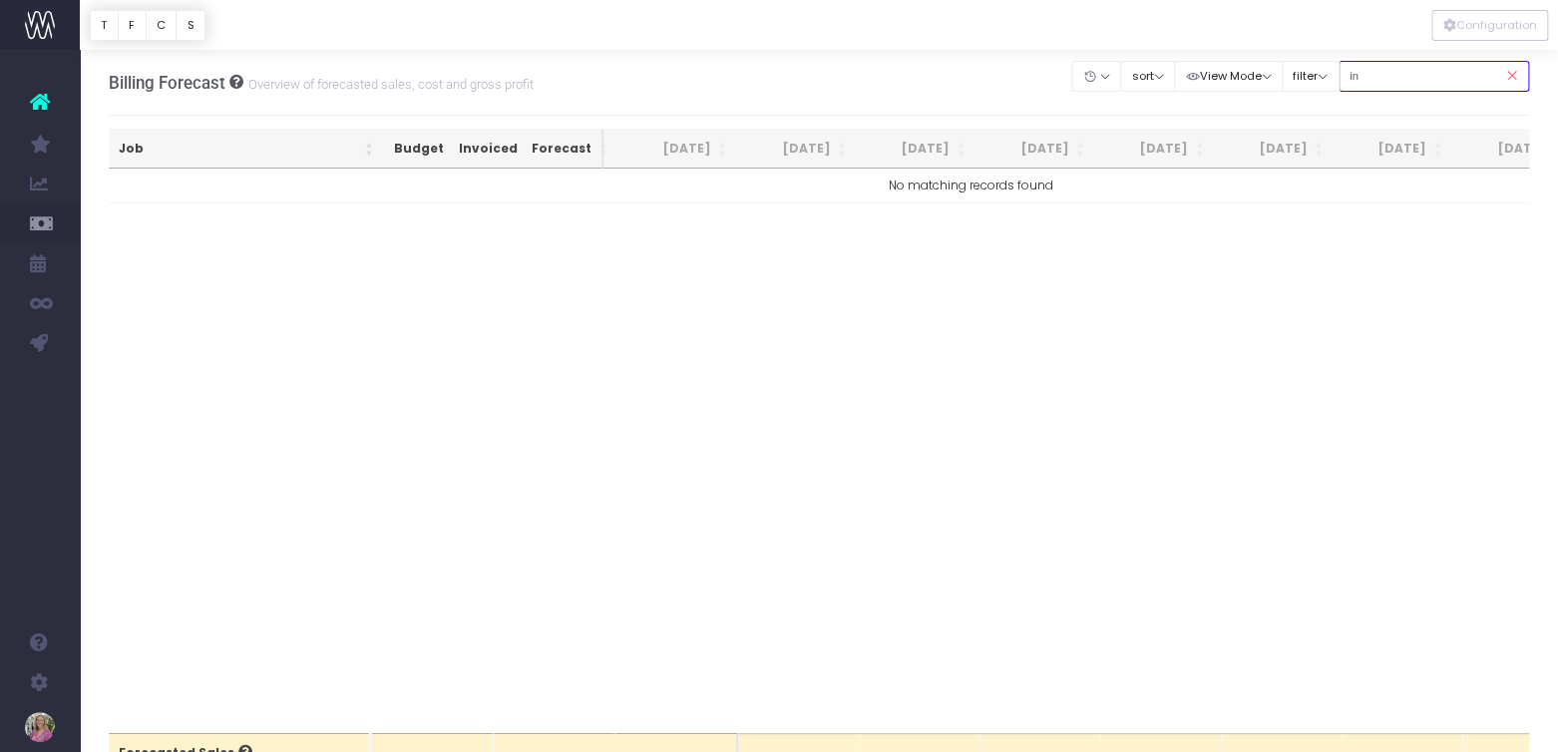
type input "i"
